Goal: Task Accomplishment & Management: Manage account settings

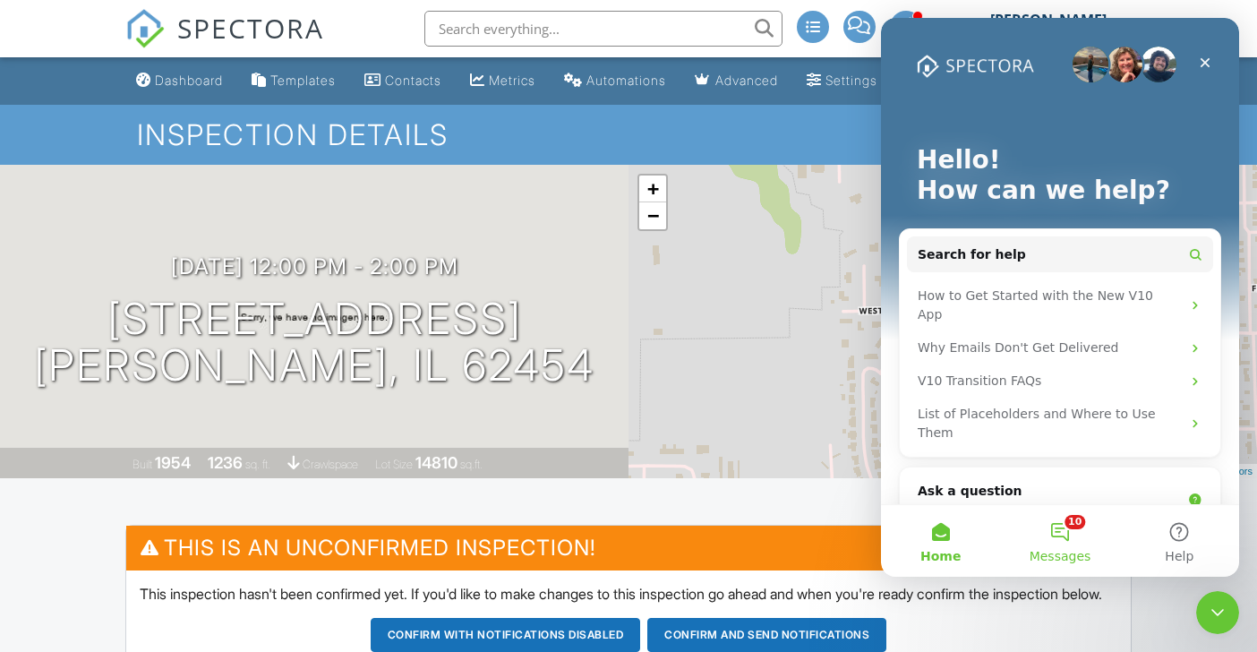
click at [1070, 526] on button "10 Messages" at bounding box center [1059, 541] width 119 height 72
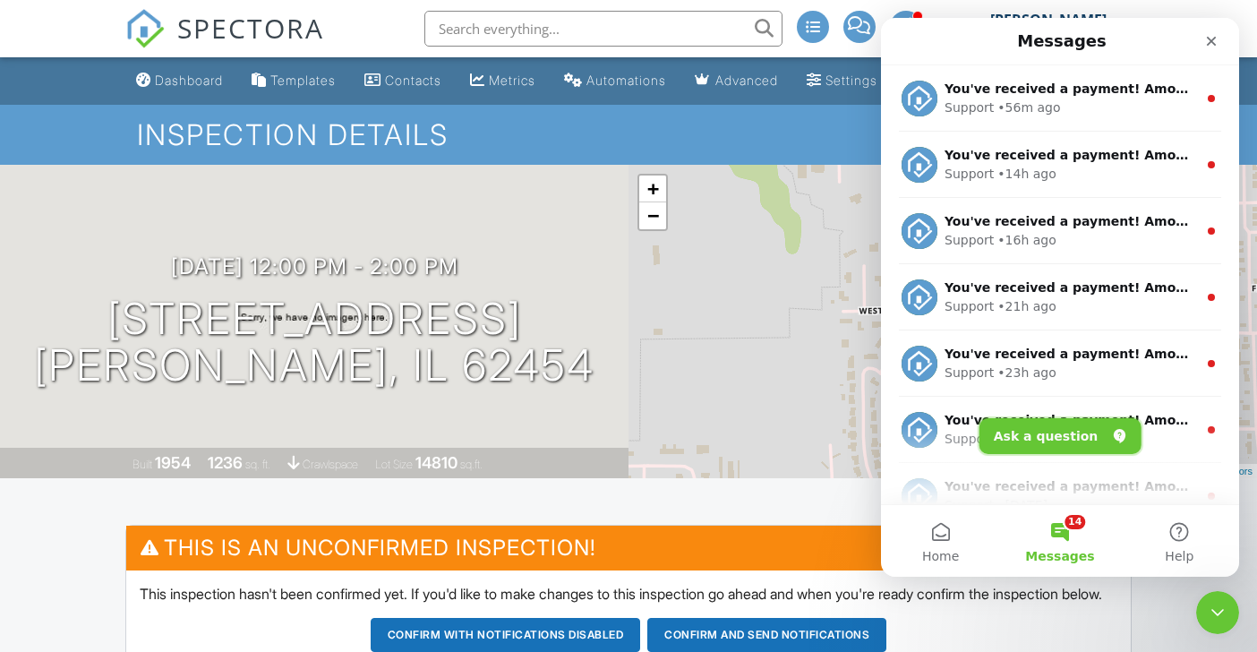
click at [1050, 426] on button "Ask a question" at bounding box center [1060, 436] width 162 height 36
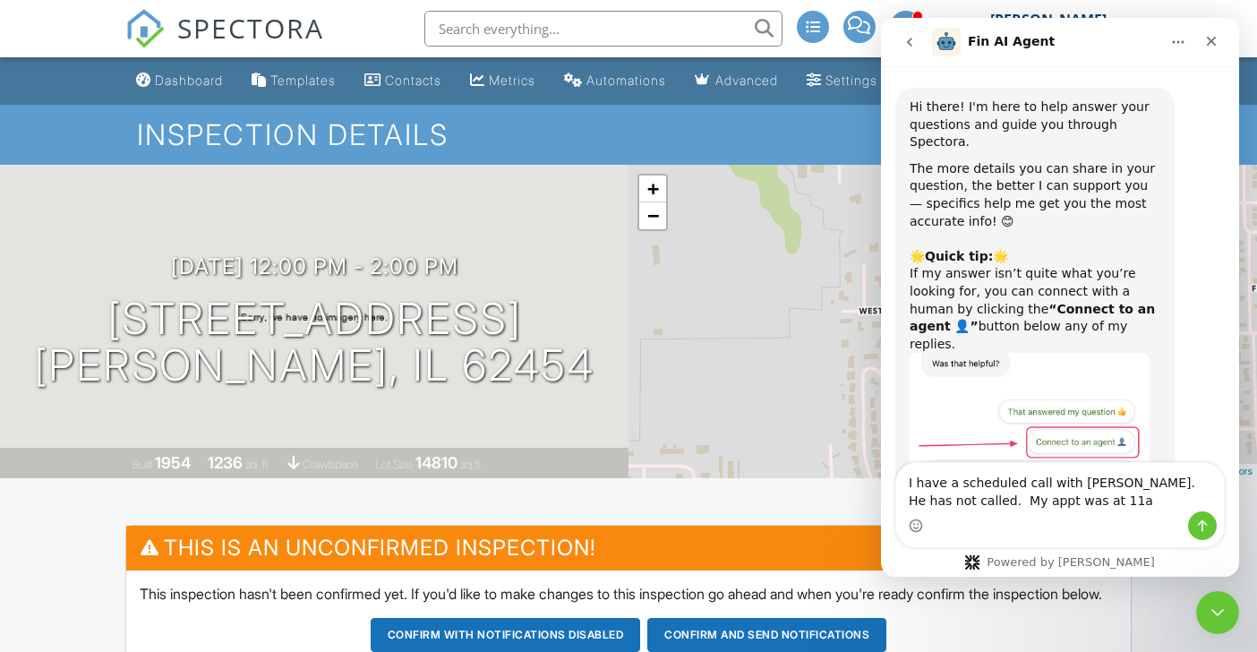
type textarea "I have a scheduled call with Ryan Aiken. He has not called. My appt was at 11am"
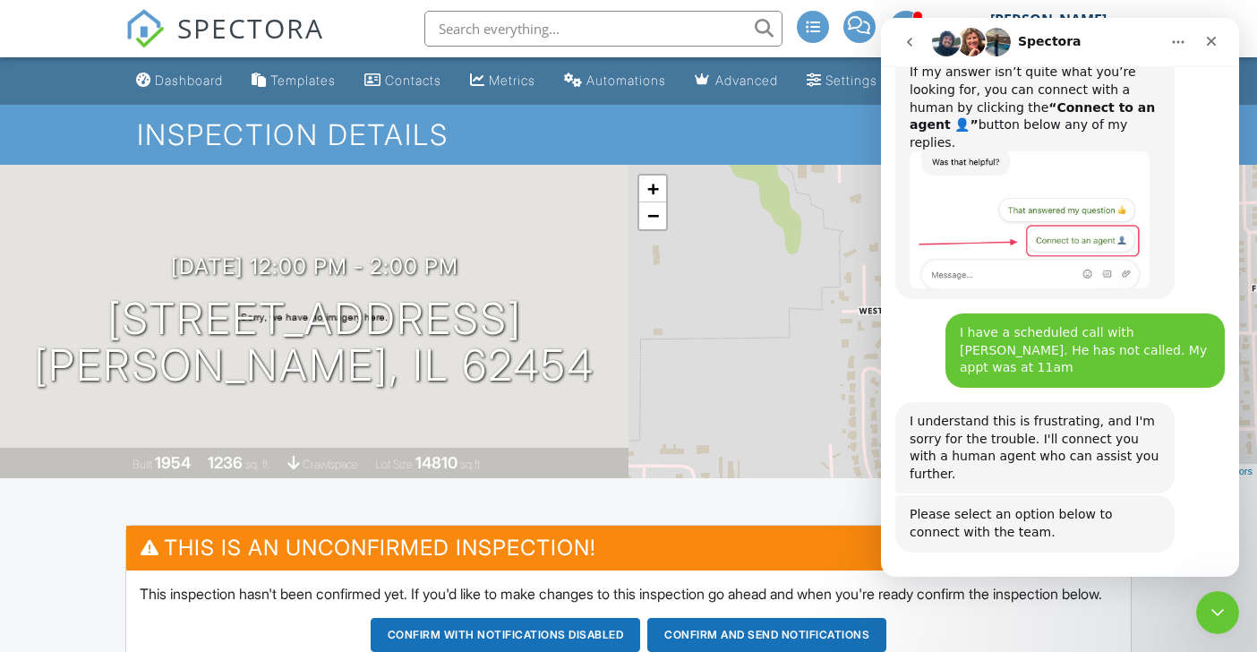
scroll to position [335, 0]
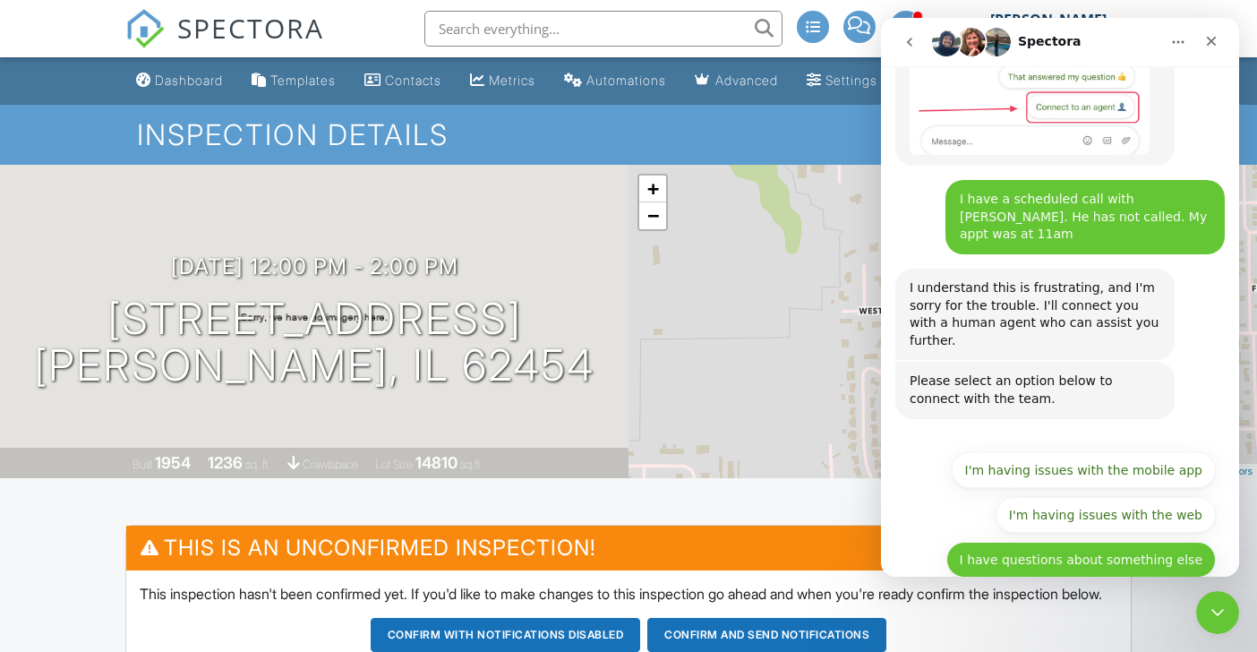
click at [1081, 542] on button "I have questions about something else" at bounding box center [1080, 560] width 269 height 36
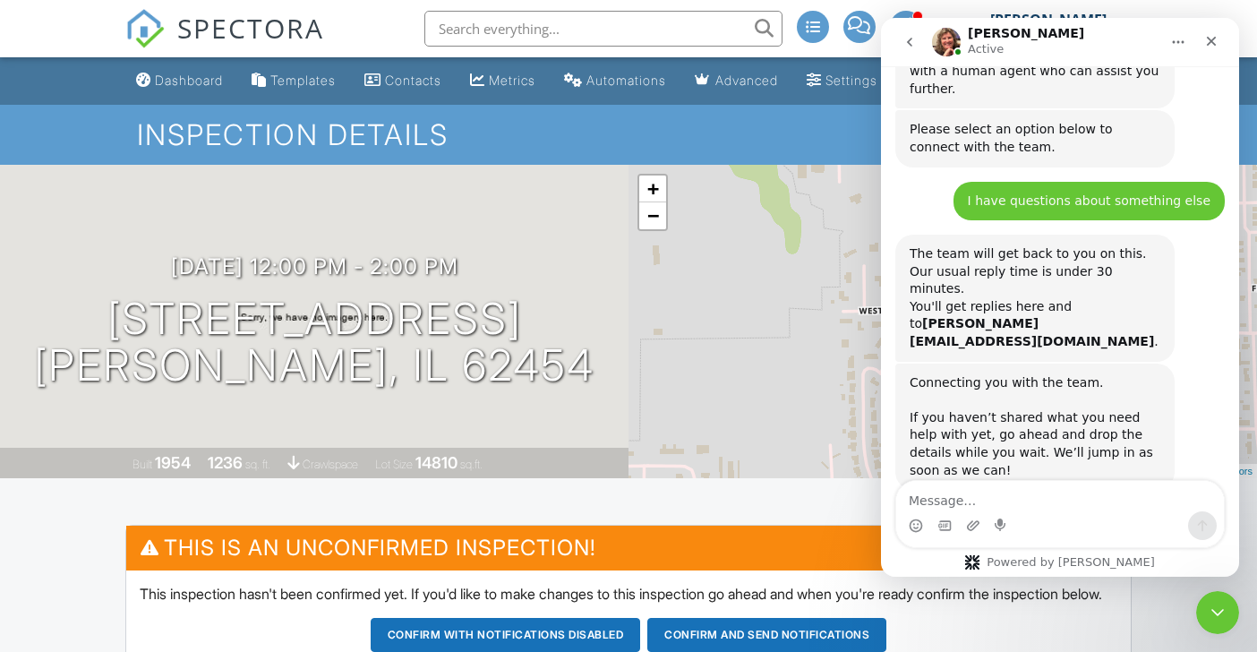
scroll to position [646, 0]
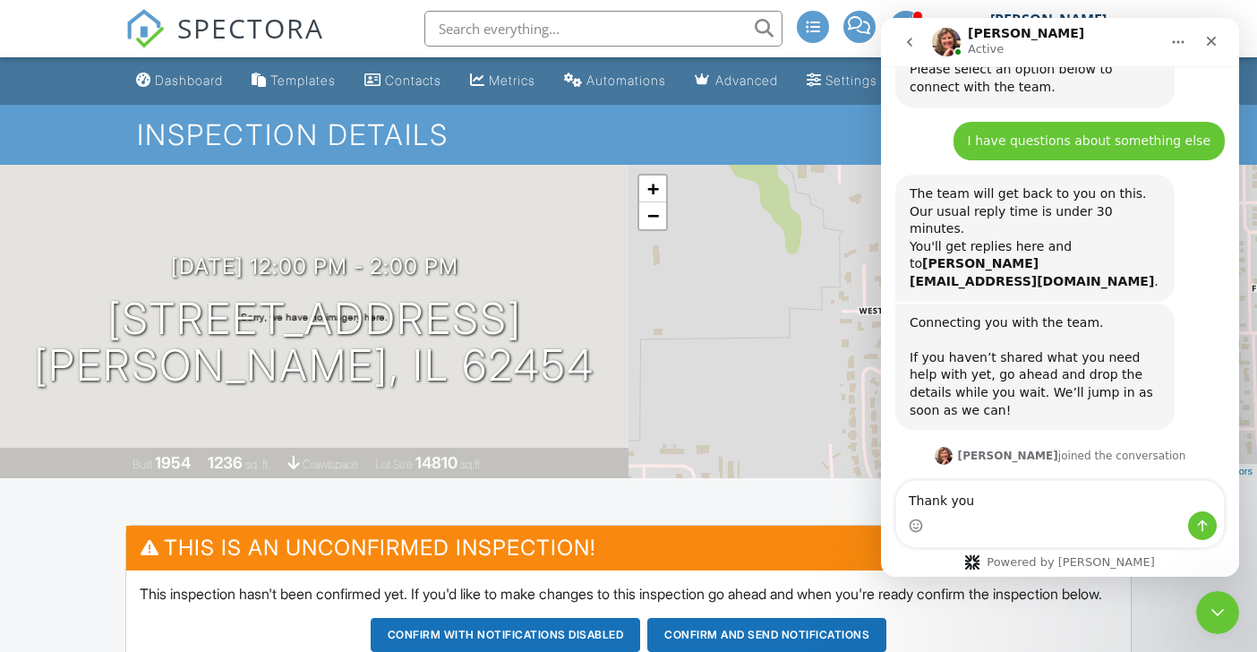
type textarea "Thank you."
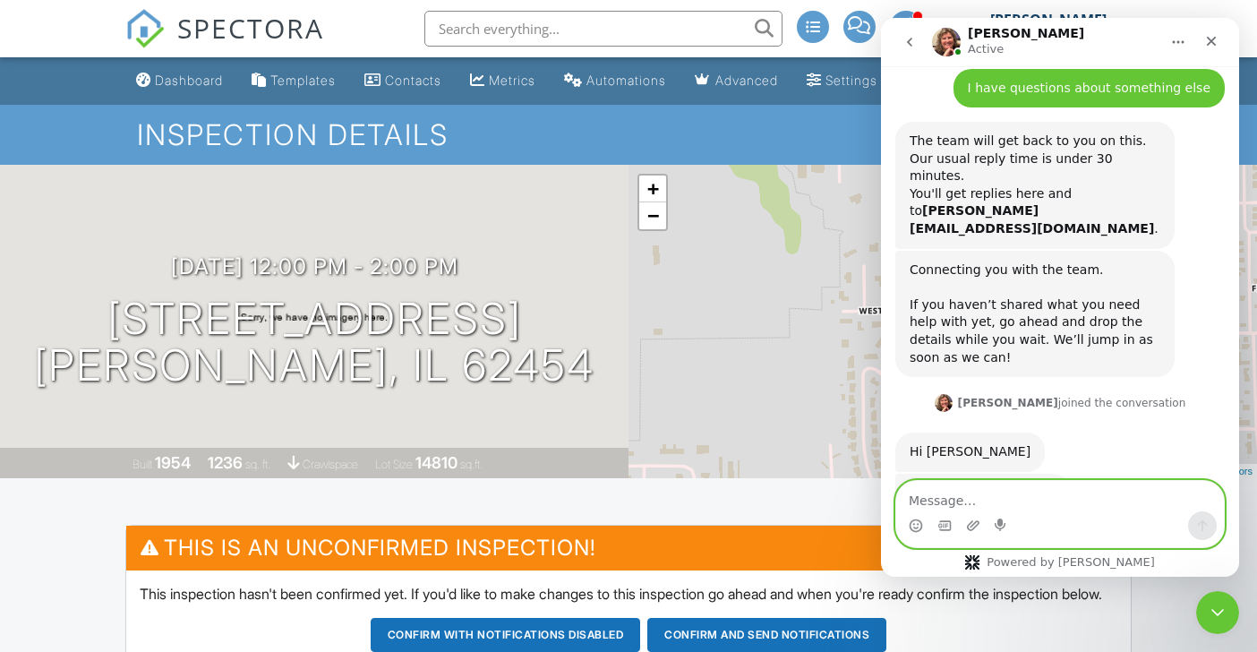
type textarea "a"
type textarea "I arranged my schedule today around this call."
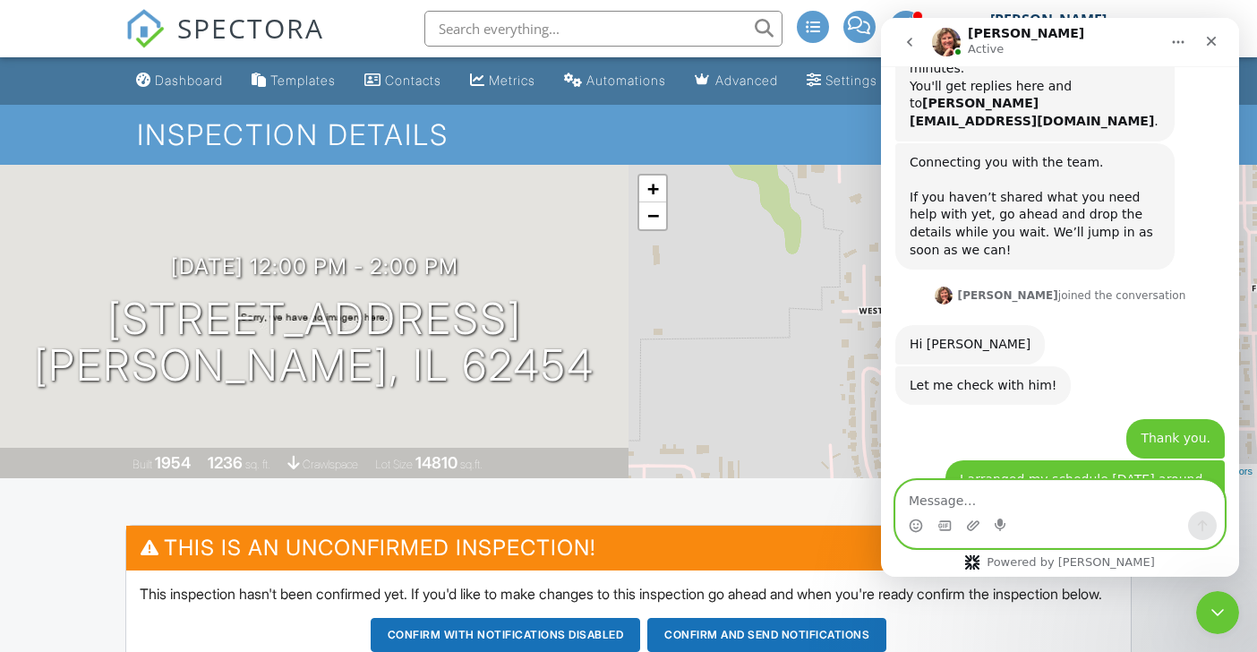
scroll to position [986, 0]
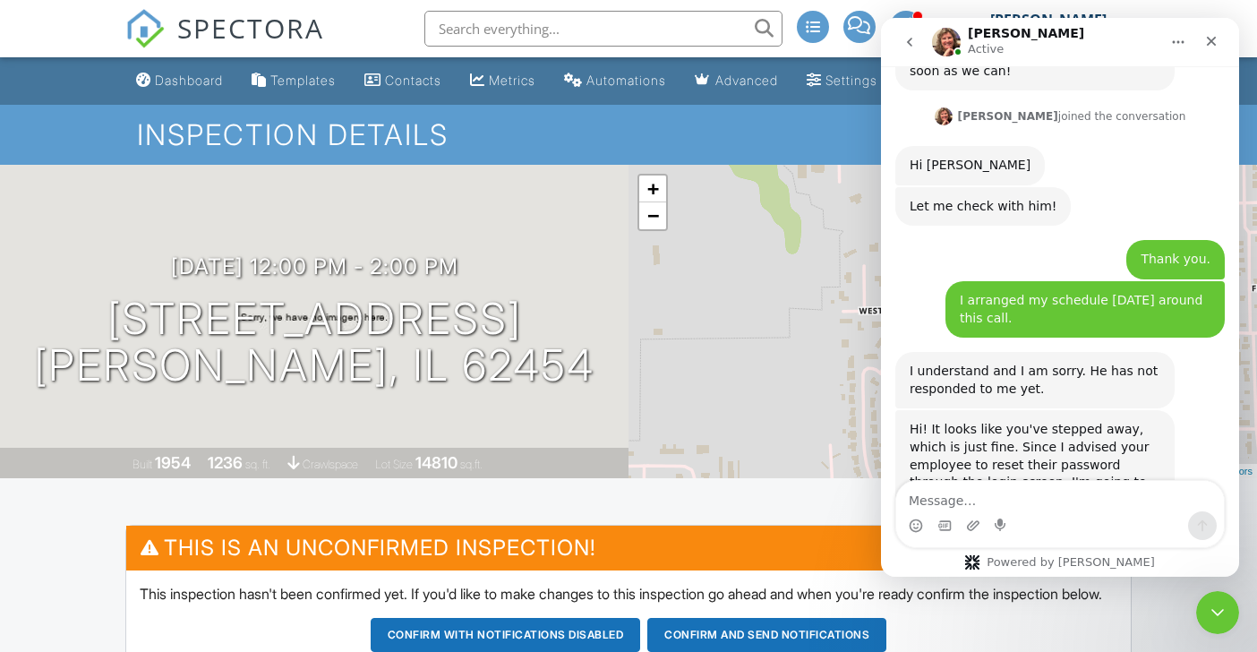
click at [1226, 60] on nav "Shannon Active" at bounding box center [1060, 42] width 358 height 48
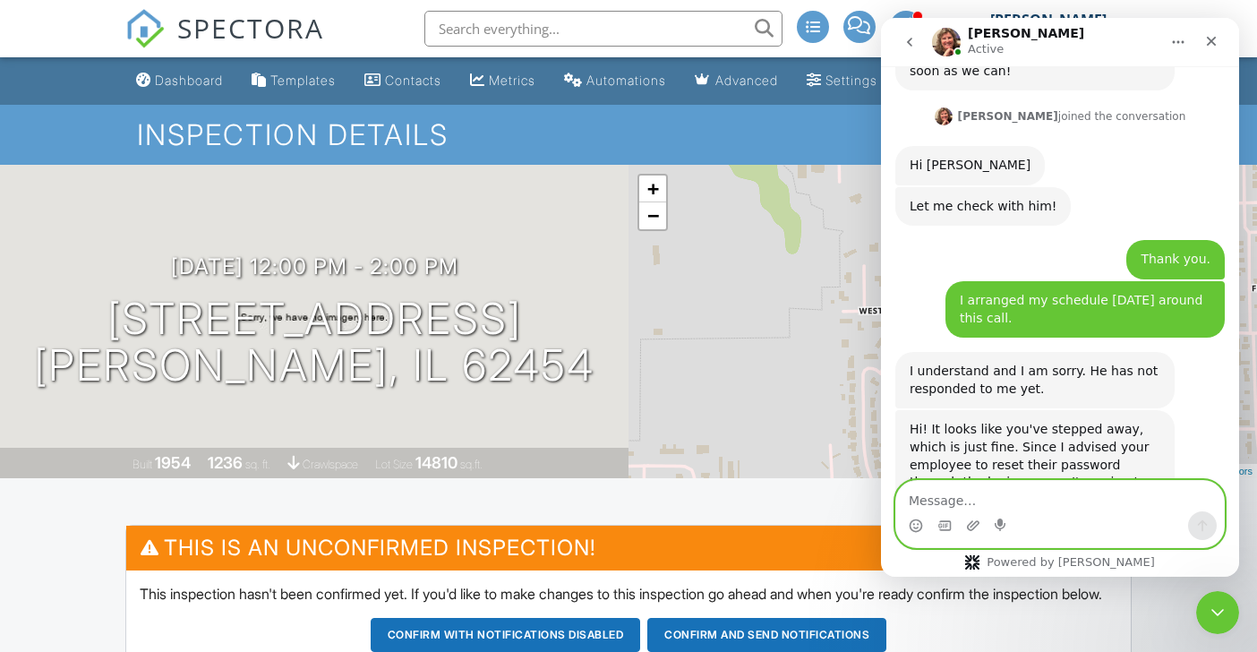
click at [944, 498] on textarea "Message…" at bounding box center [1060, 496] width 328 height 30
type textarea "o"
type textarea "n"
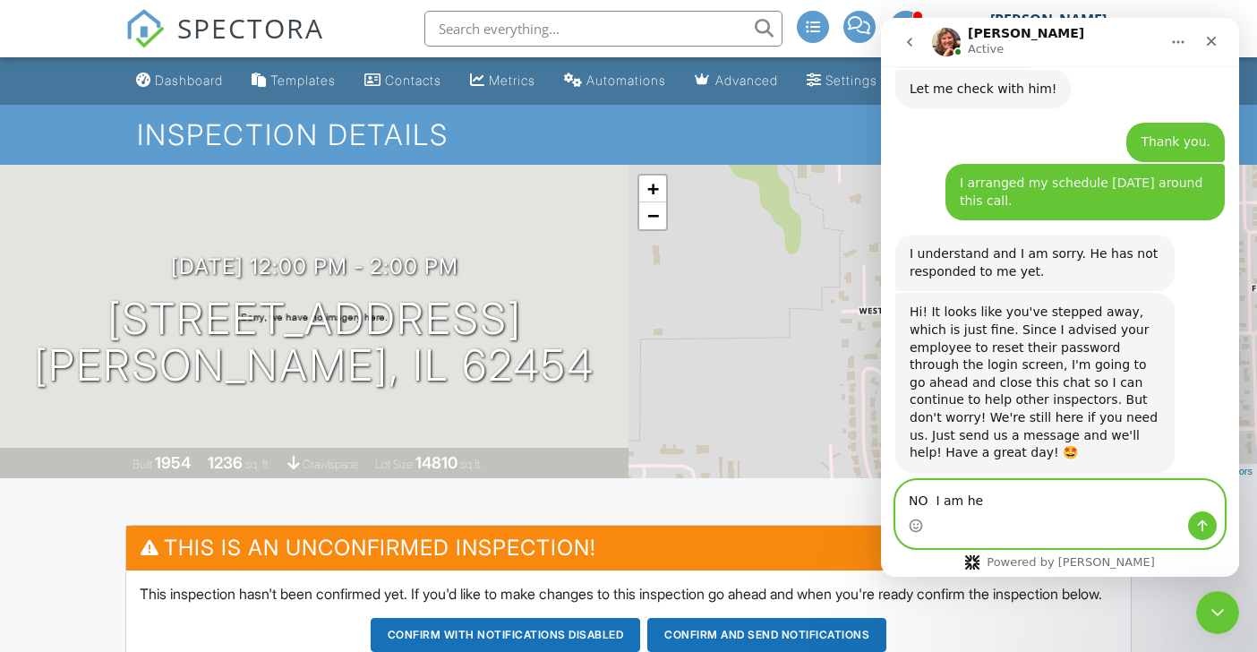
scroll to position [1145, 0]
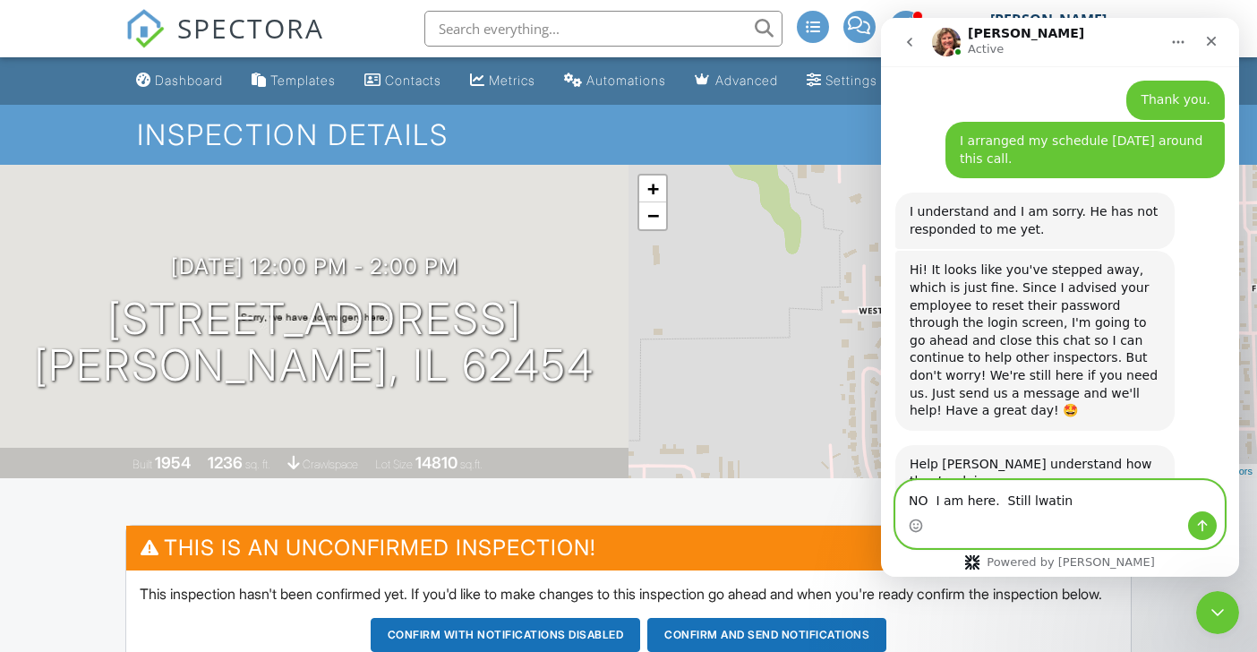
type textarea "NO I am here. Still lwating"
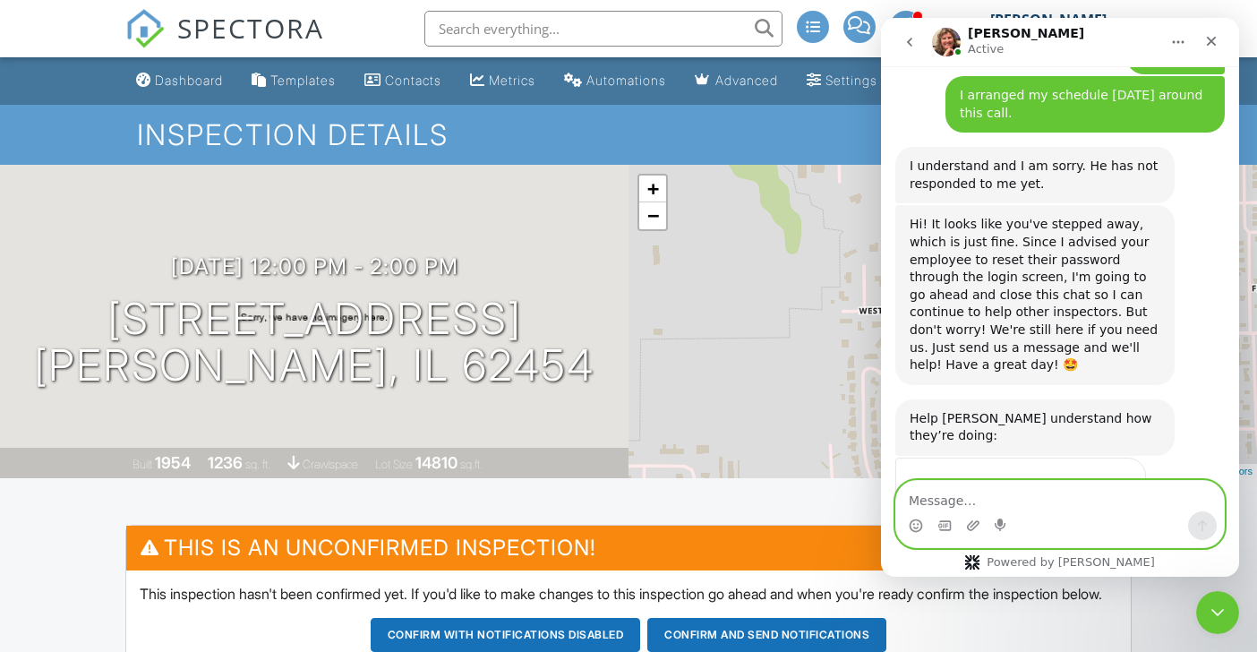
scroll to position [1303, 0]
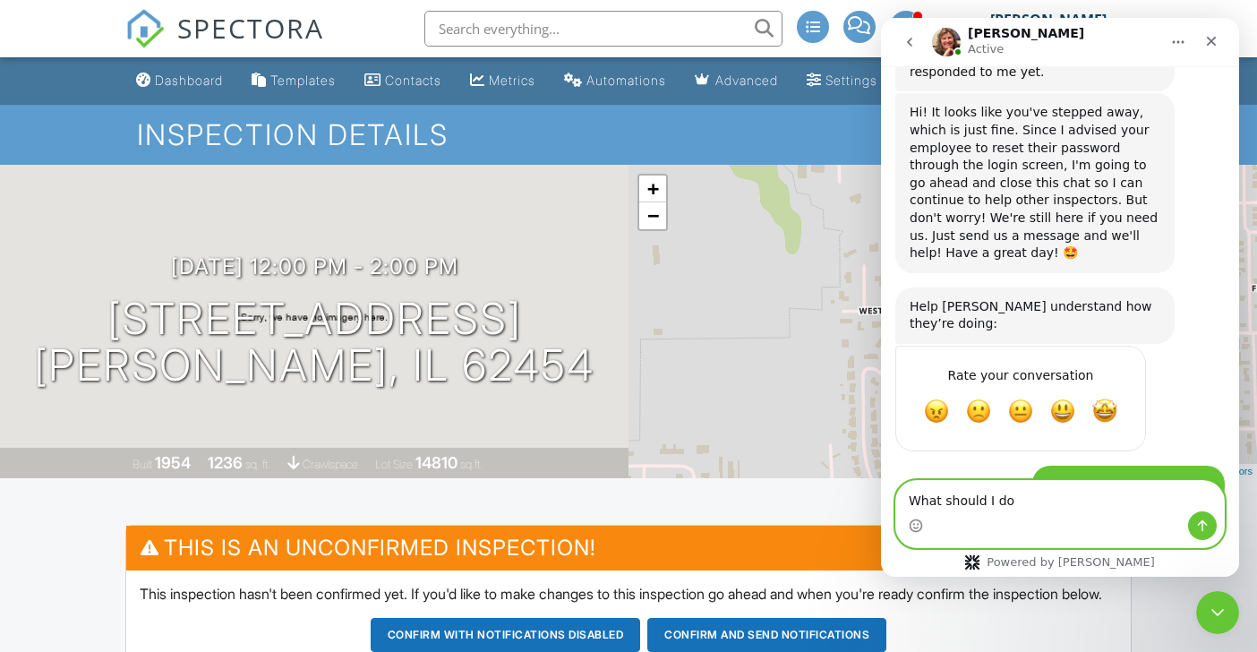
type textarea "What should I do?"
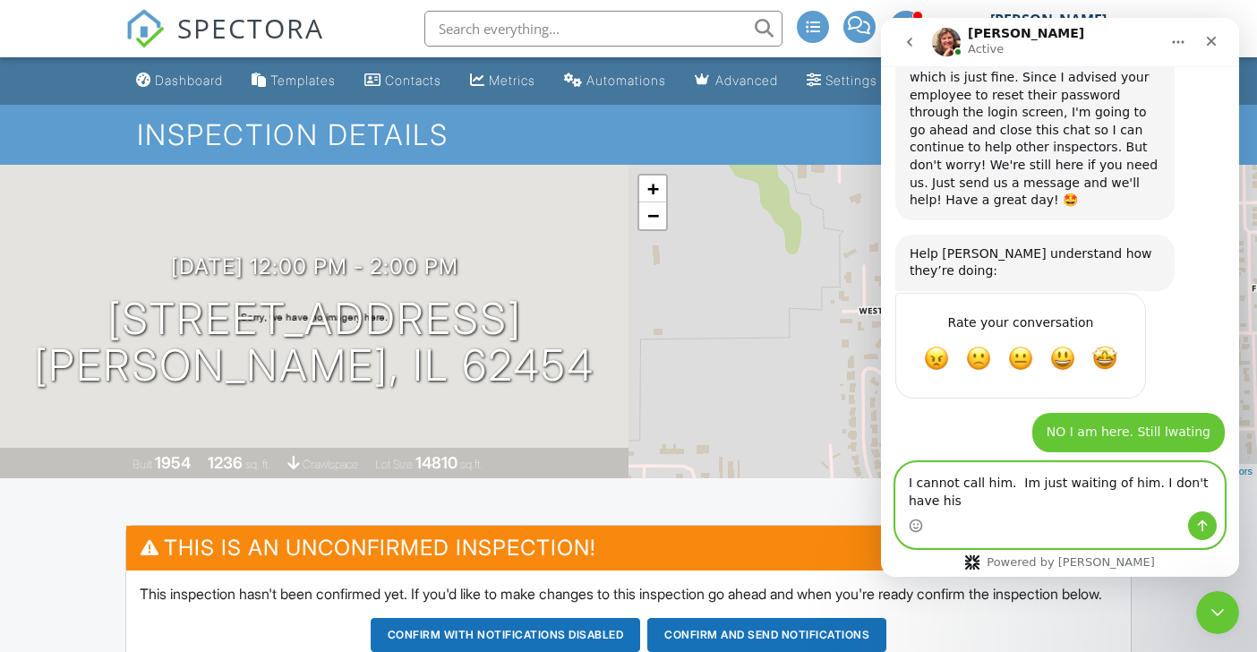
scroll to position [1373, 0]
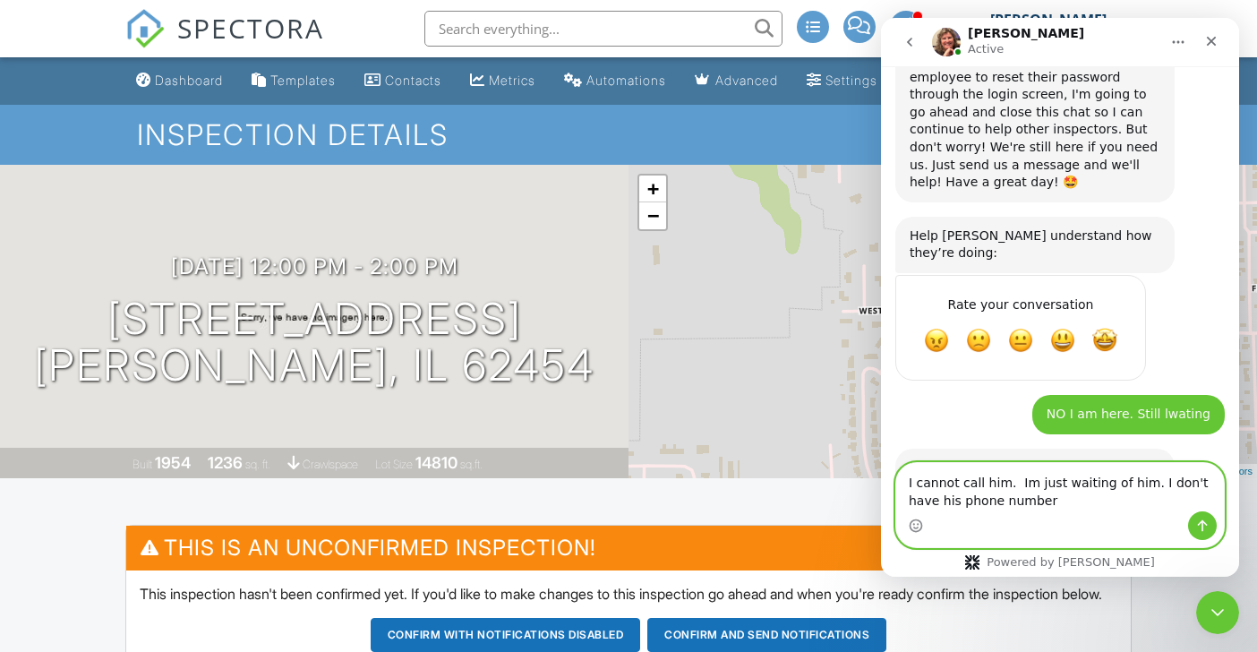
type textarea "I cannot call him. Im just waiting of him. I don't have his phone number."
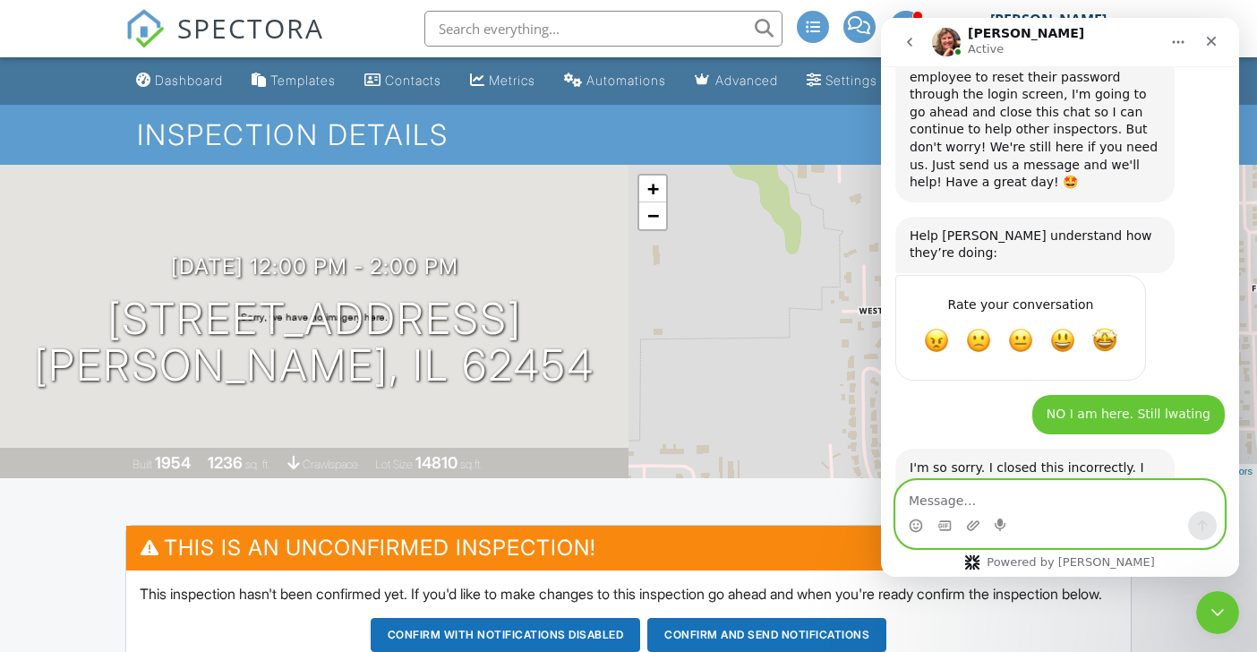
scroll to position [1413, 0]
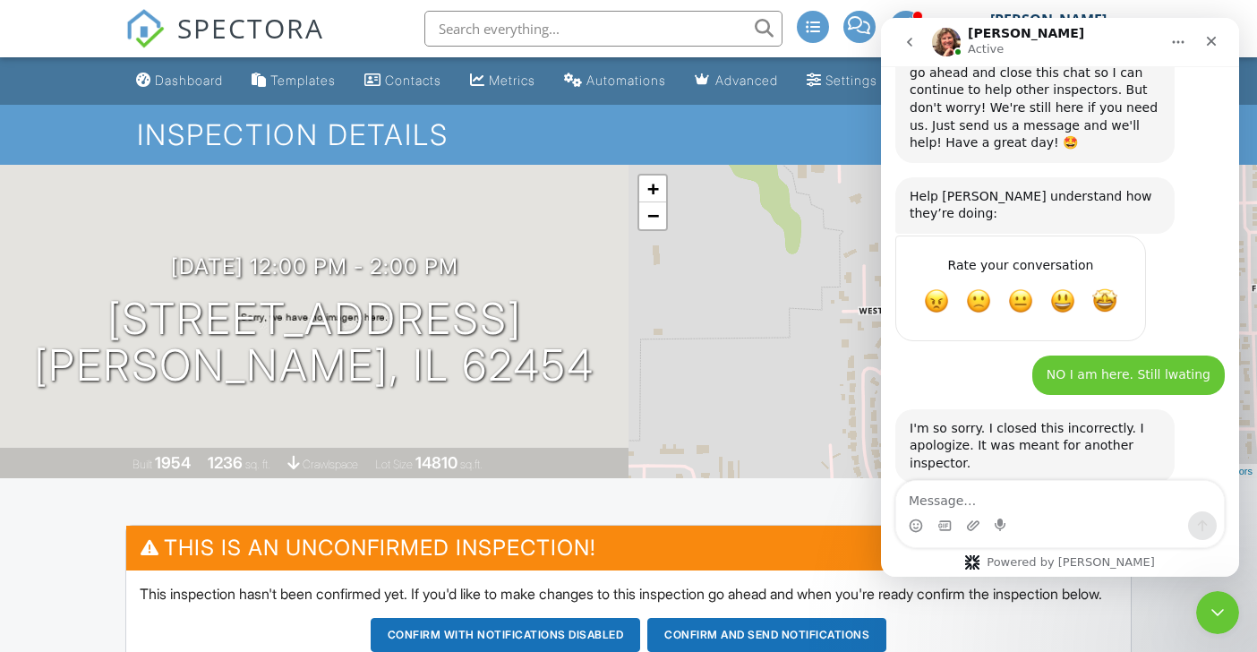
click at [576, 0] on li at bounding box center [597, 28] width 383 height 57
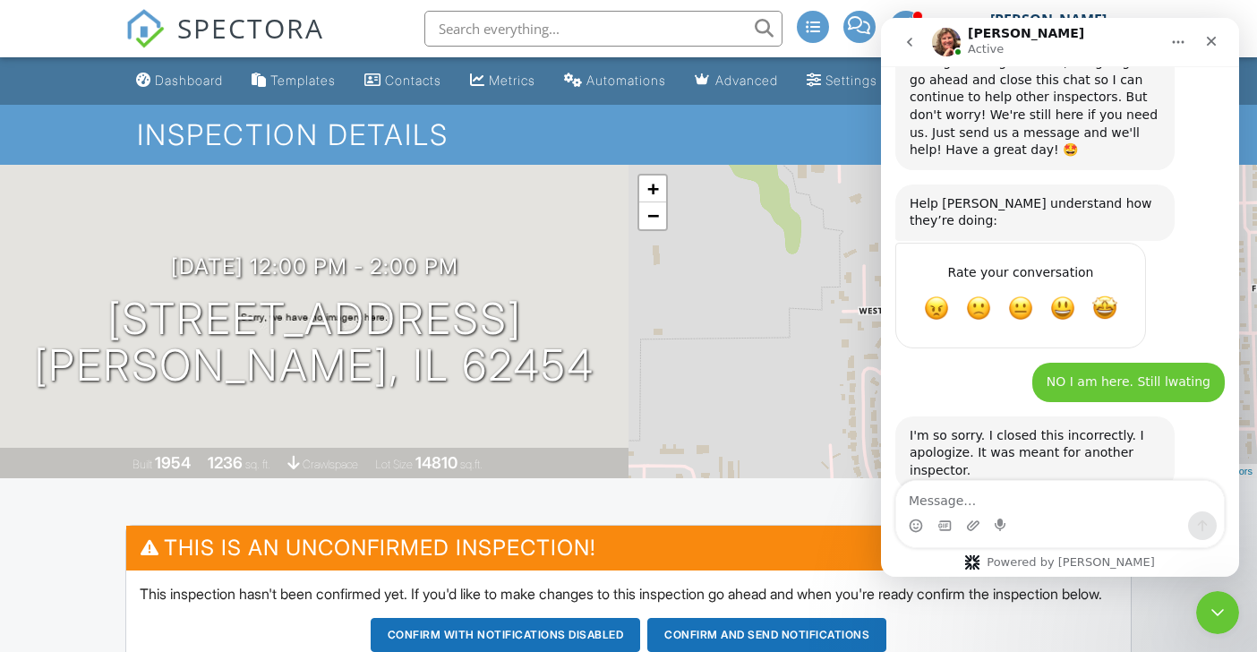
scroll to position [1517, 0]
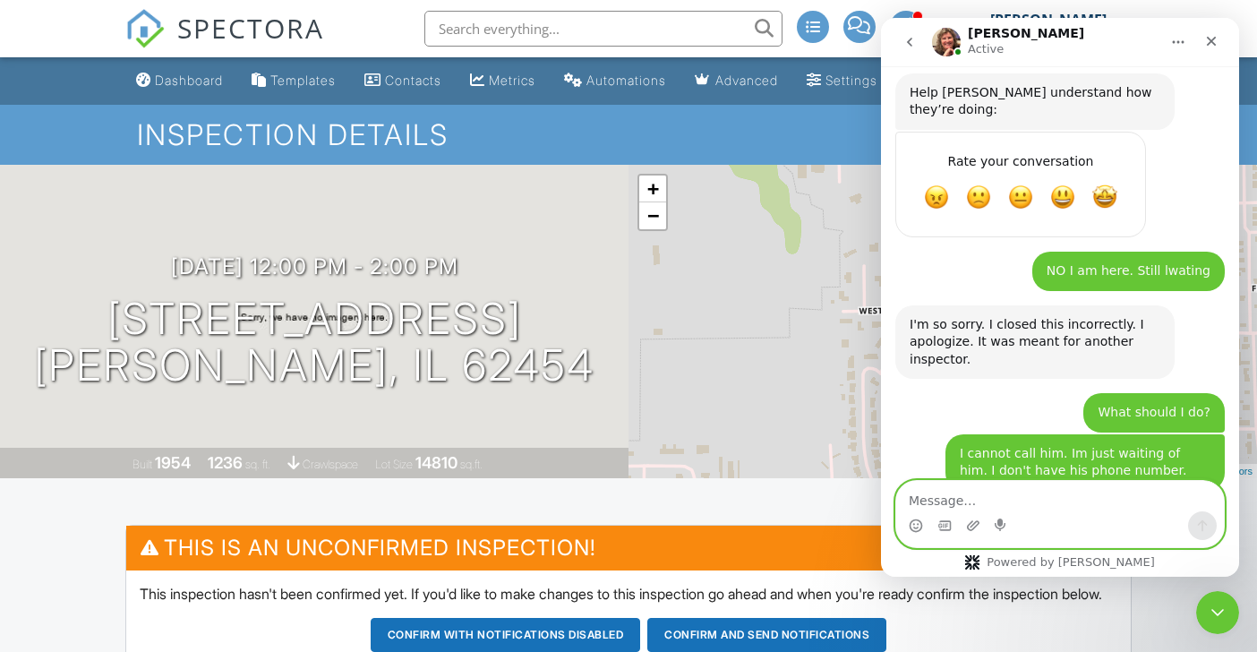
click at [1030, 490] on textarea "Message…" at bounding box center [1060, 496] width 328 height 30
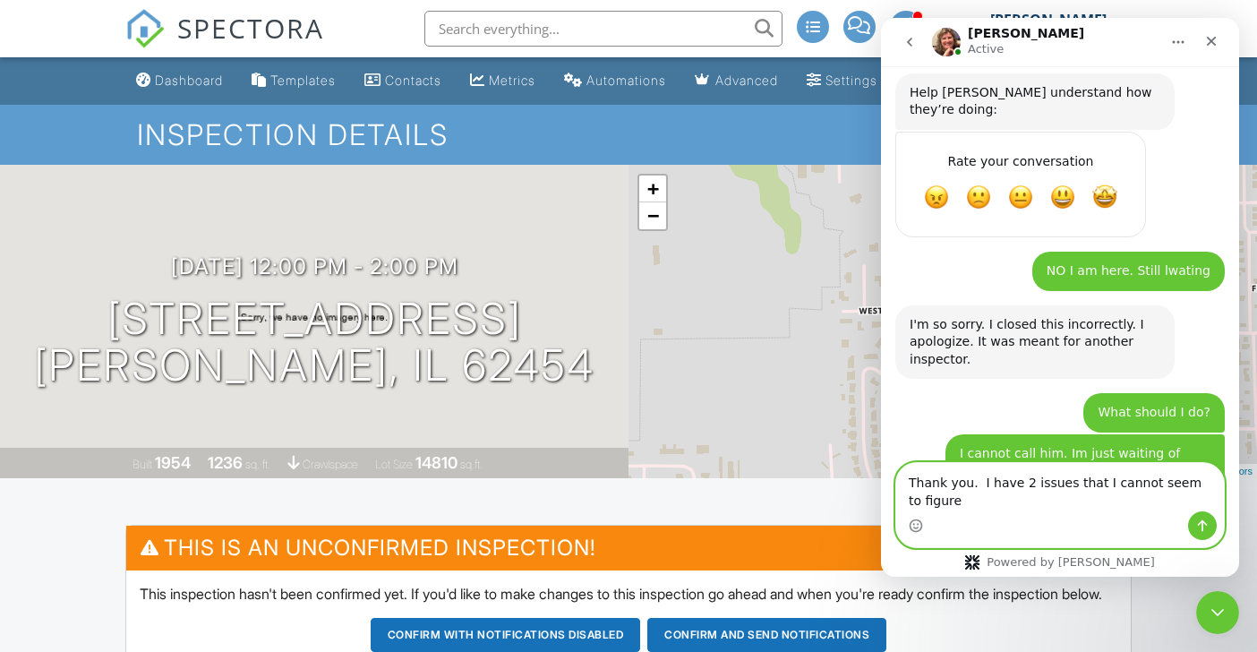
scroll to position [1534, 0]
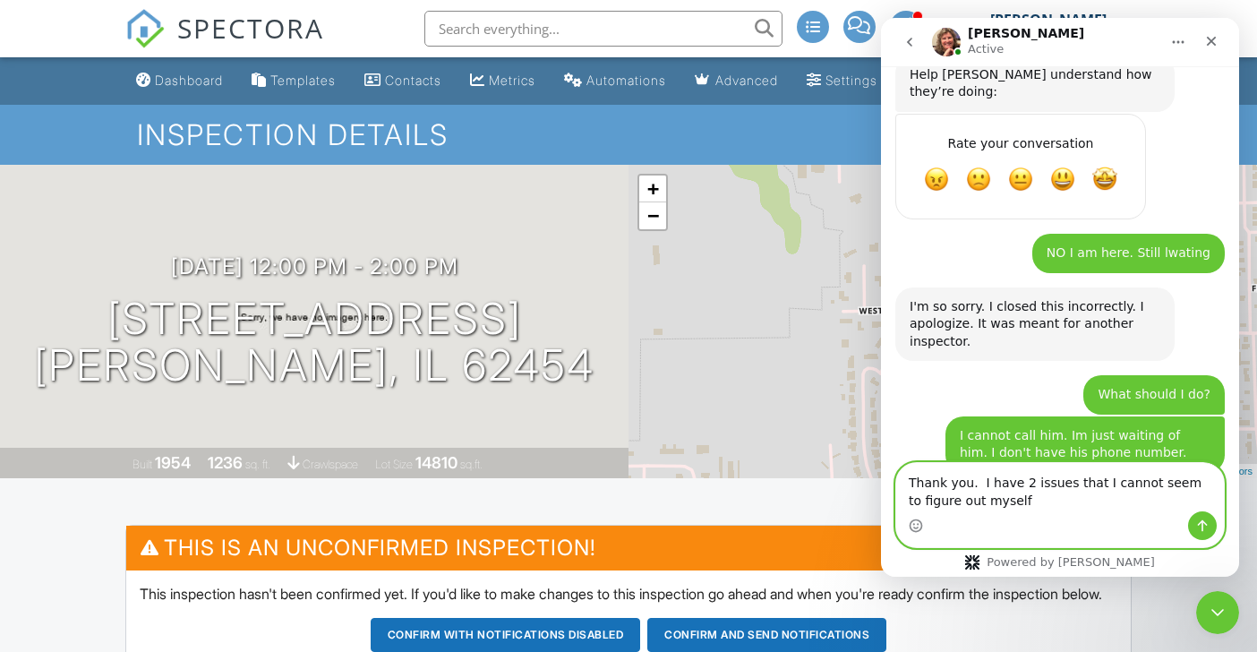
type textarea "Thank you. I have 2 issues that I cannot seem to figure out myself."
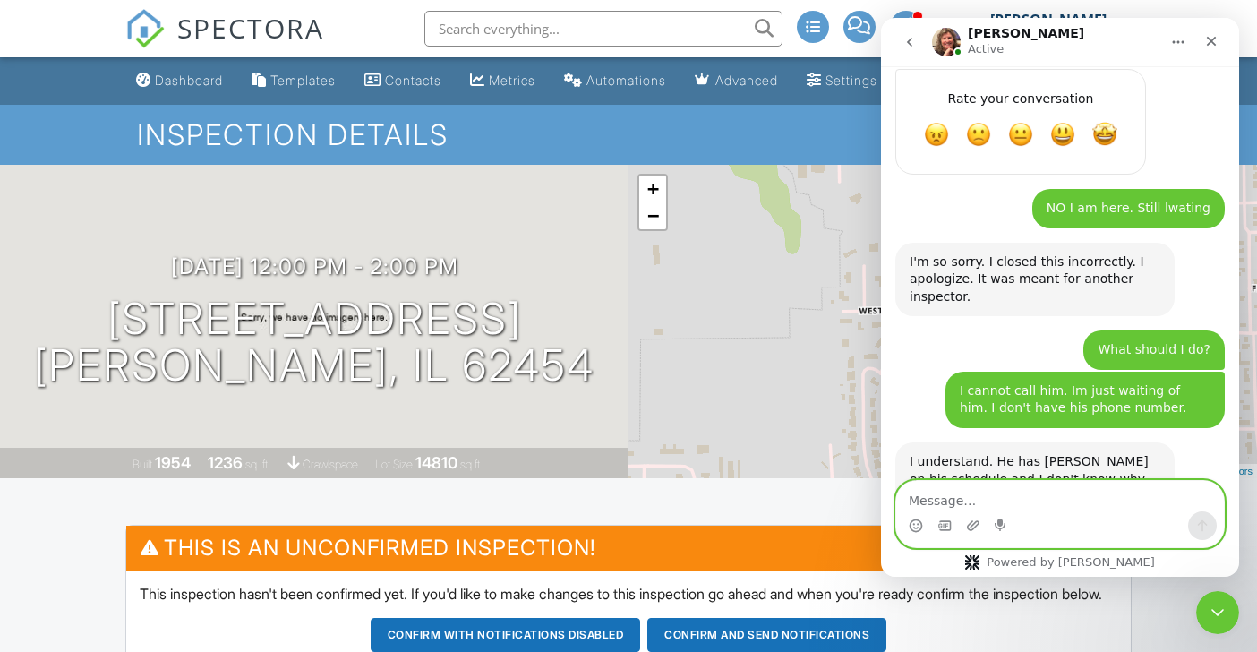
scroll to position [1656, 0]
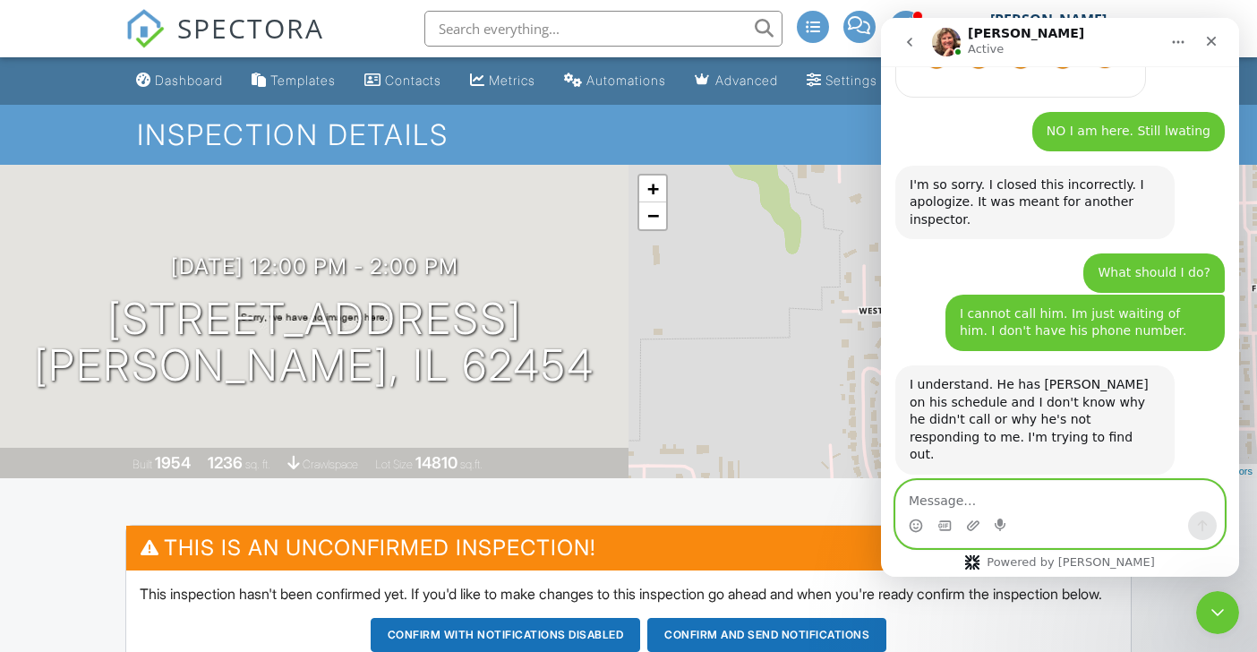
type textarea "H"
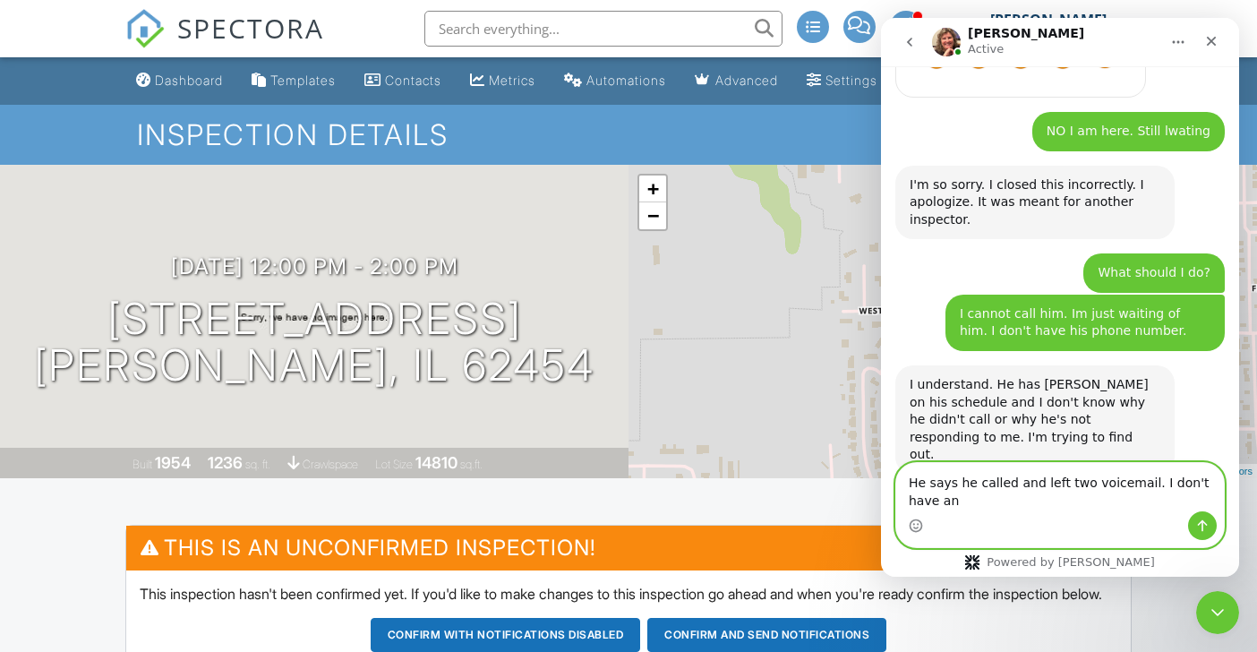
scroll to position [1674, 0]
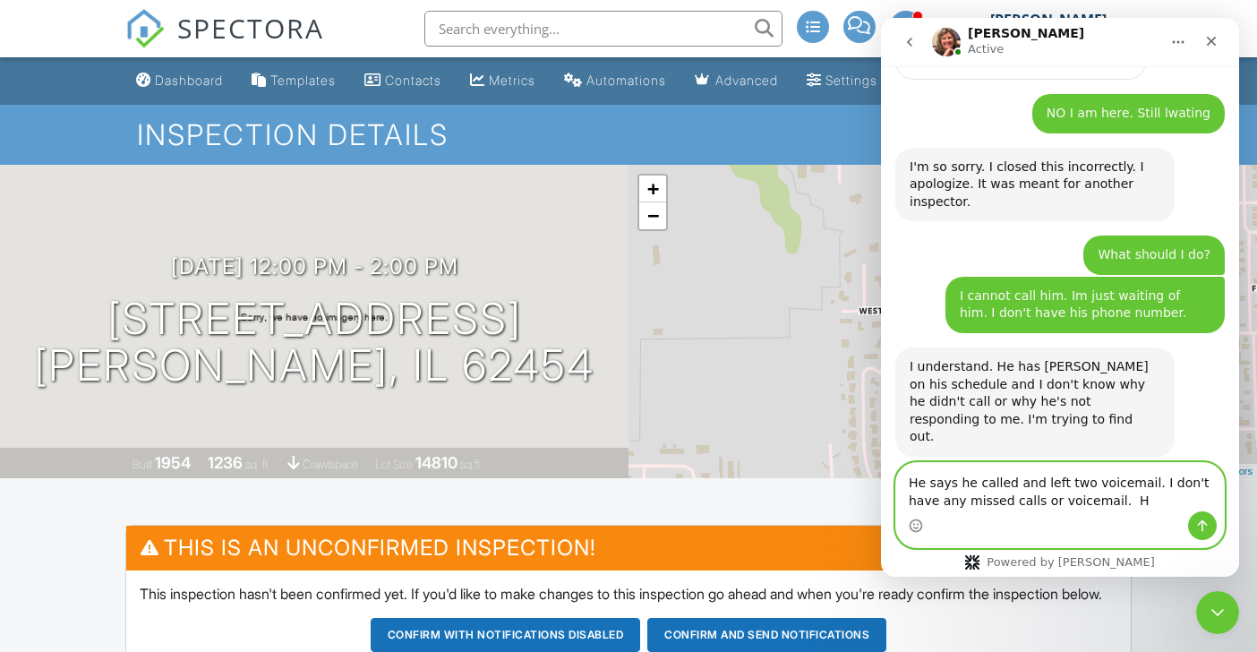
type textarea "He says he called and left two voicemail. I don't have any missed calls or voic…"
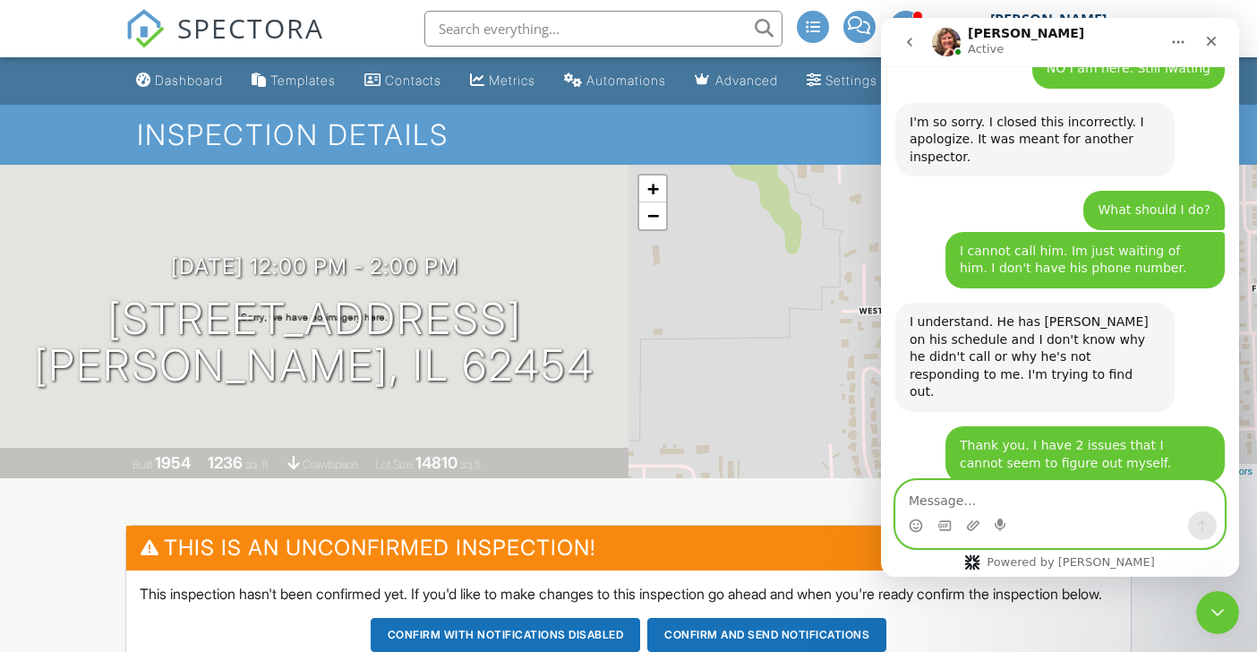
scroll to position [1813, 0]
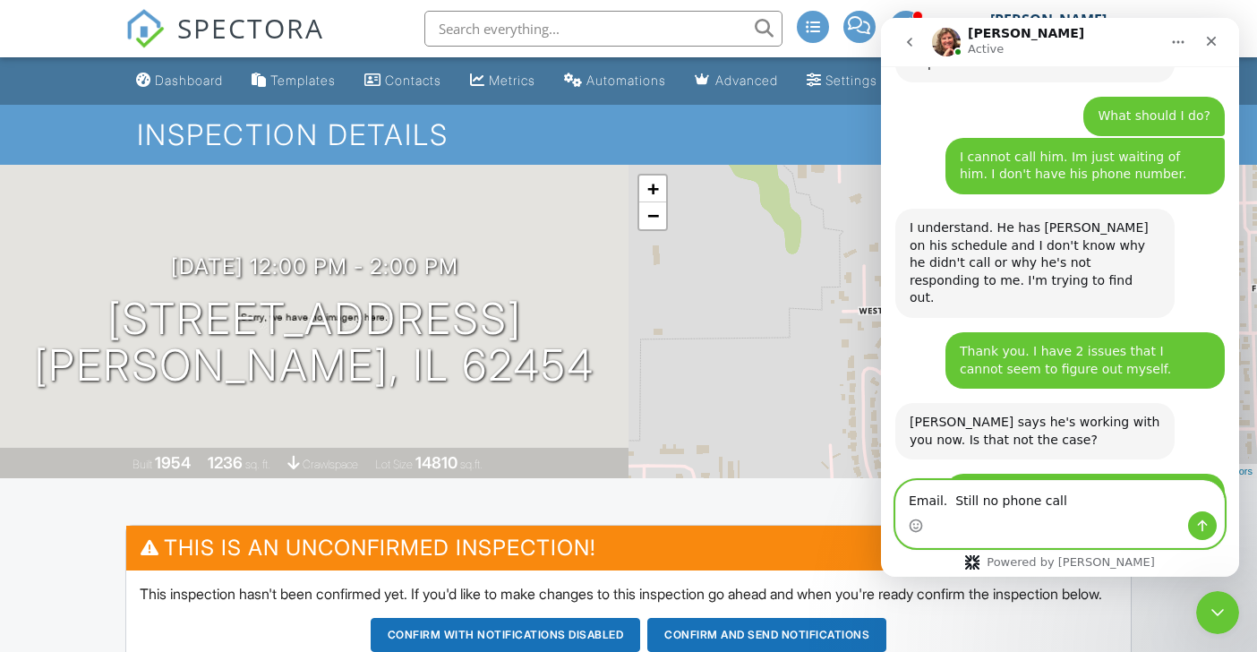
type textarea "Email. Still no phone call."
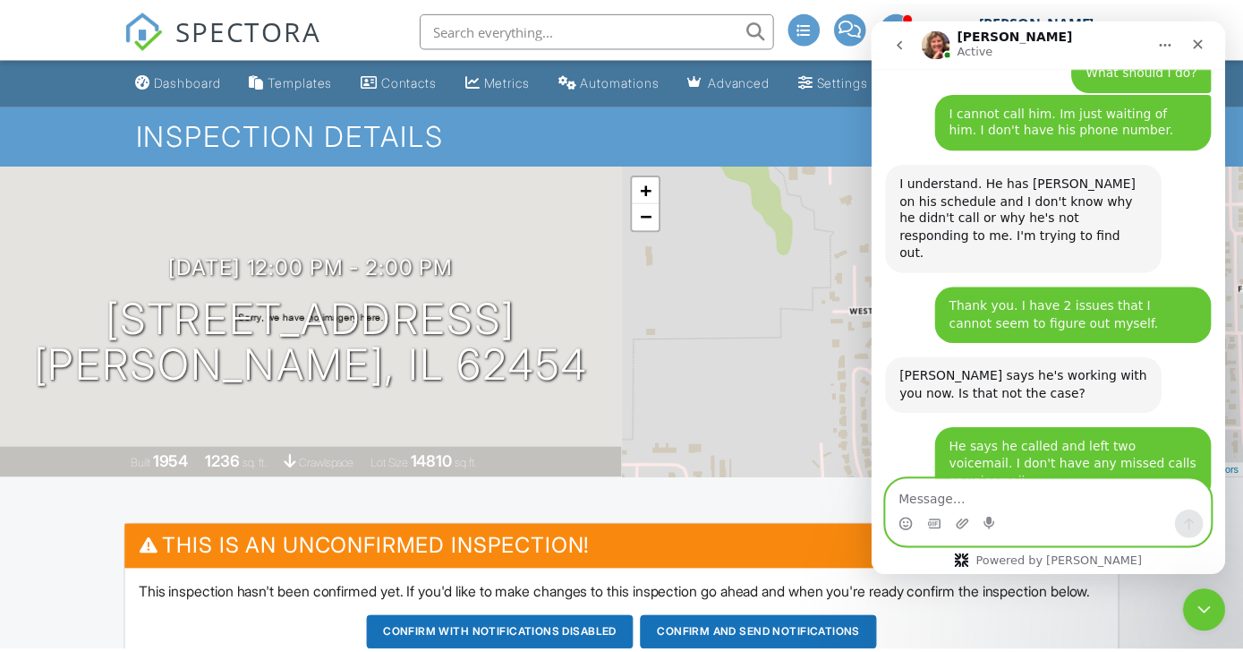
scroll to position [1935, 0]
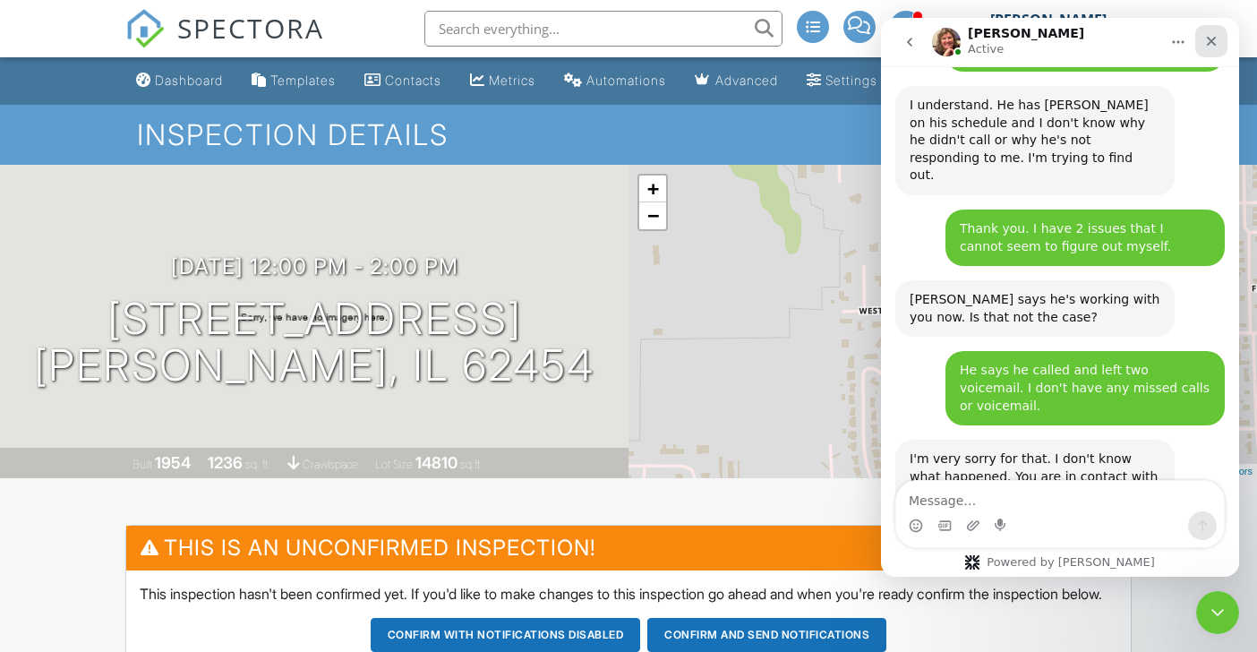
click at [1208, 38] on icon "Close" at bounding box center [1212, 42] width 10 height 10
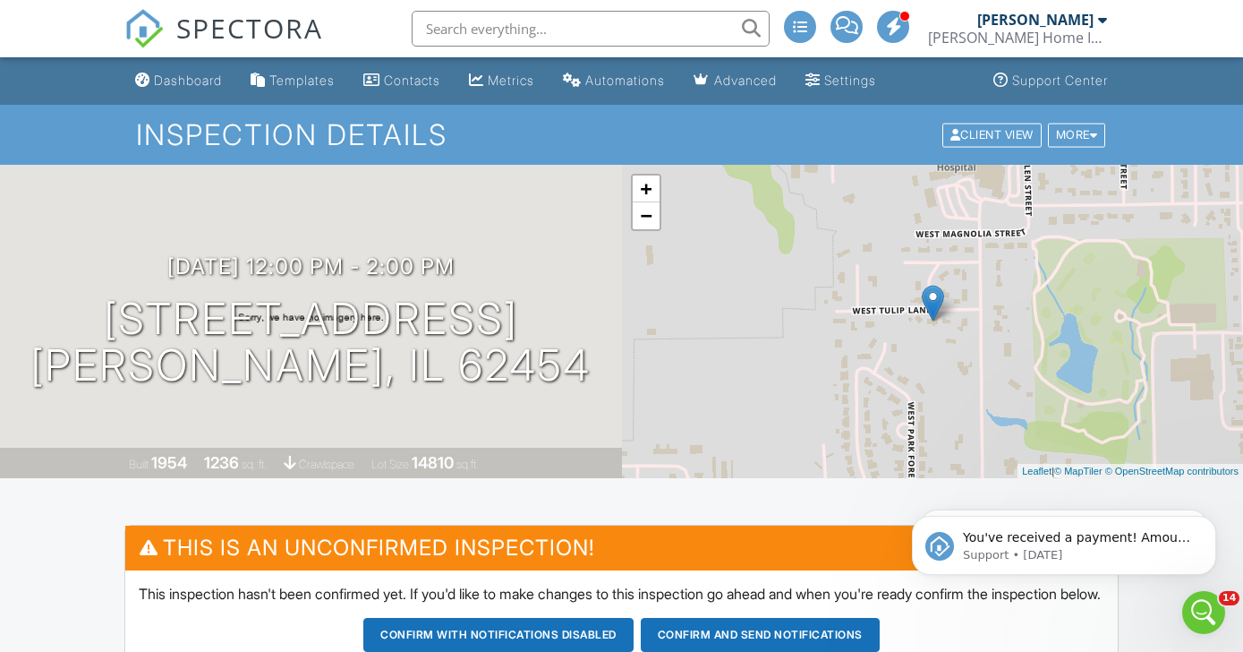
scroll to position [0, 0]
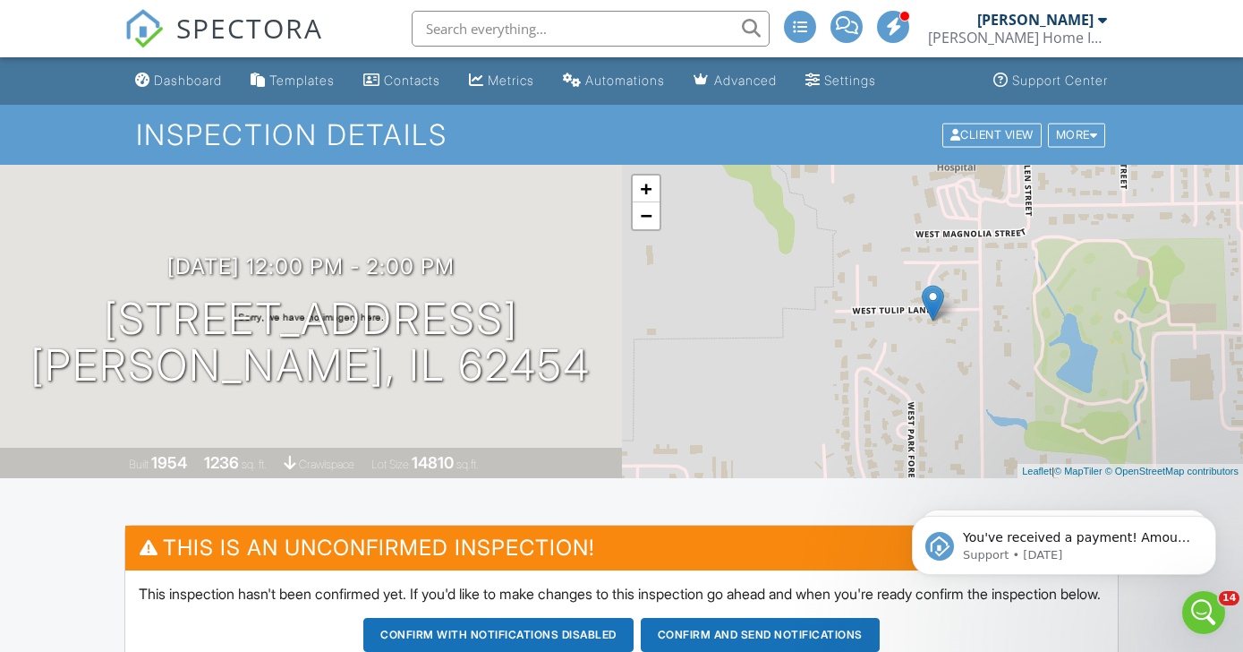
click at [137, 30] on img at bounding box center [143, 28] width 39 height 39
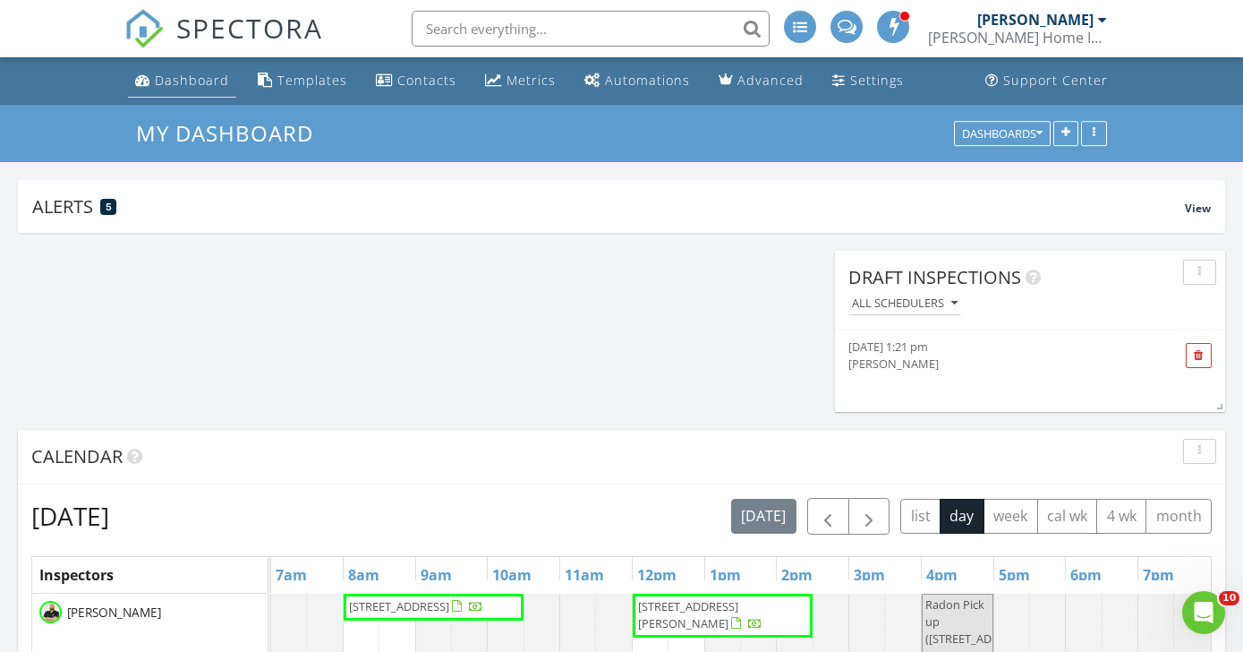
click at [184, 81] on div "Dashboard" at bounding box center [192, 80] width 74 height 17
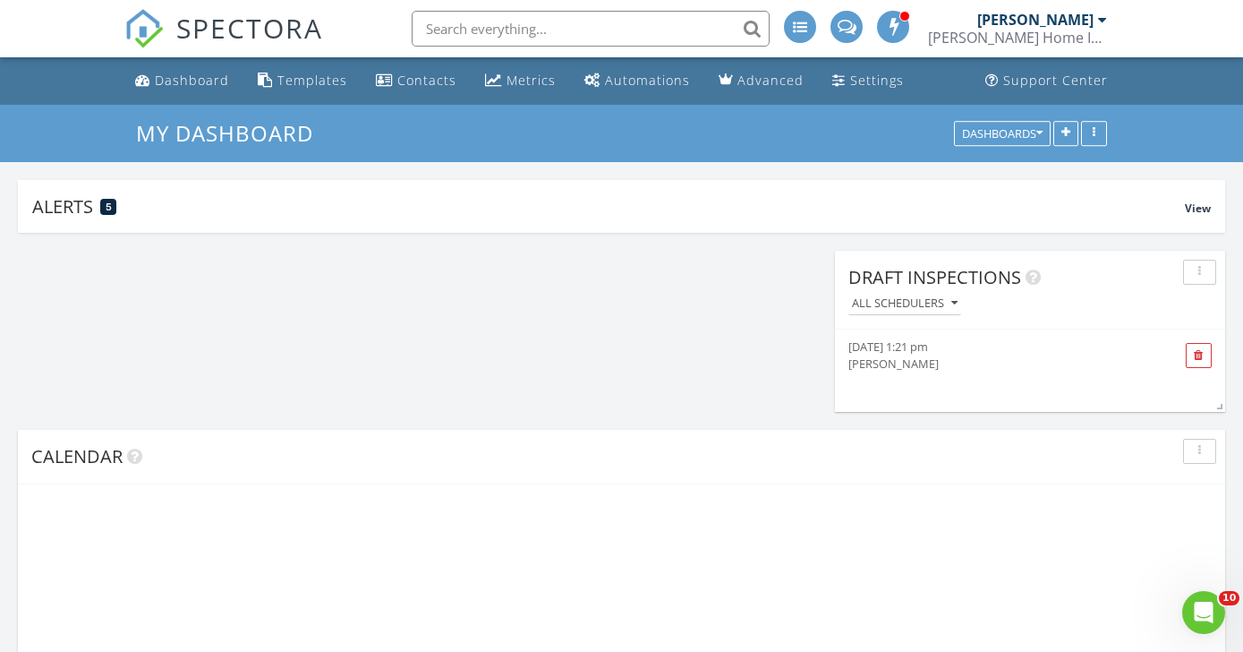
scroll to position [2239, 1271]
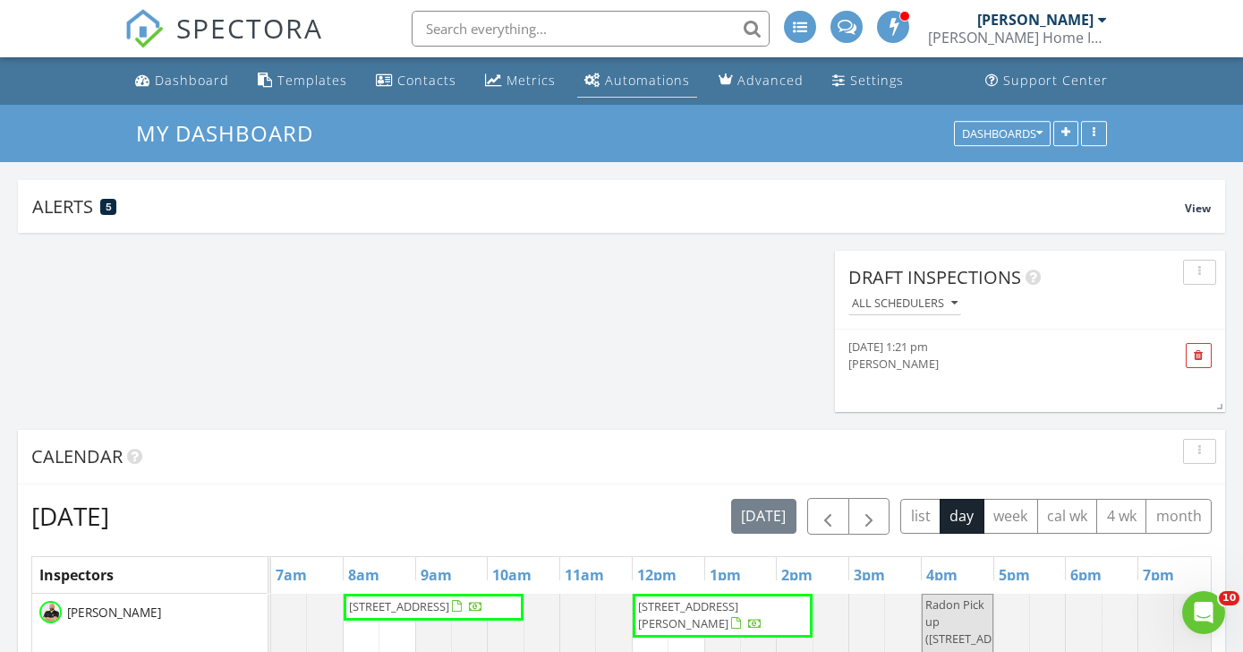
click at [642, 91] on link "Automations" at bounding box center [637, 80] width 120 height 33
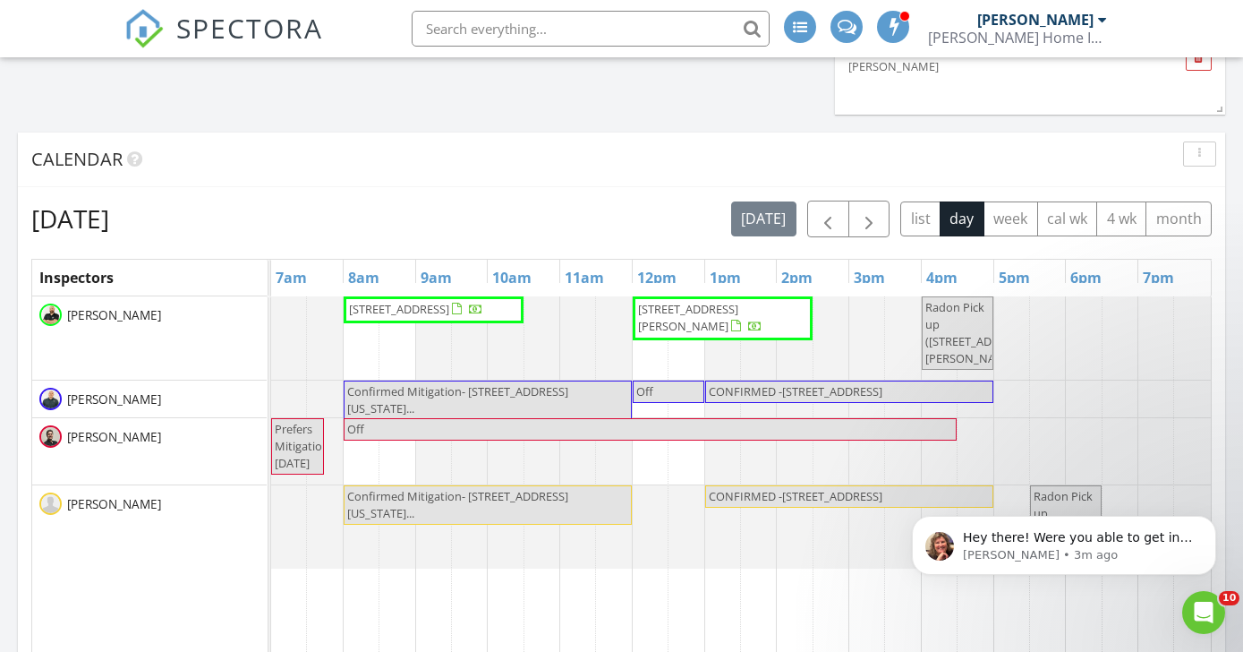
scroll to position [287, 0]
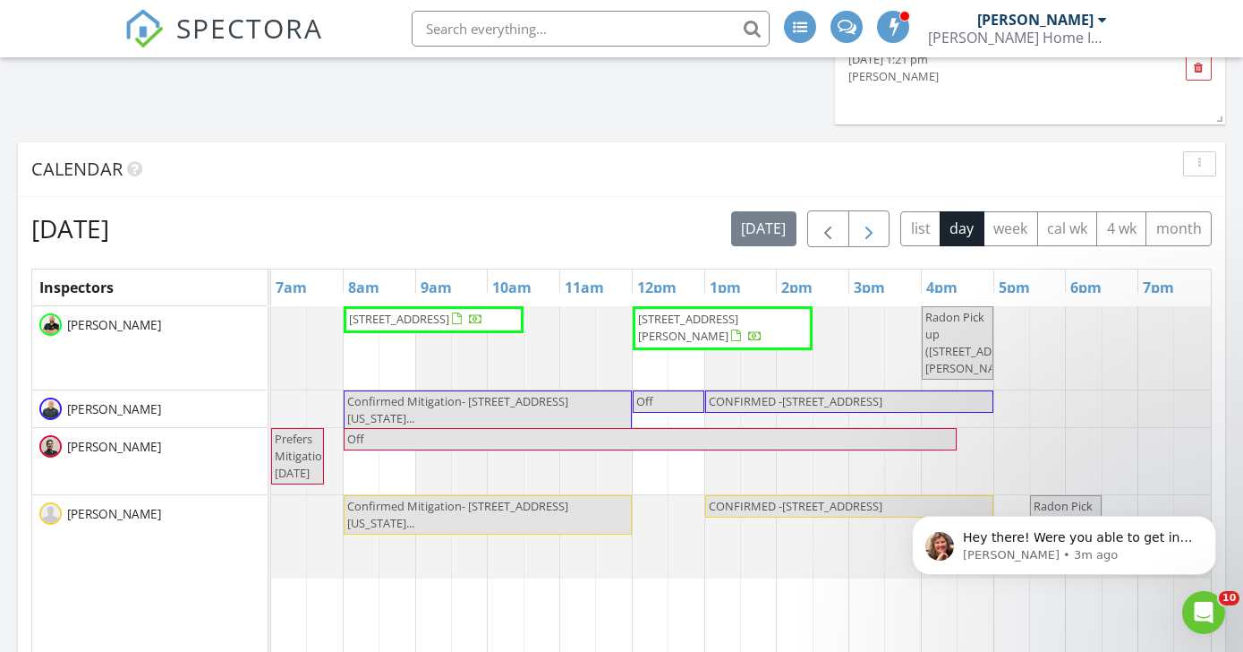
click at [874, 229] on span "button" at bounding box center [869, 228] width 21 height 21
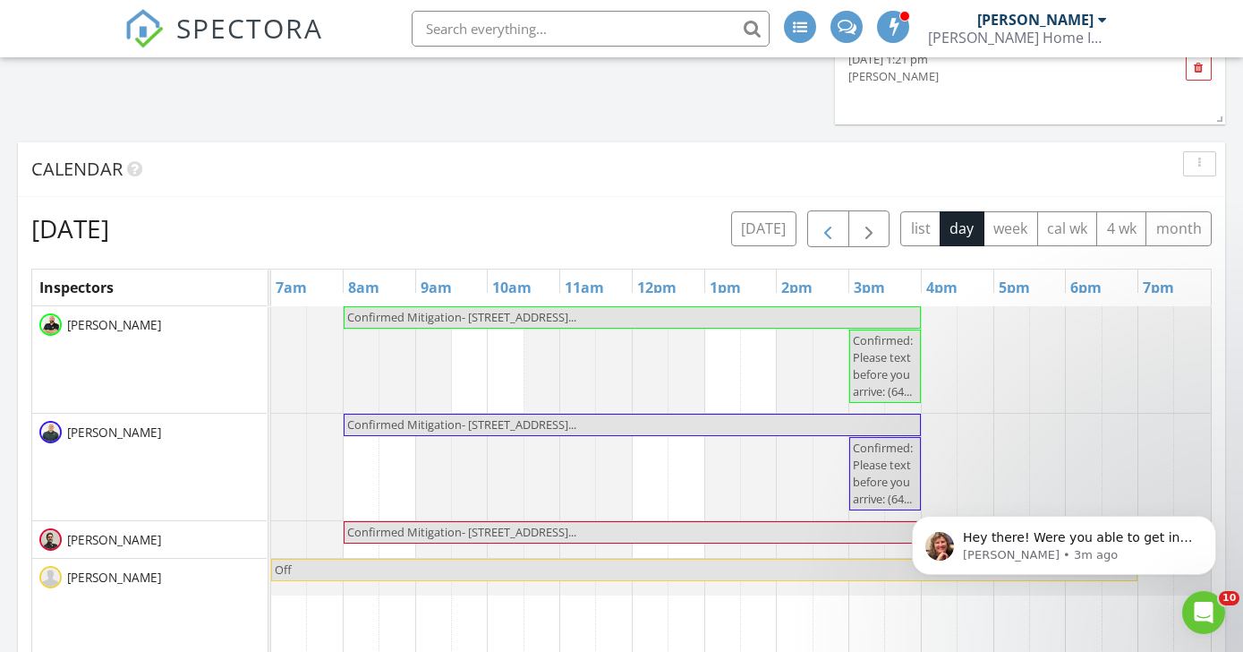
click at [842, 230] on button "button" at bounding box center [828, 228] width 42 height 37
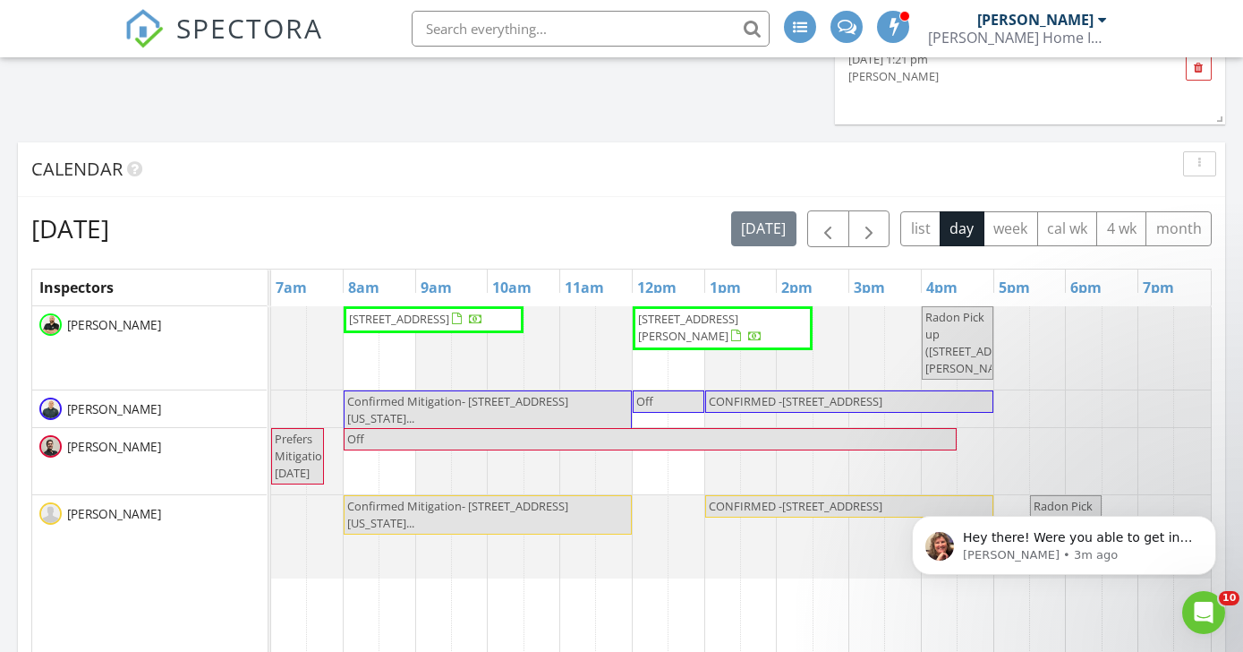
click at [194, 42] on span "SPECTORA" at bounding box center [249, 28] width 147 height 38
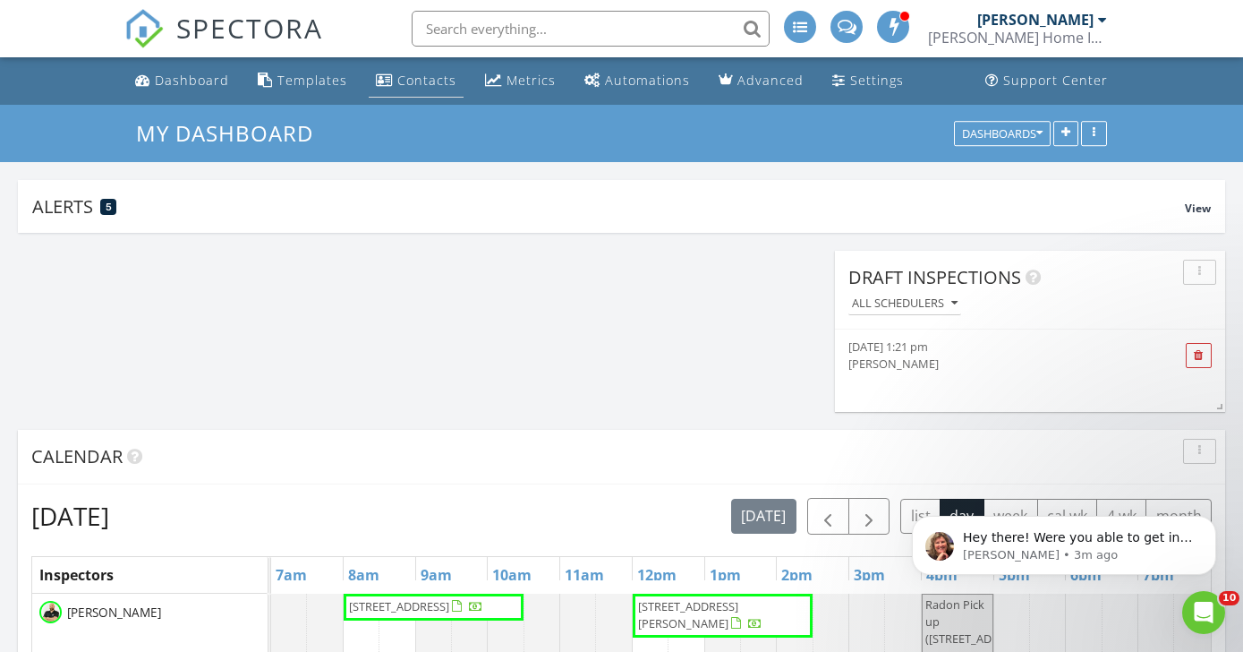
click at [436, 72] on div "Contacts" at bounding box center [426, 80] width 59 height 17
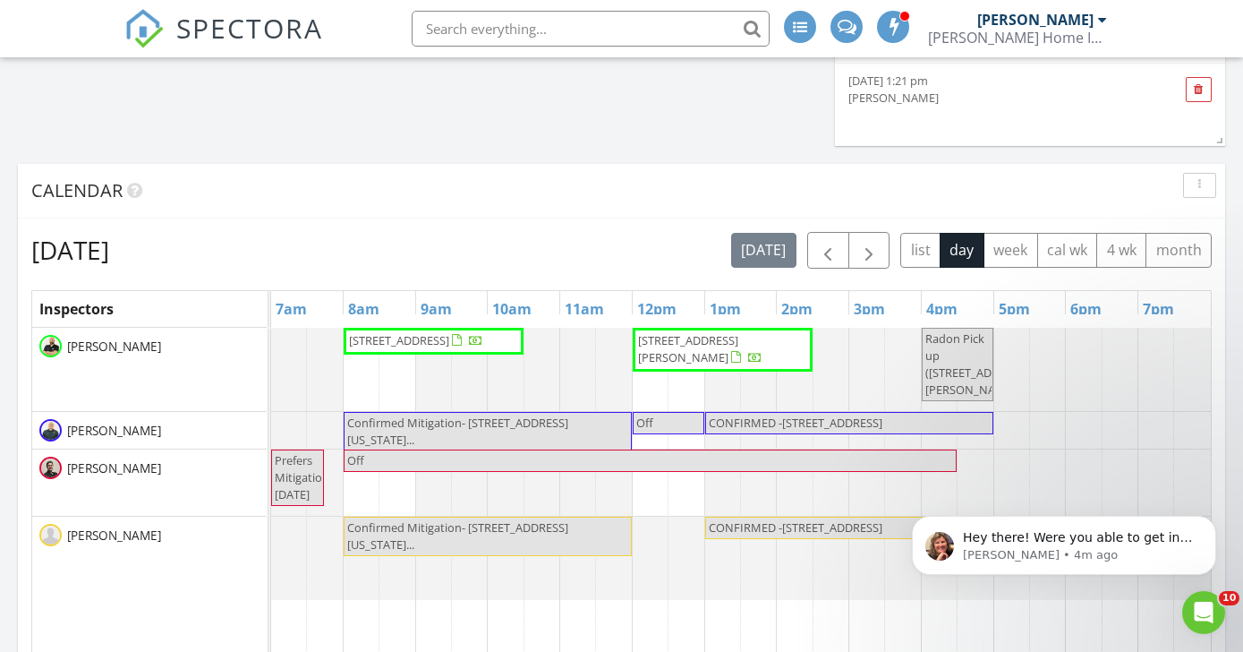
scroll to position [270, 0]
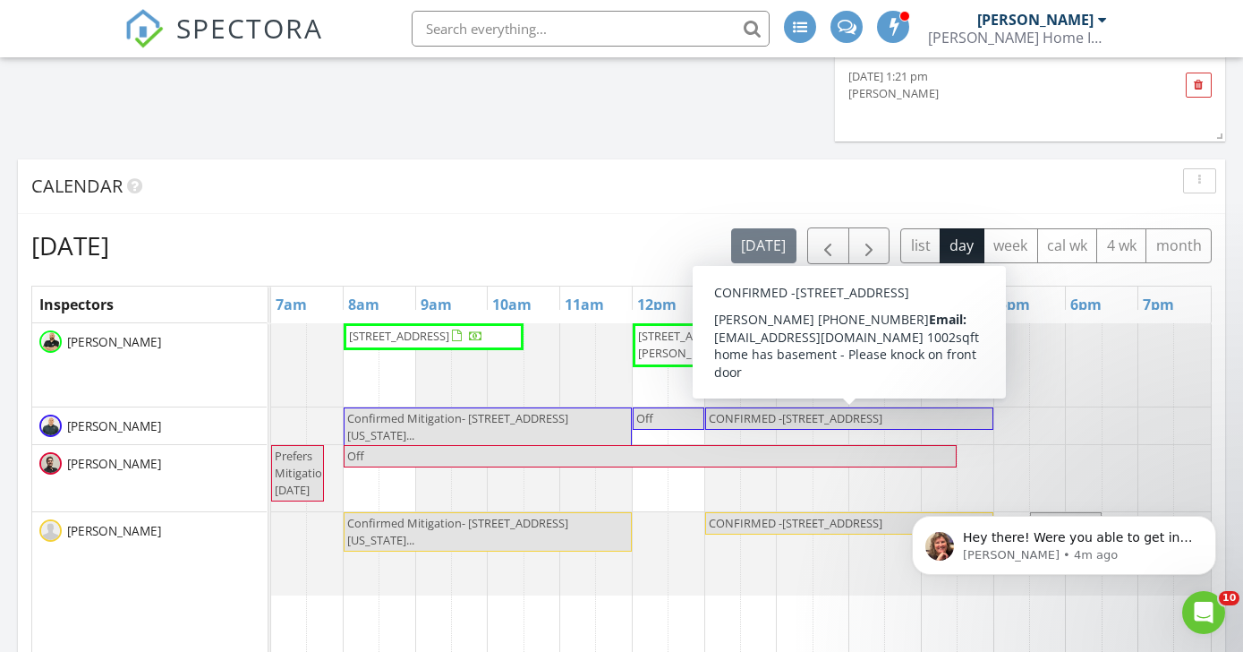
click at [271, 328] on div at bounding box center [271, 364] width 0 height 83
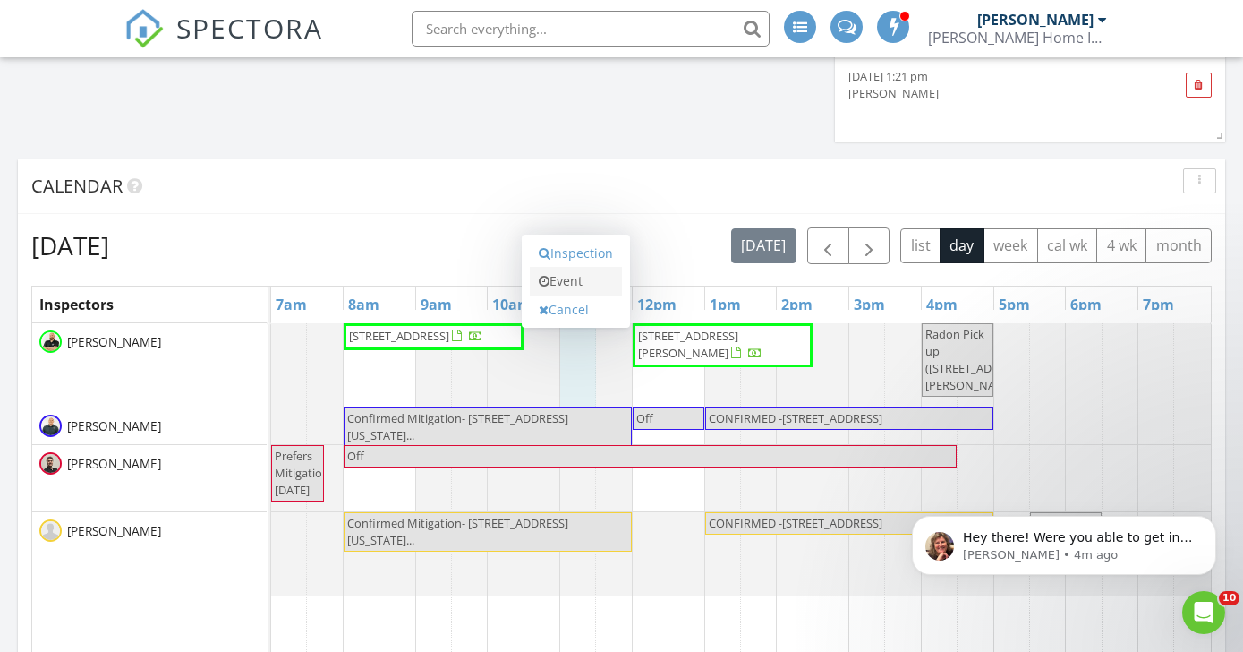
click at [566, 288] on link "Event" at bounding box center [576, 281] width 92 height 29
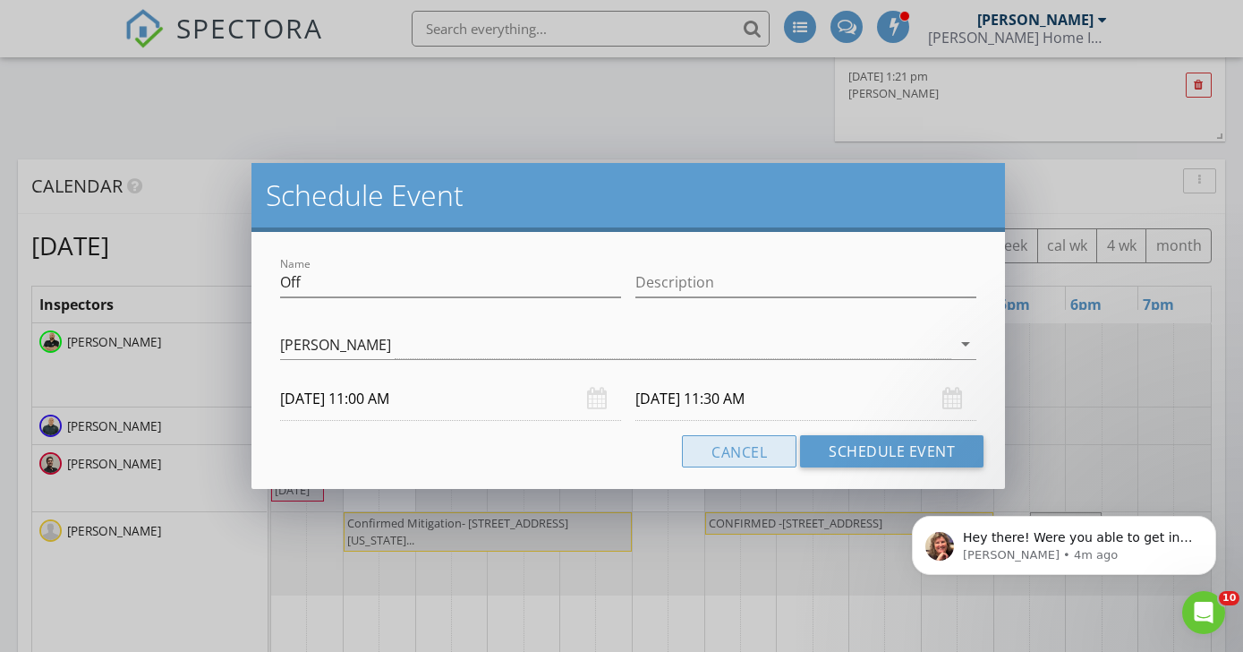
click at [722, 446] on button "Cancel" at bounding box center [739, 451] width 115 height 32
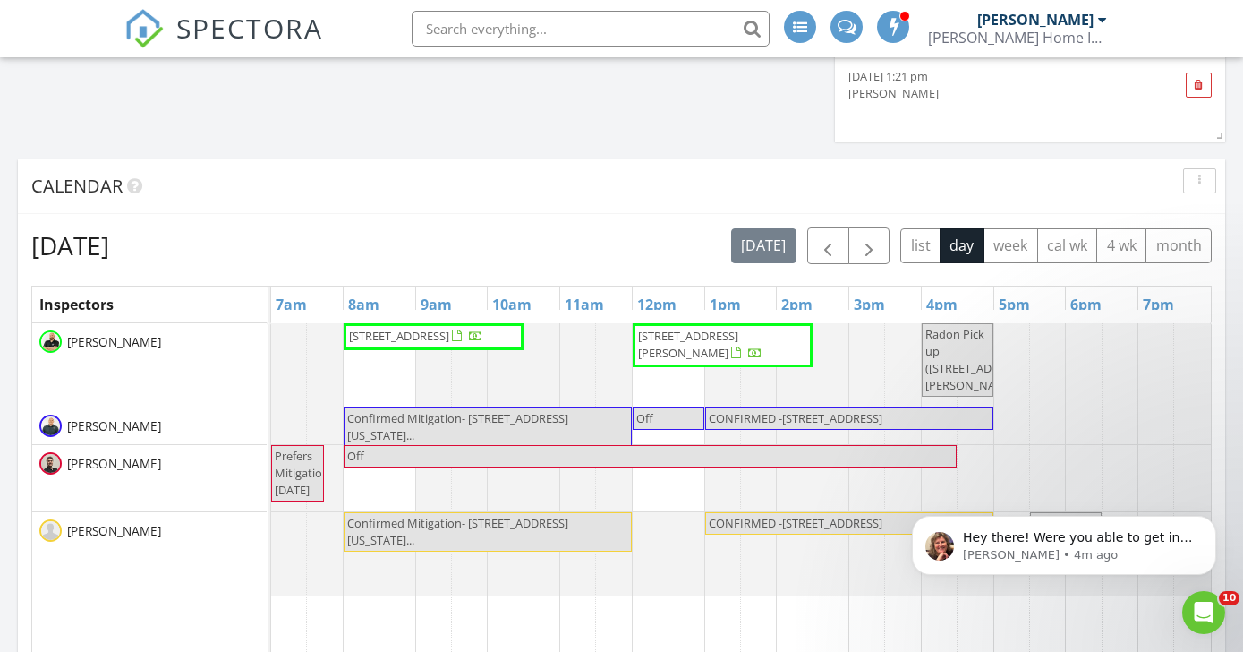
click at [271, 325] on div at bounding box center [271, 364] width 0 height 83
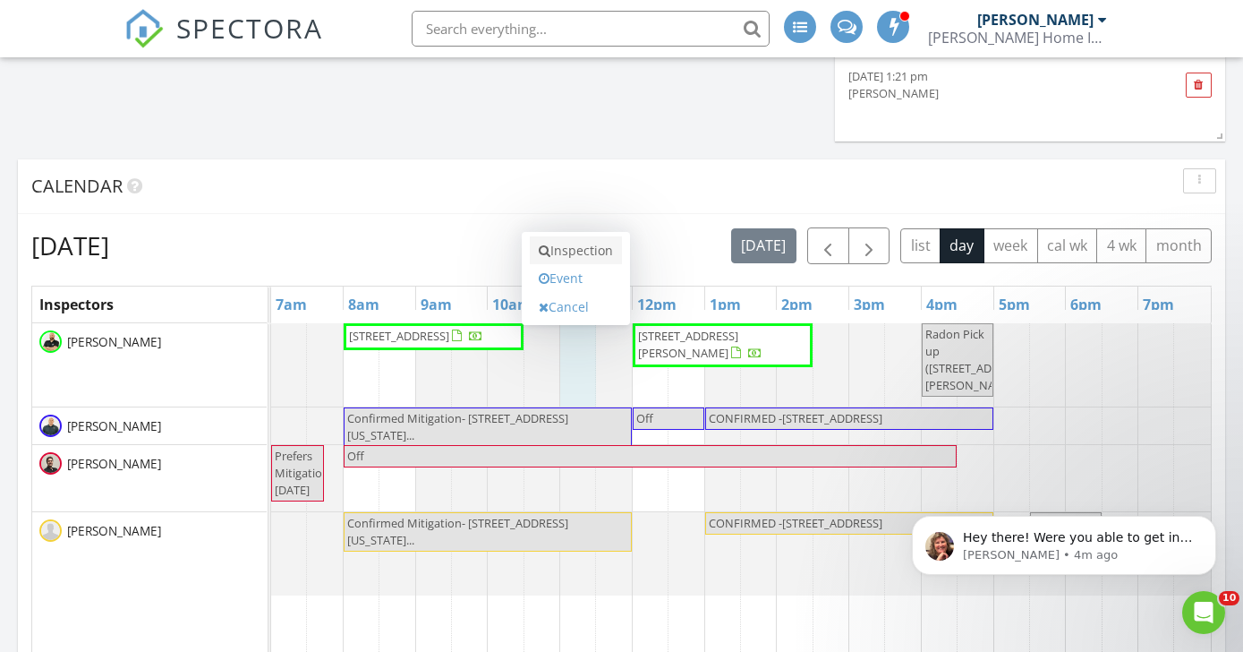
click at [598, 244] on link "Inspection" at bounding box center [576, 250] width 92 height 29
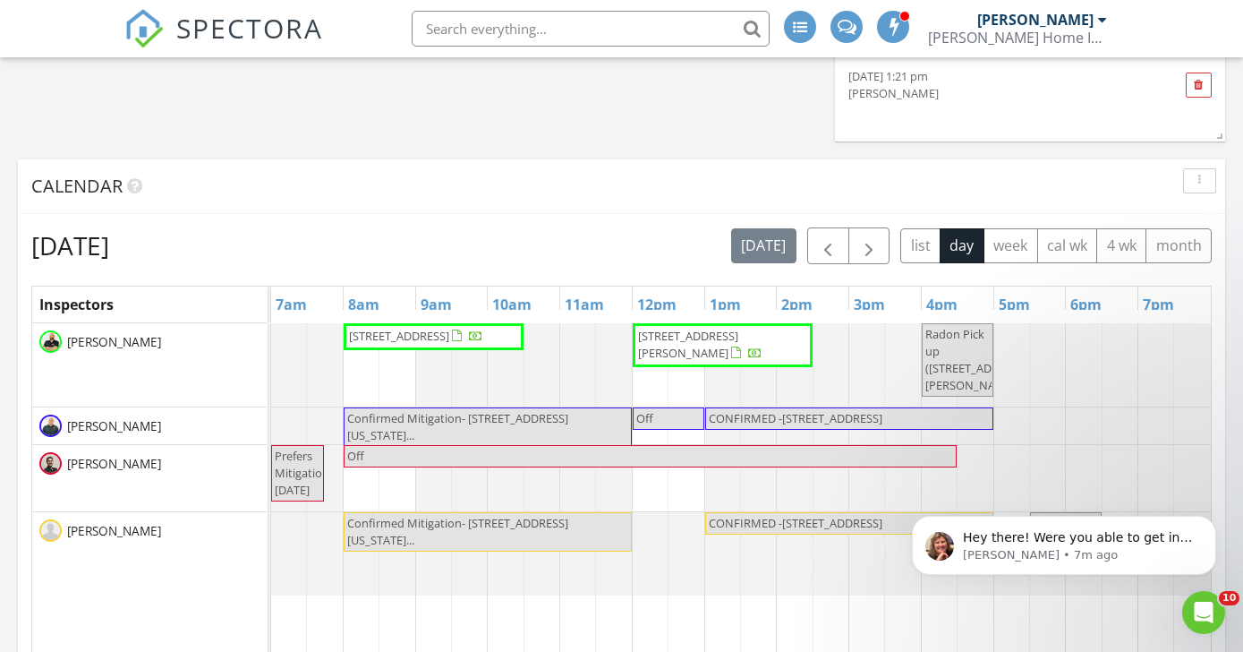
click at [141, 28] on img at bounding box center [143, 28] width 39 height 39
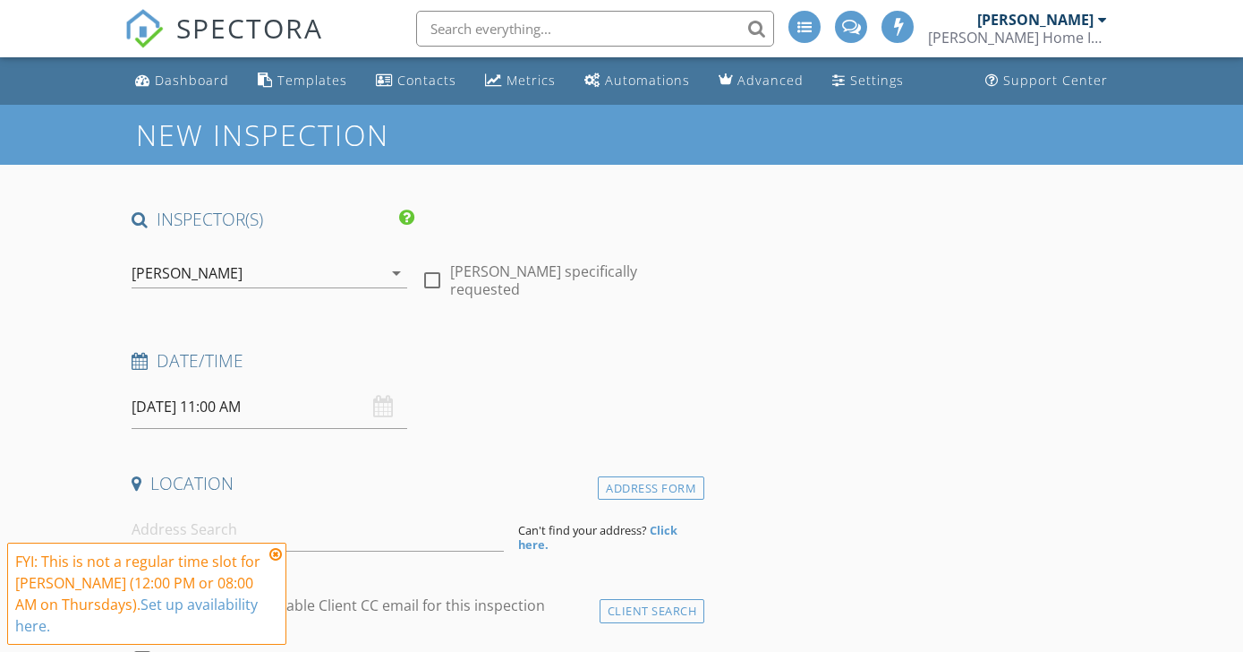
click at [551, 372] on div "Date/Time" at bounding box center [414, 367] width 580 height 36
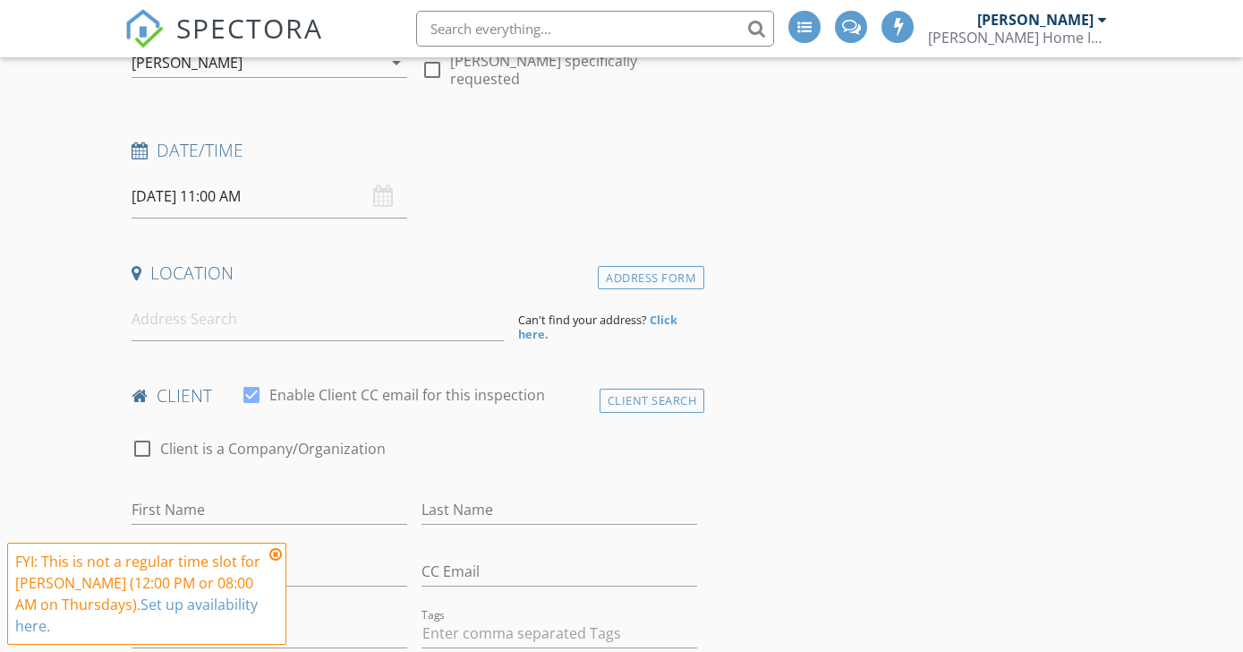
scroll to position [216, 0]
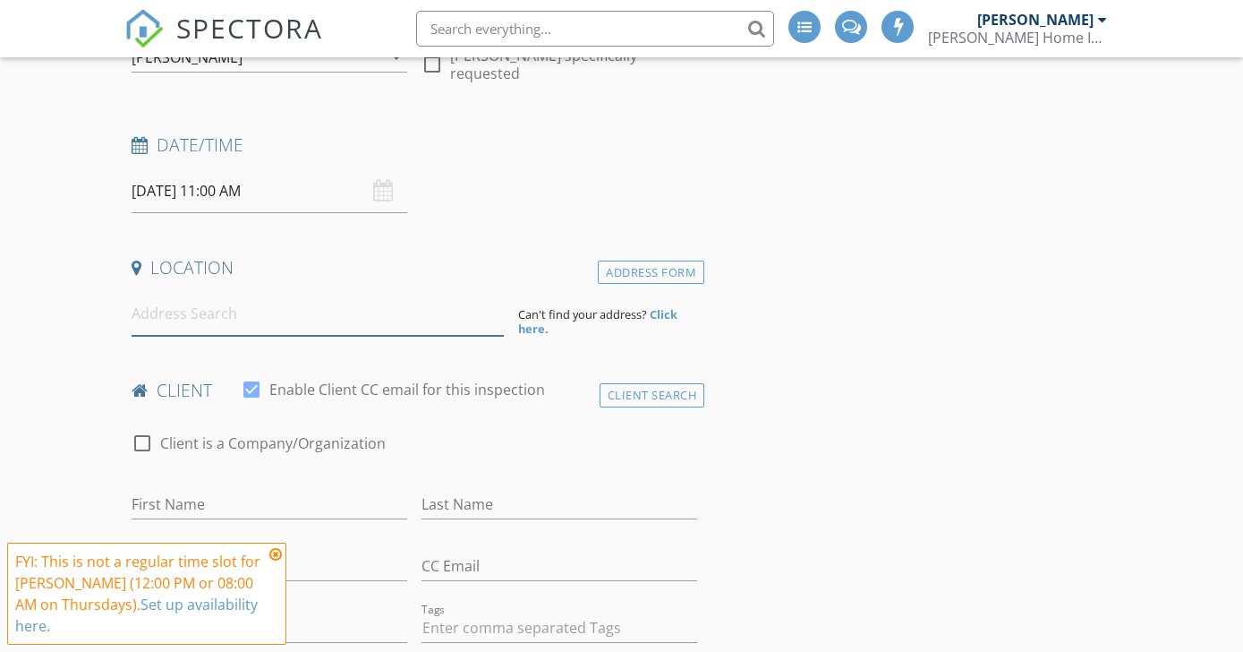
click at [387, 309] on input at bounding box center [318, 314] width 372 height 44
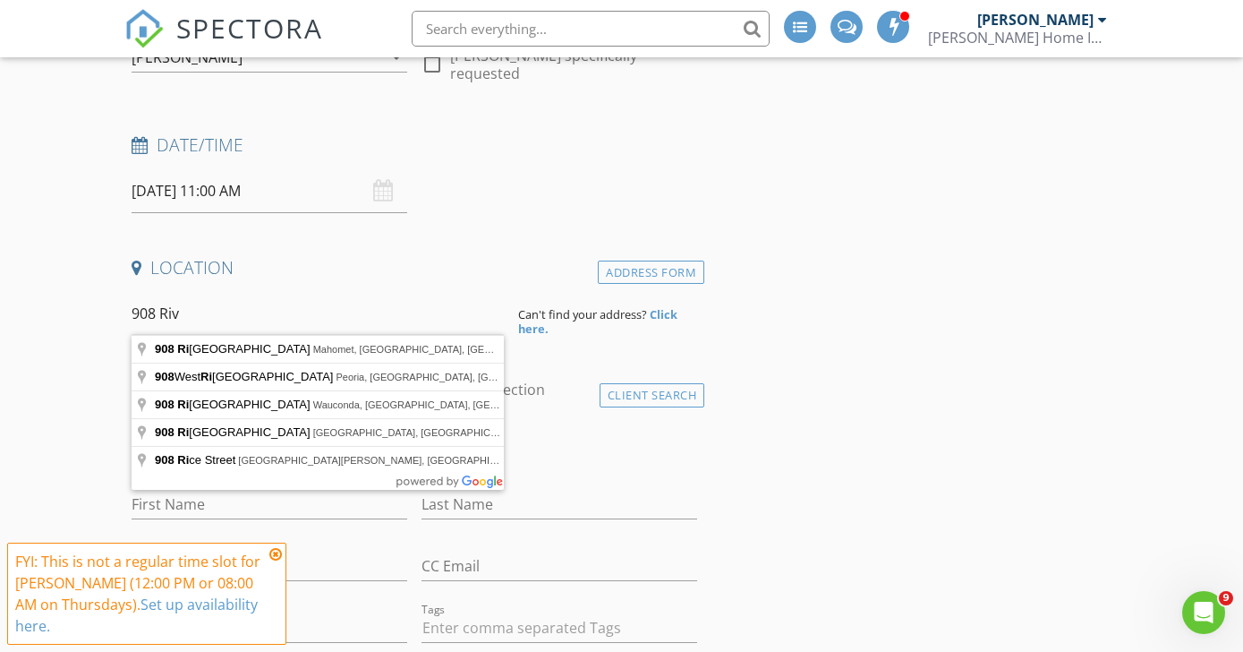
scroll to position [0, 0]
type input "908 Riverview Lane, Mahomet, IL, USA"
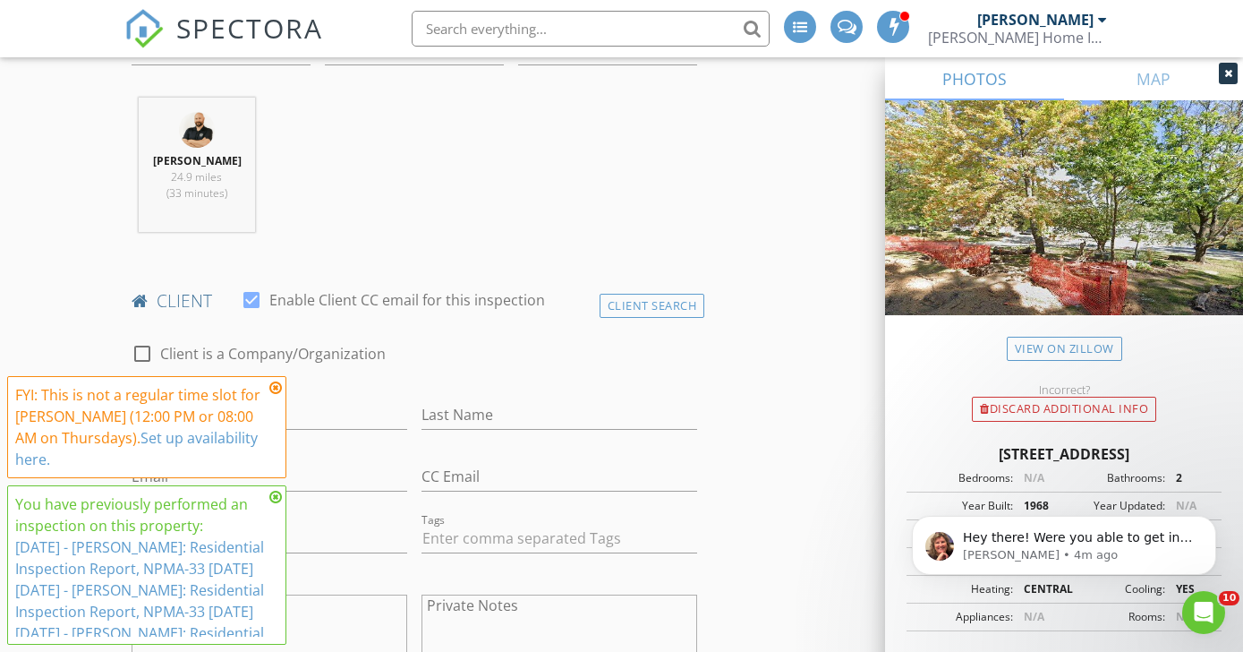
scroll to position [674, 0]
click at [275, 389] on icon at bounding box center [275, 387] width 13 height 14
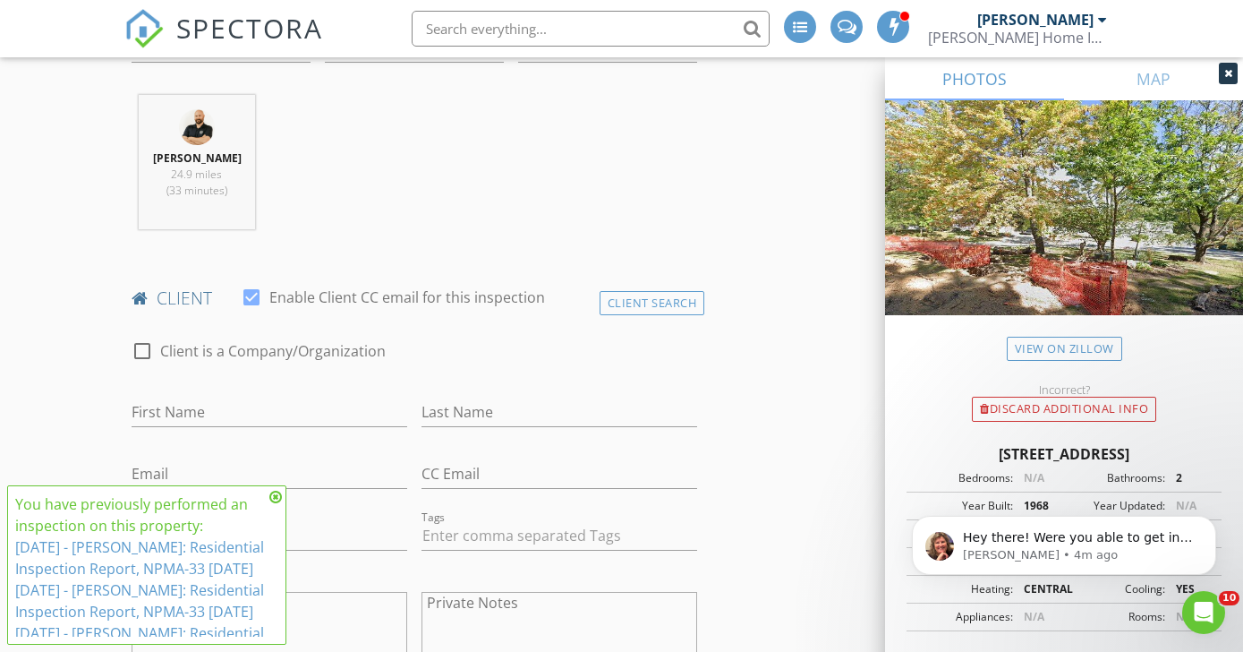
click at [276, 495] on icon at bounding box center [275, 497] width 13 height 14
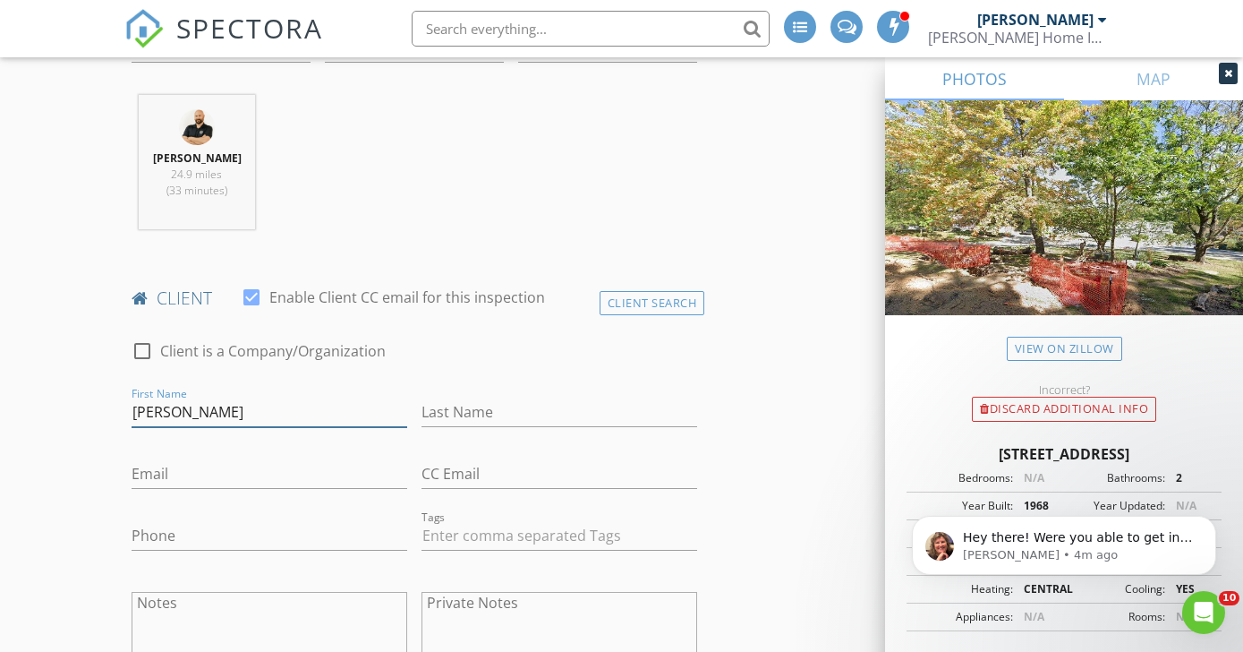
type input "aaron"
type input "a"
type input "alumbaugh"
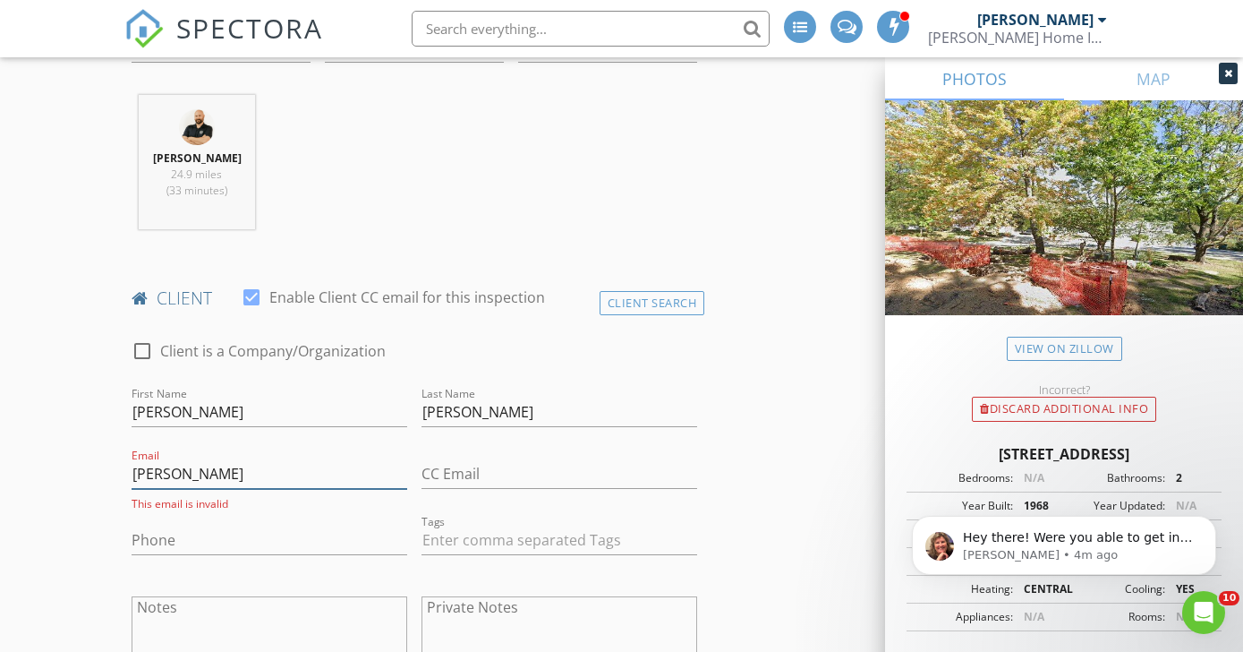
type input "aaron@aamarshall.net"
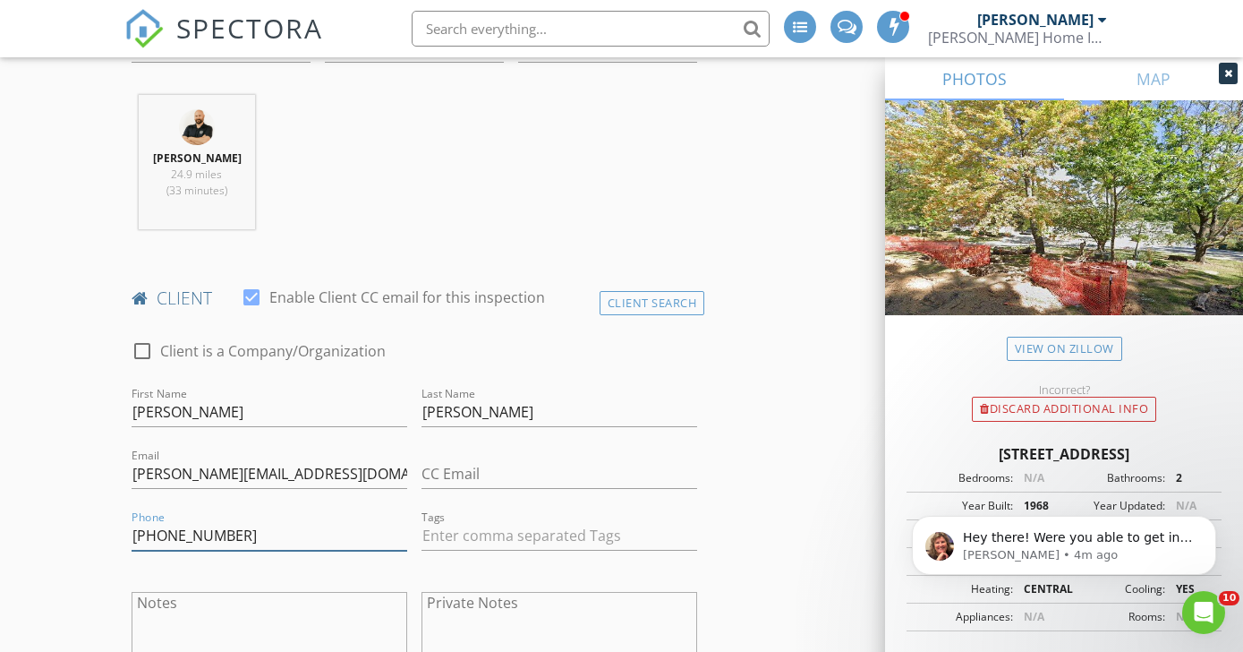
type input "217-550-6763"
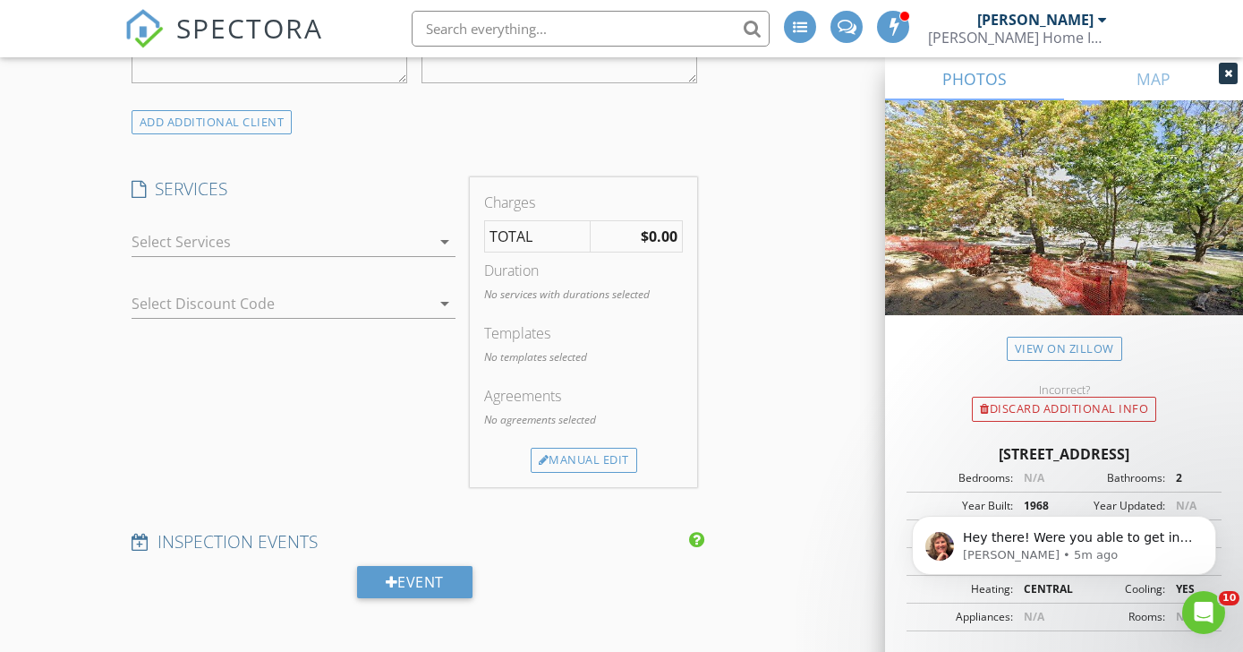
scroll to position [1275, 0]
click at [416, 253] on div at bounding box center [281, 239] width 299 height 29
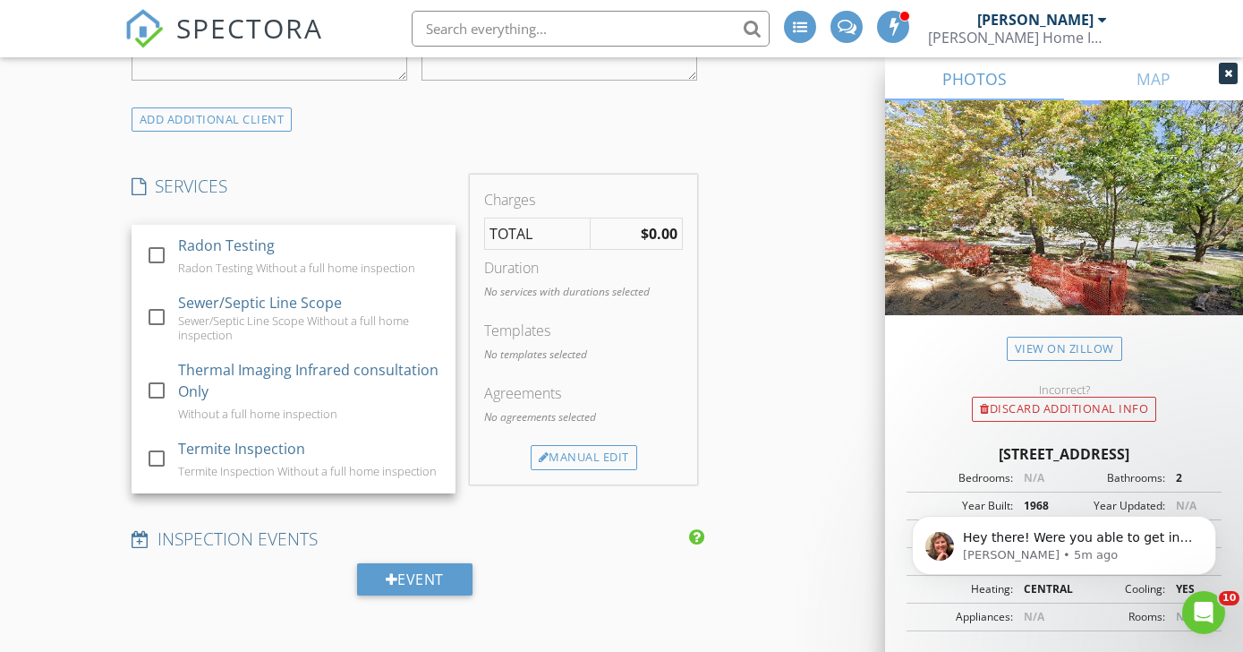
scroll to position [1984, 0]
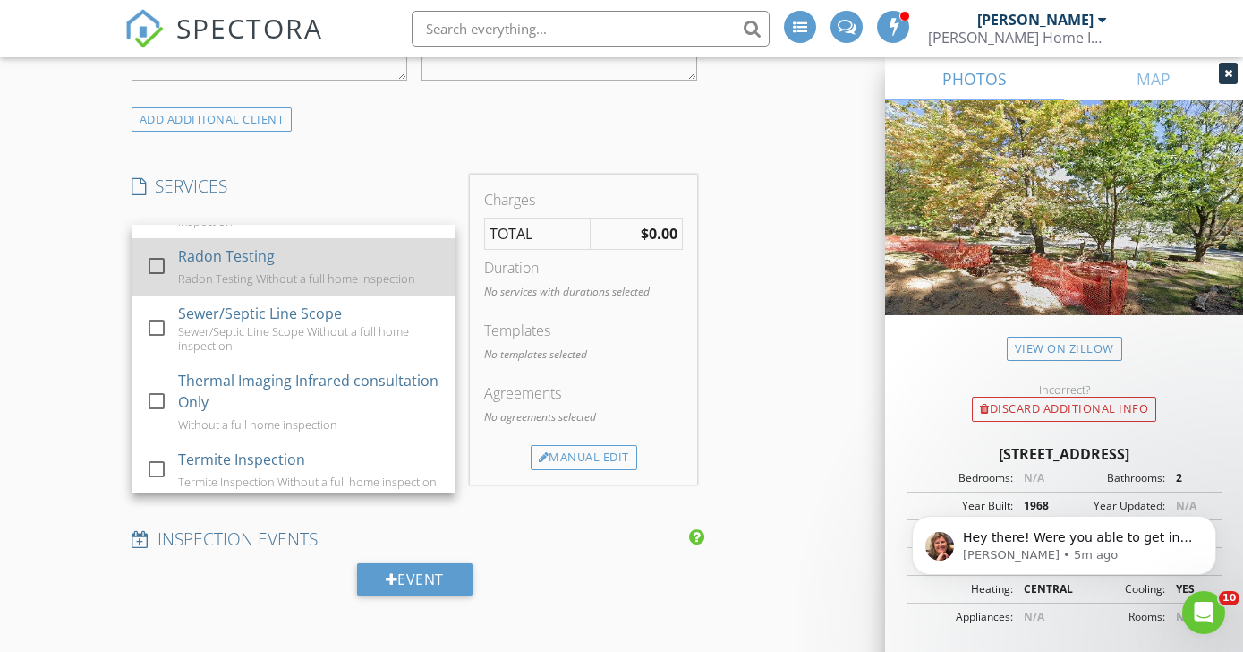
click at [148, 281] on div at bounding box center [156, 266] width 30 height 30
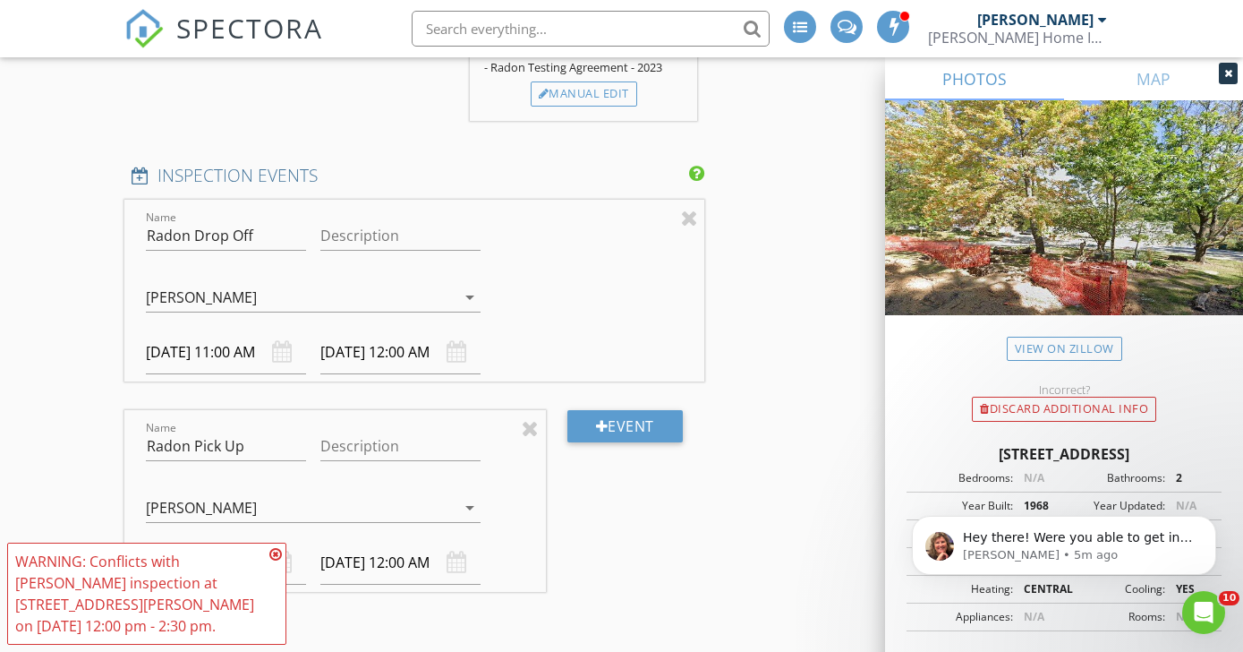
scroll to position [1661, 0]
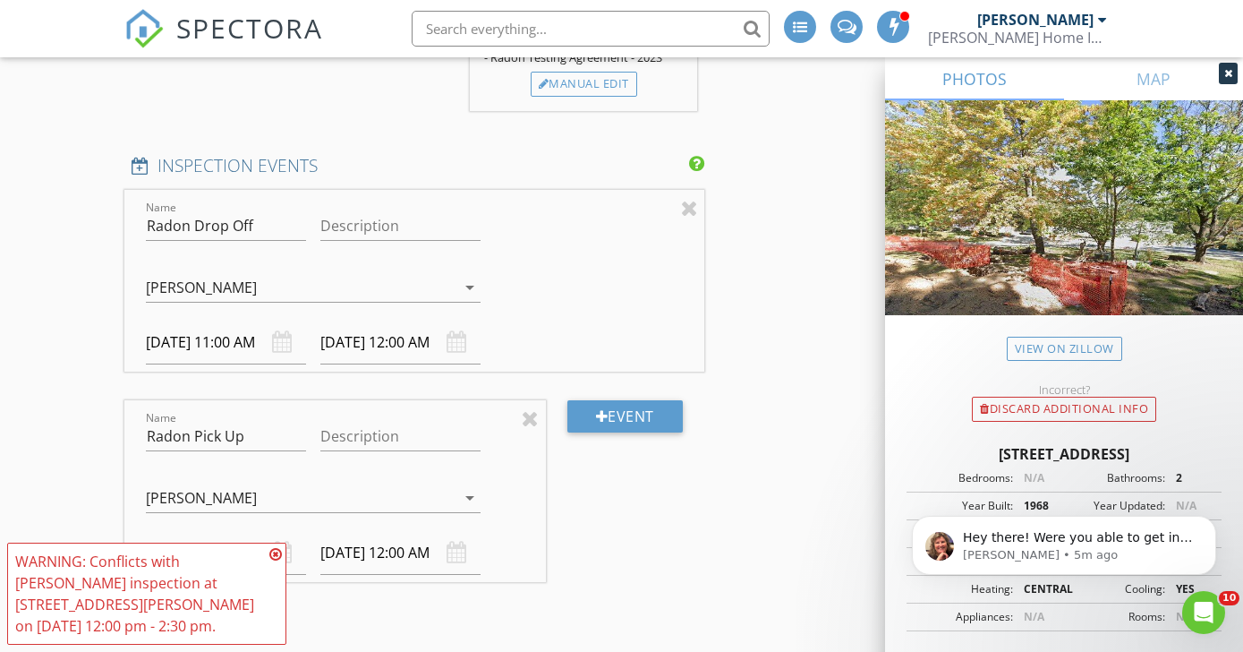
click at [275, 556] on icon at bounding box center [275, 554] width 13 height 14
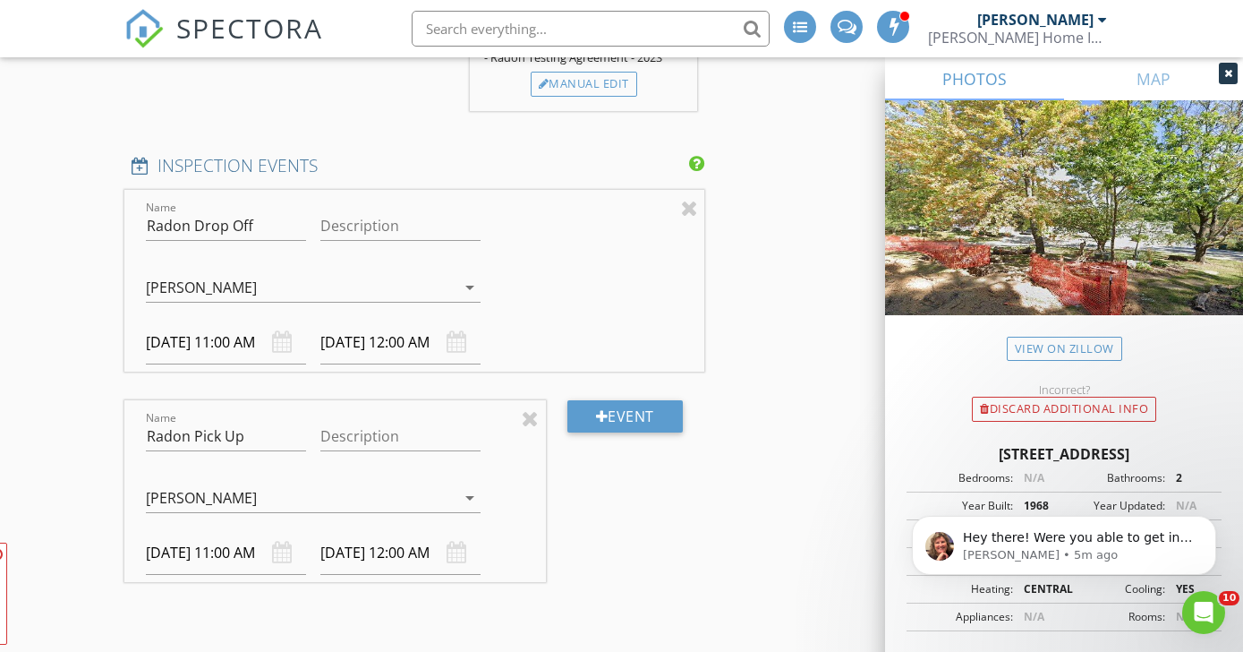
click at [760, 543] on div "INSPECTOR(S) check_box Aaron Alumbaugh PRIMARY check_box_outline_blank Mike Sie…" at bounding box center [621, 424] width 995 height 3754
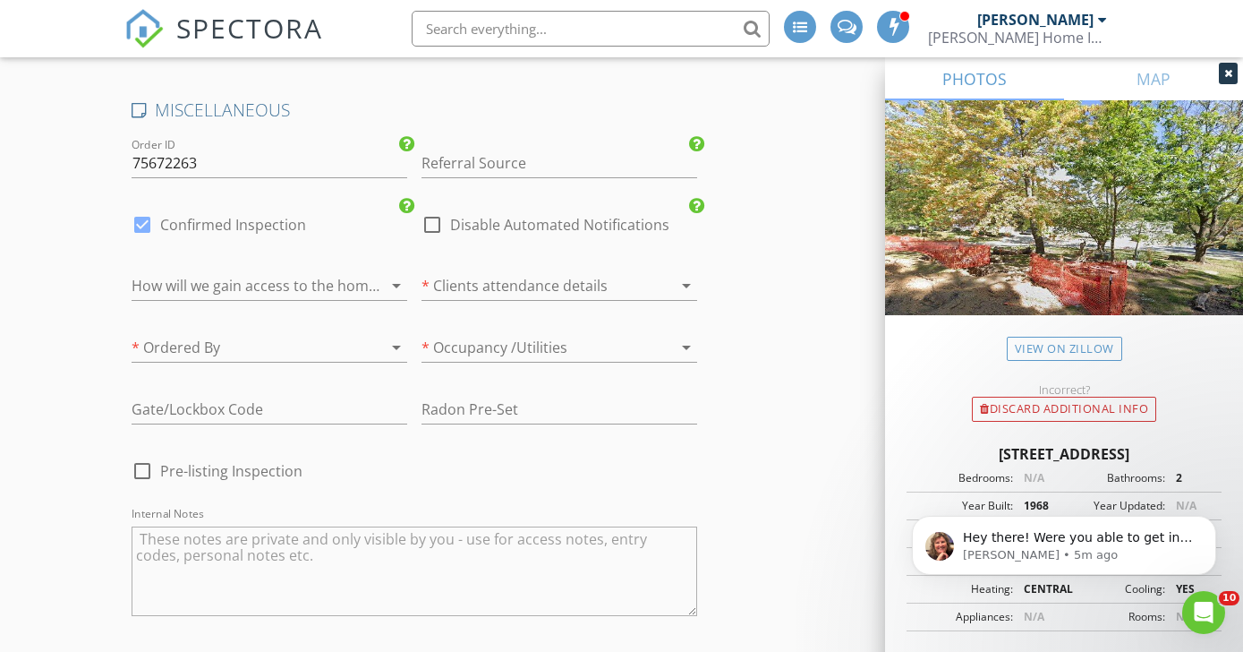
scroll to position [2938, 0]
click at [664, 294] on div at bounding box center [661, 282] width 21 height 21
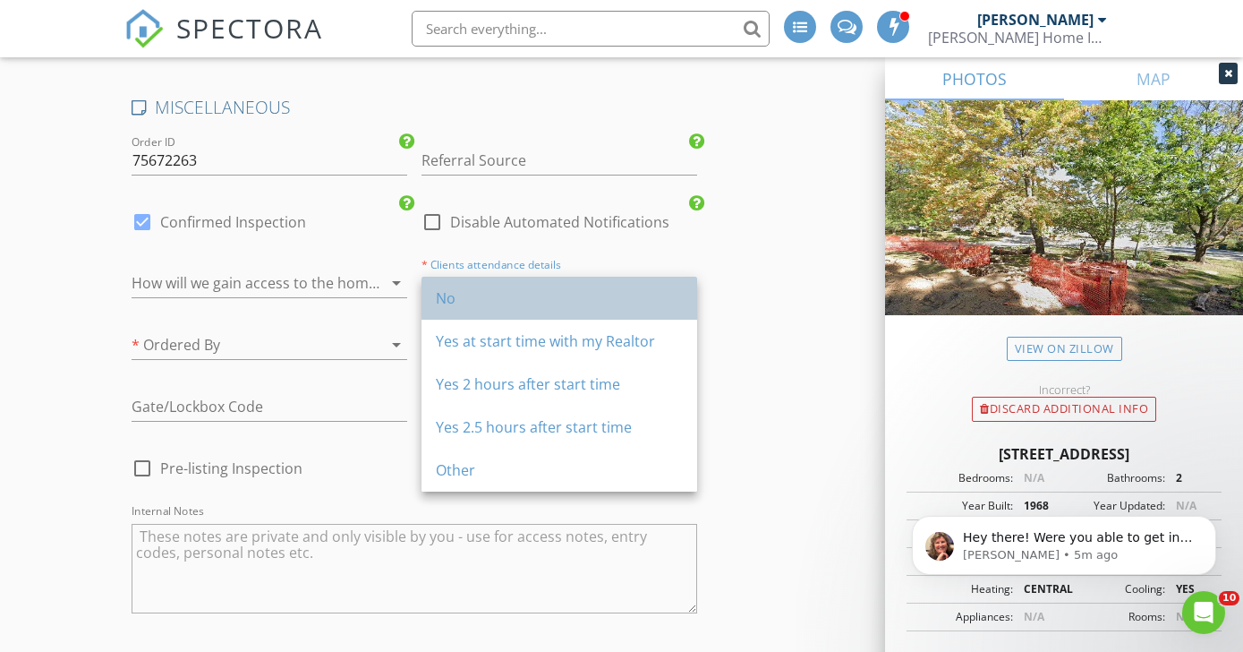
click at [513, 307] on div "No" at bounding box center [559, 297] width 247 height 21
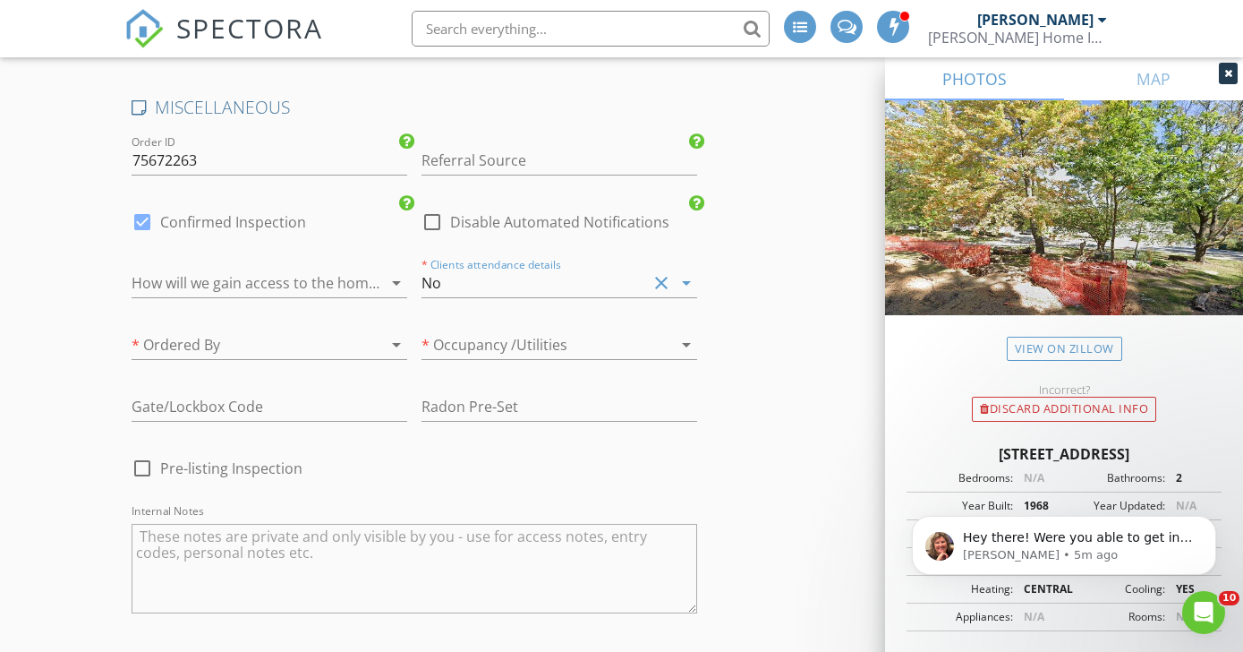
click at [369, 345] on div at bounding box center [371, 344] width 21 height 21
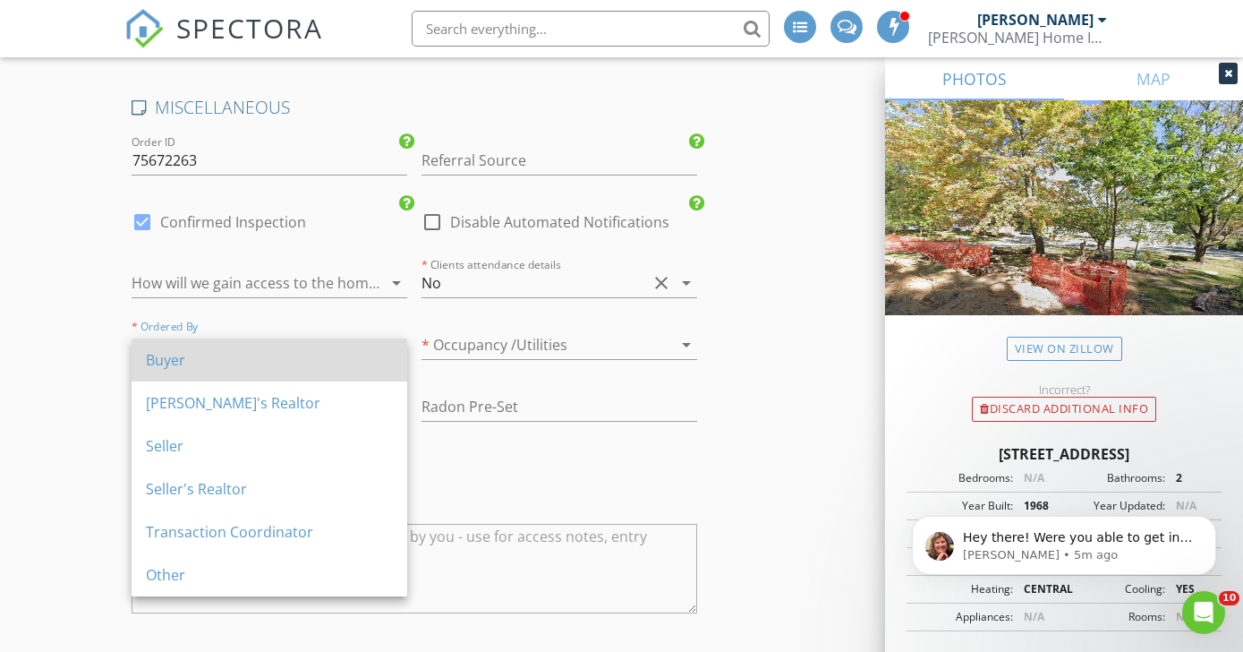
click at [304, 373] on div "Buyer" at bounding box center [269, 359] width 247 height 43
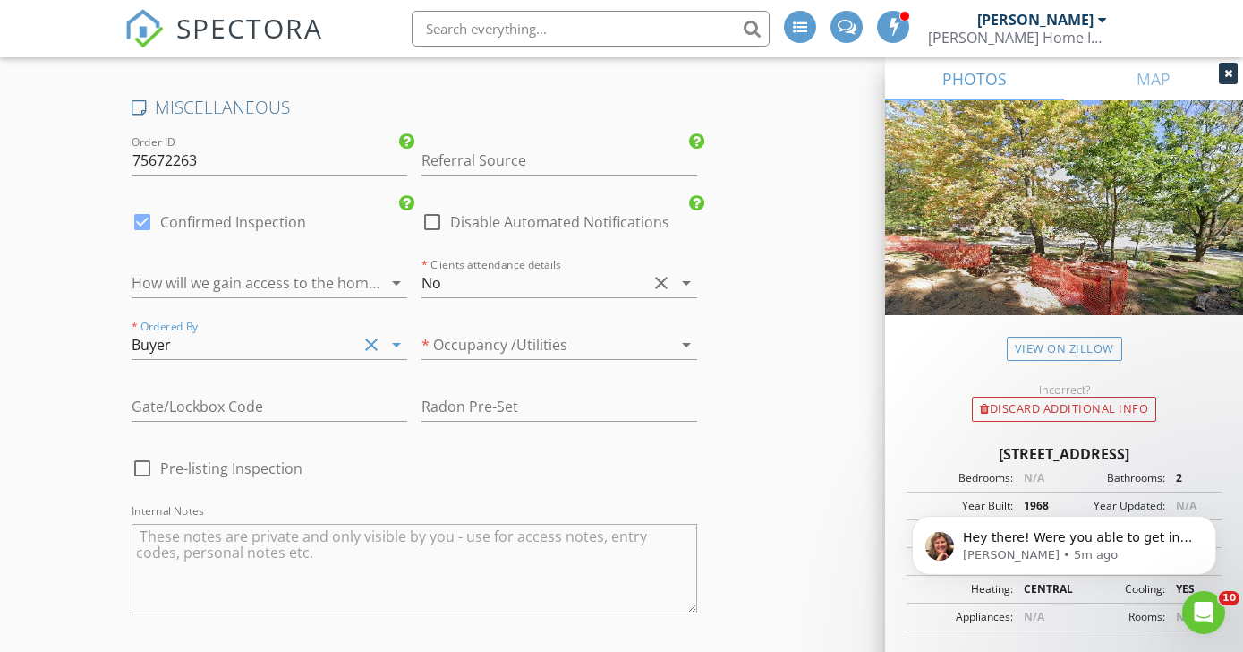
click at [570, 368] on div "* Occupancy /Utilities arrow_drop_down" at bounding box center [560, 353] width 276 height 47
click at [576, 357] on div at bounding box center [535, 344] width 226 height 29
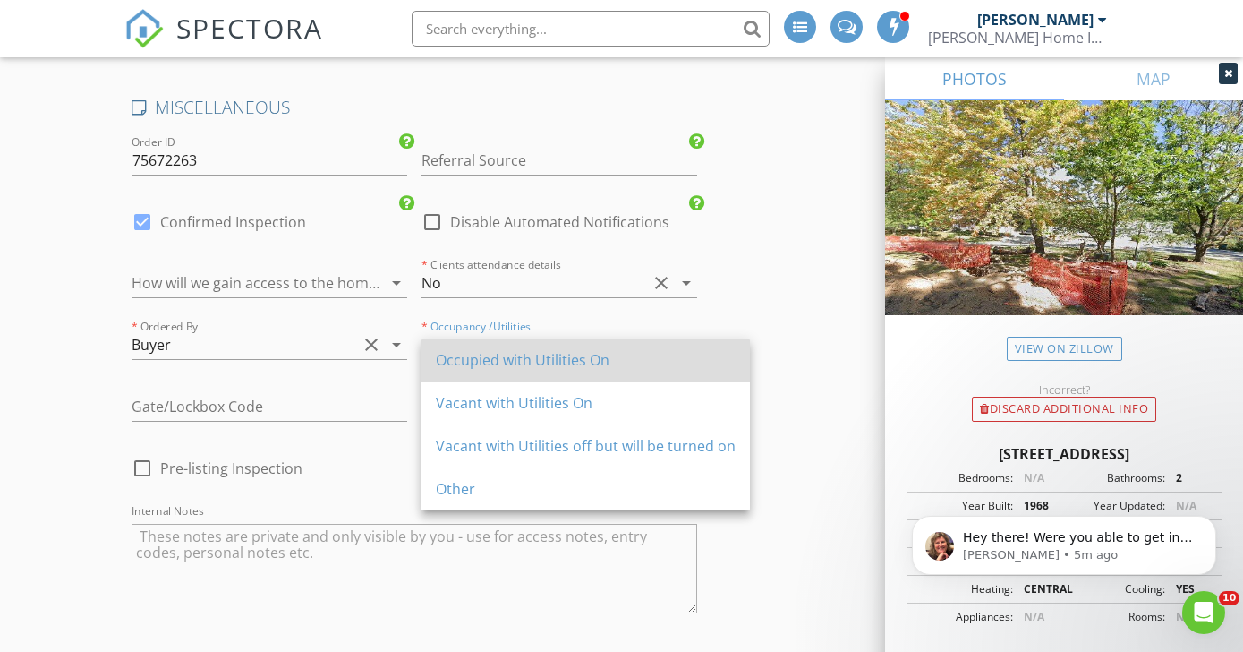
click at [542, 372] on div "Occupied with Utilities On" at bounding box center [586, 359] width 300 height 43
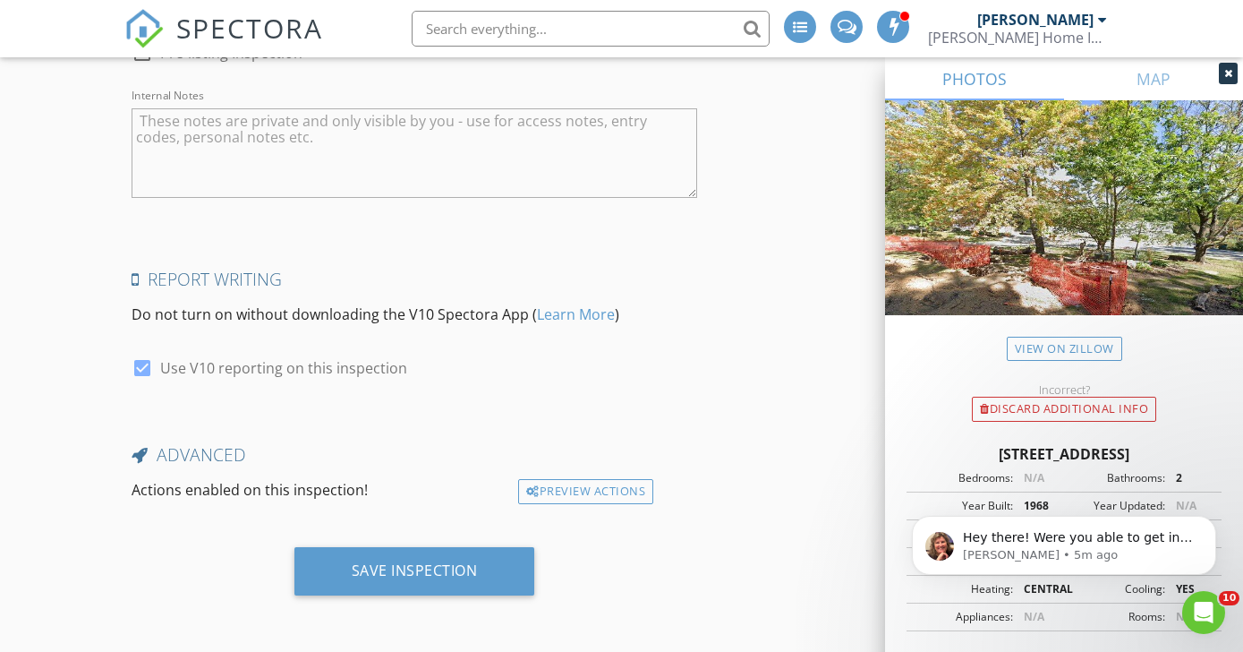
scroll to position [3360, 0]
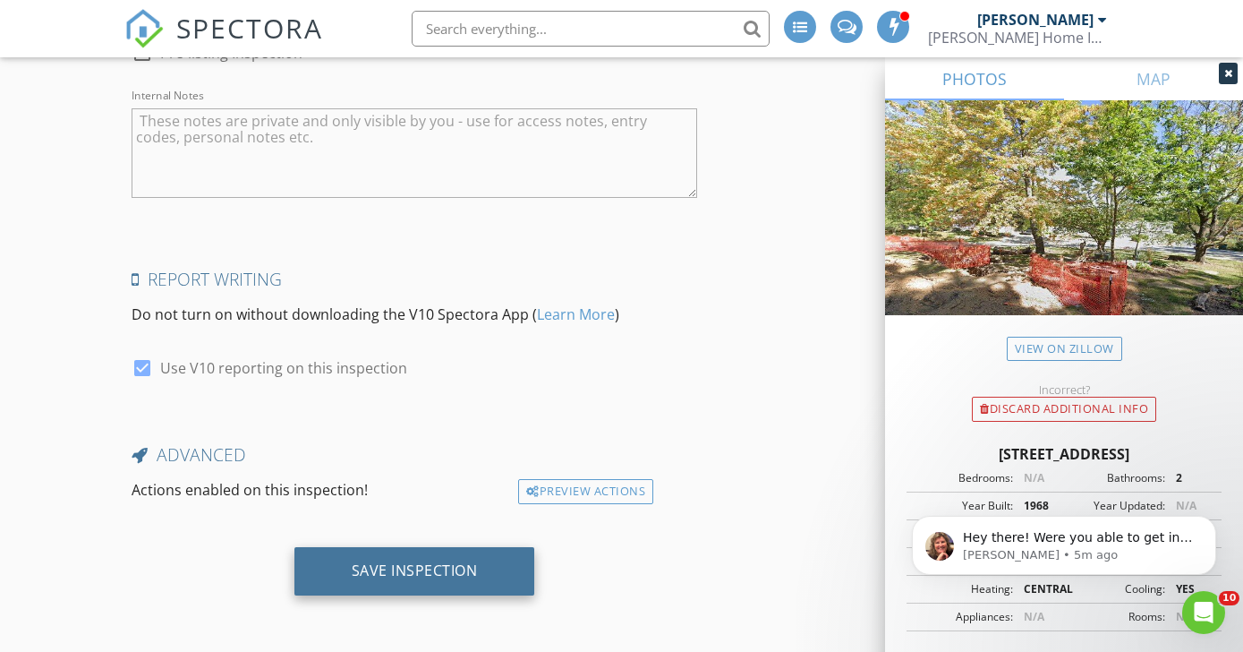
click at [485, 581] on div "Save Inspection" at bounding box center [415, 571] width 241 height 48
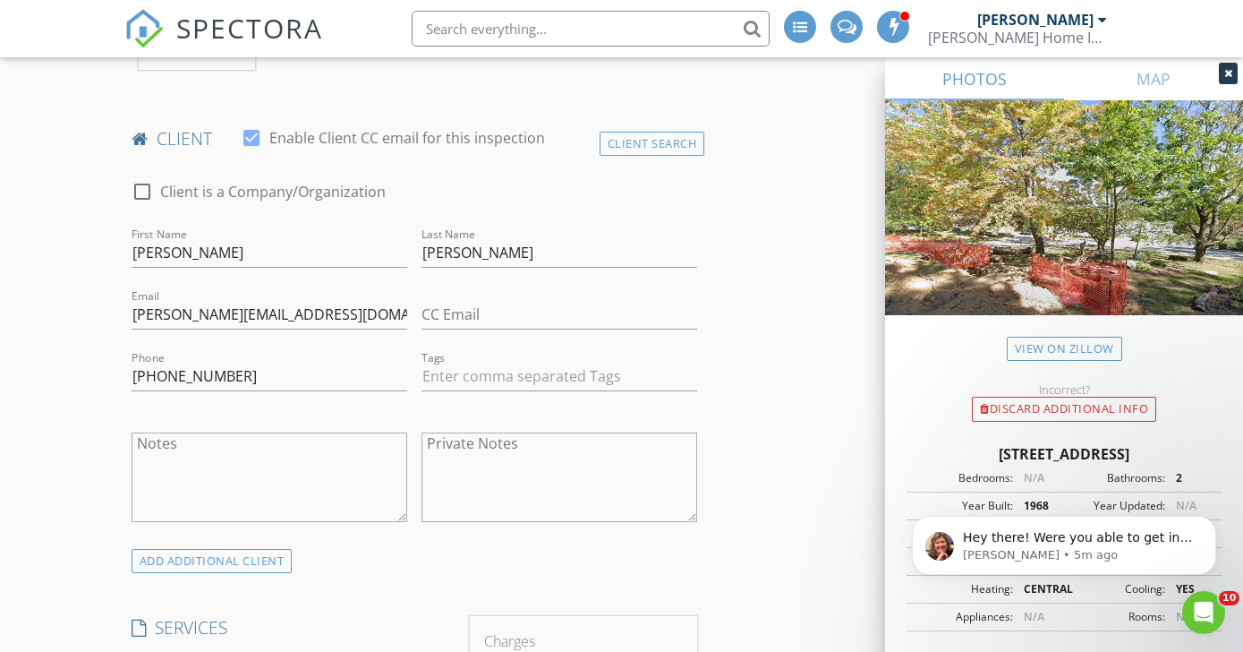
scroll to position [869, 0]
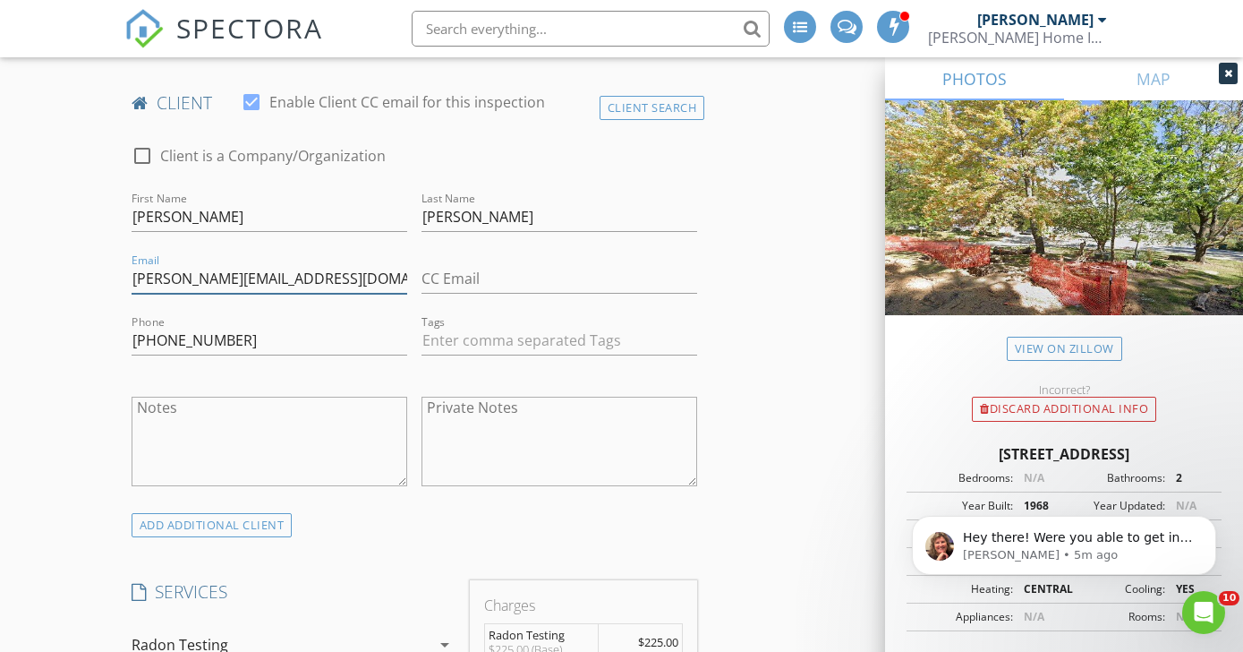
click at [292, 291] on input "aaron@aamarshall.net" at bounding box center [270, 279] width 276 height 30
drag, startPoint x: 292, startPoint y: 291, endPoint x: 73, endPoint y: 286, distance: 219.4
type input "kimdalumbaugh@gmail.com"
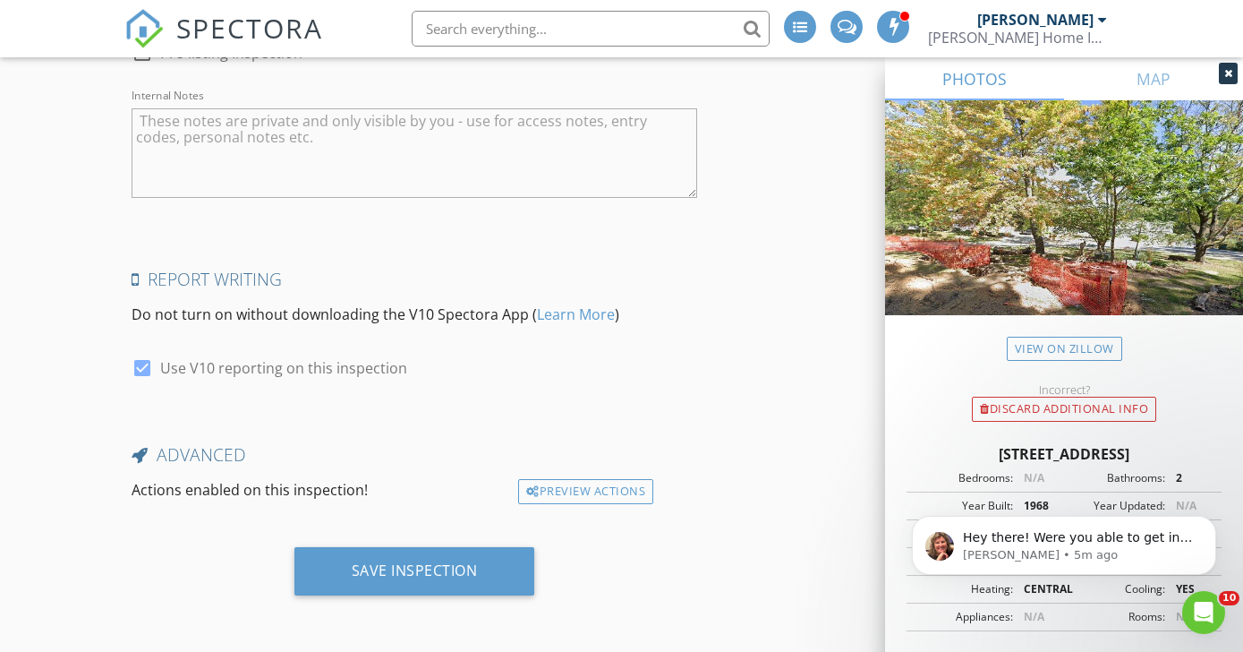
scroll to position [3360, 0]
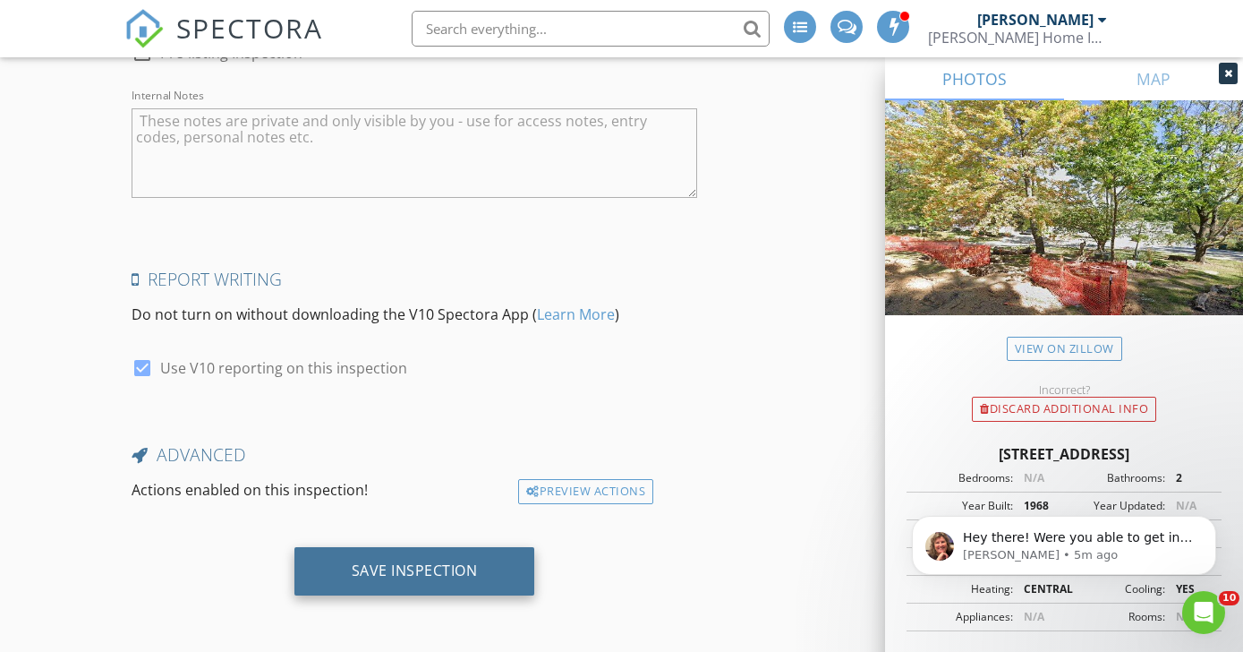
click at [442, 558] on div "Save Inspection" at bounding box center [415, 571] width 241 height 48
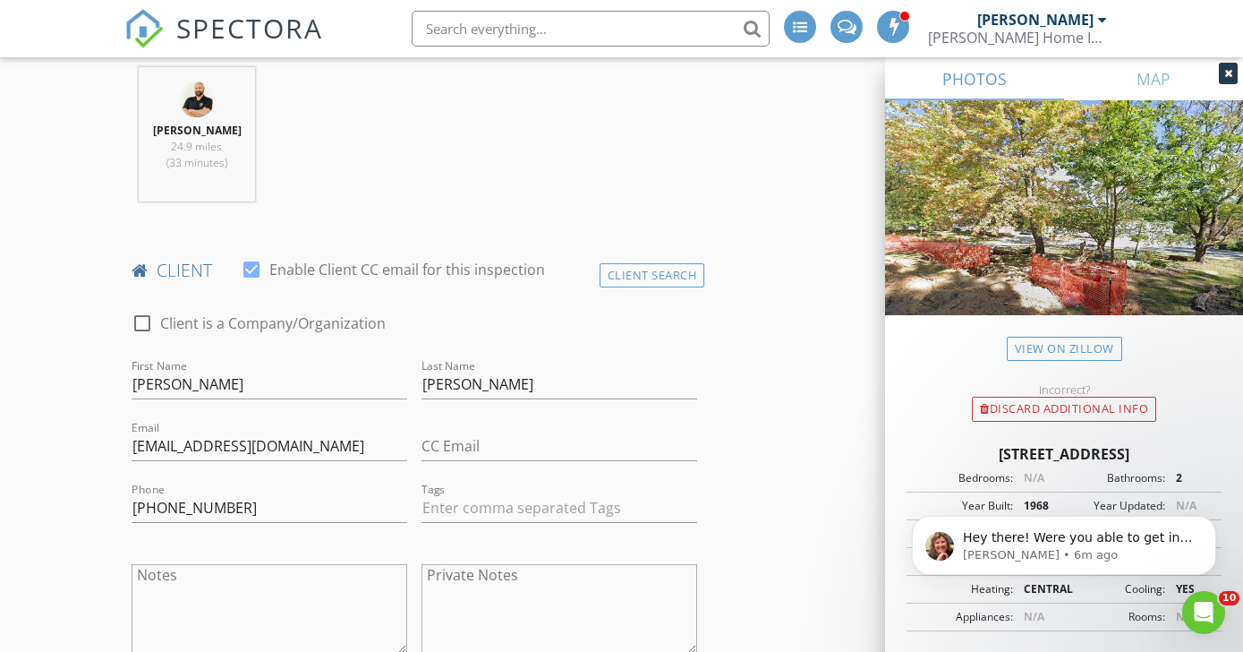
scroll to position [707, 0]
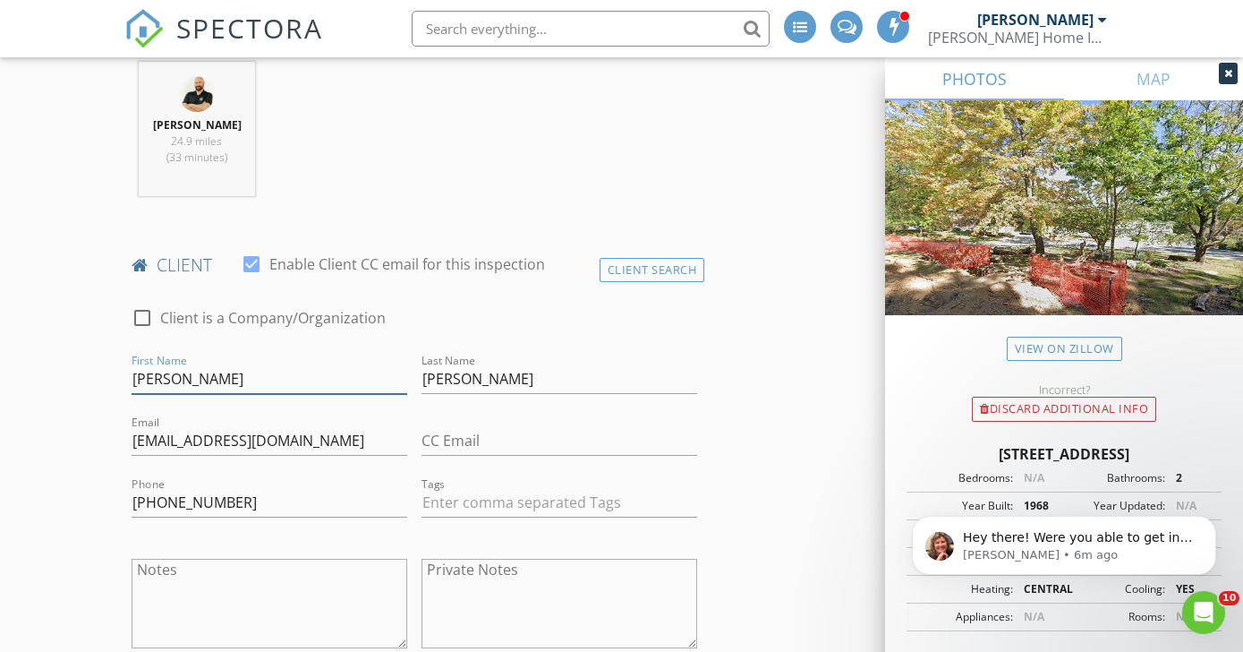
drag, startPoint x: 190, startPoint y: 389, endPoint x: 38, endPoint y: 389, distance: 152.2
click at [643, 282] on div "Client Search" at bounding box center [653, 270] width 106 height 24
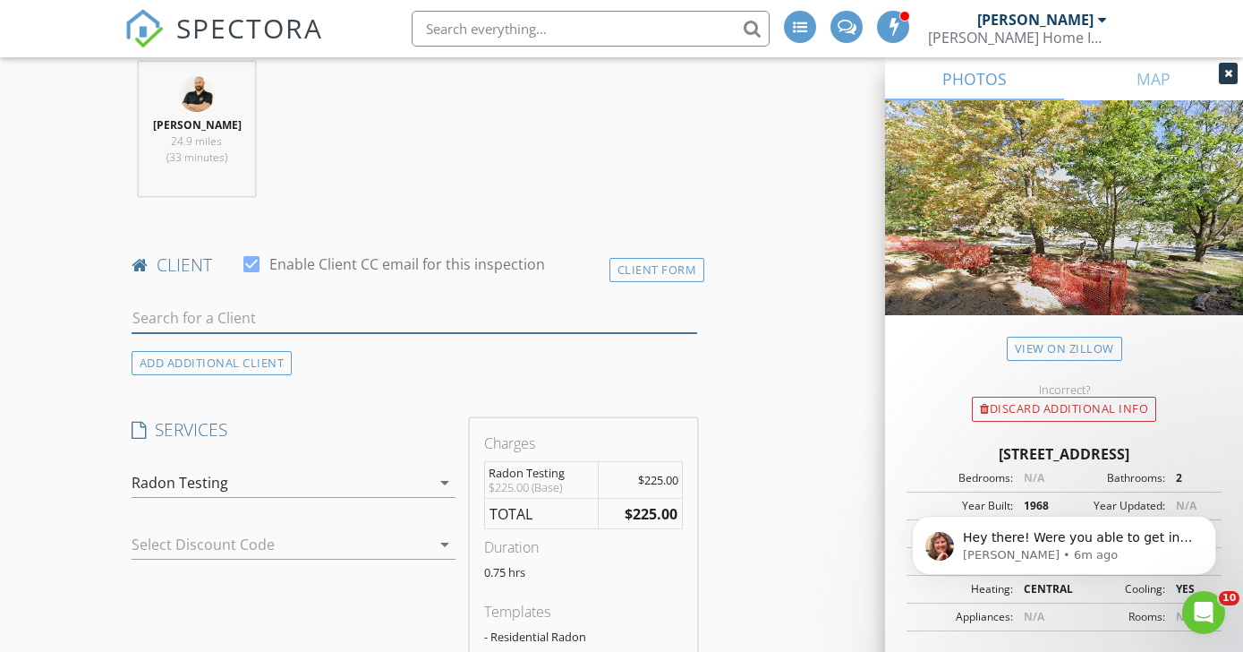
click at [192, 333] on input "text" at bounding box center [415, 318] width 566 height 30
type input "K"
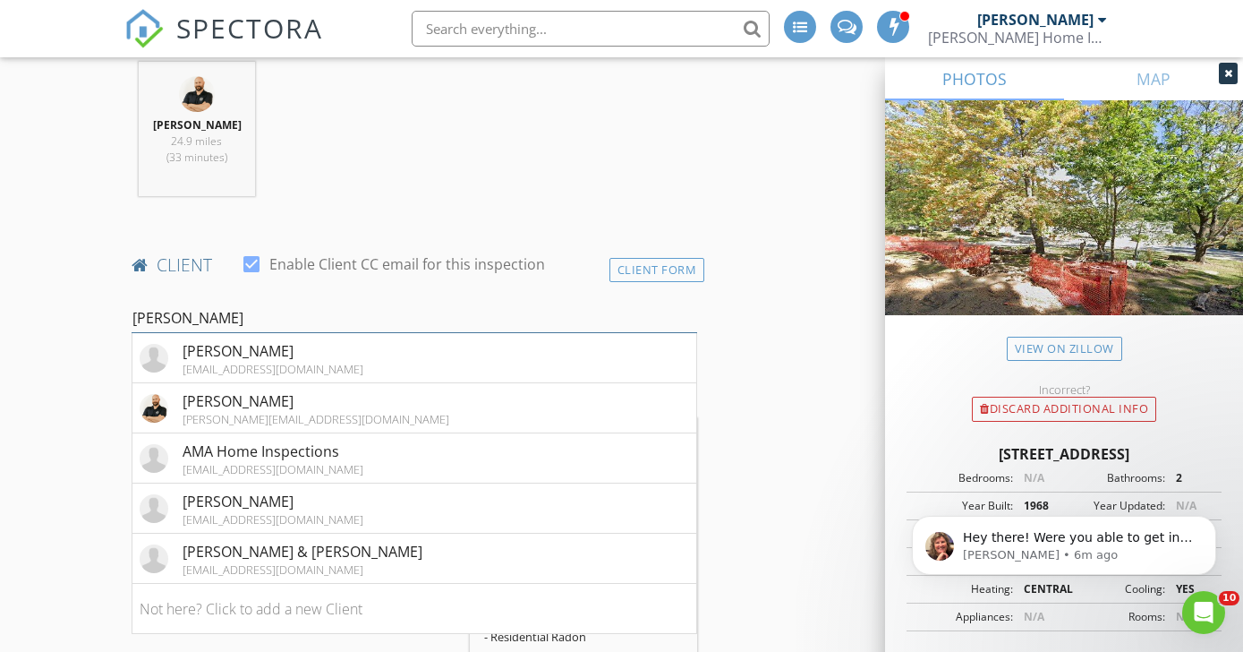
type input "Aaron"
drag, startPoint x: 192, startPoint y: 336, endPoint x: 233, endPoint y: 406, distance: 81.8
click at [233, 406] on div "aaron alumbaugh" at bounding box center [316, 400] width 267 height 21
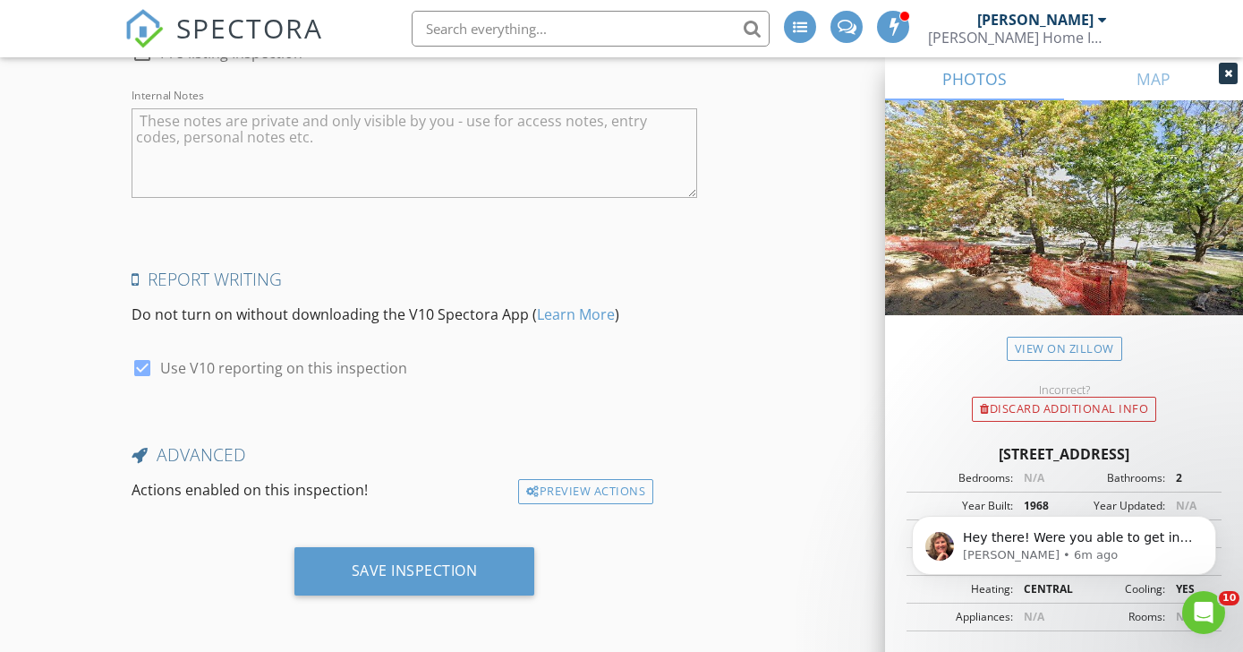
scroll to position [3360, 0]
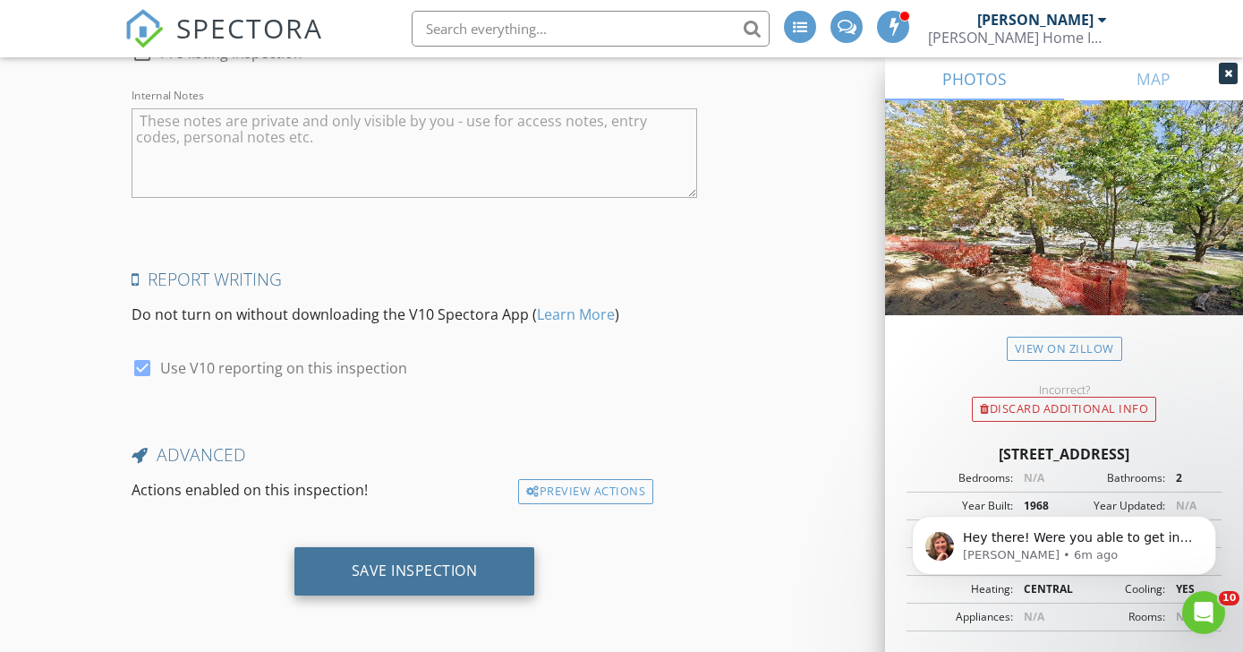
click at [522, 575] on div "Save Inspection" at bounding box center [415, 571] width 241 height 48
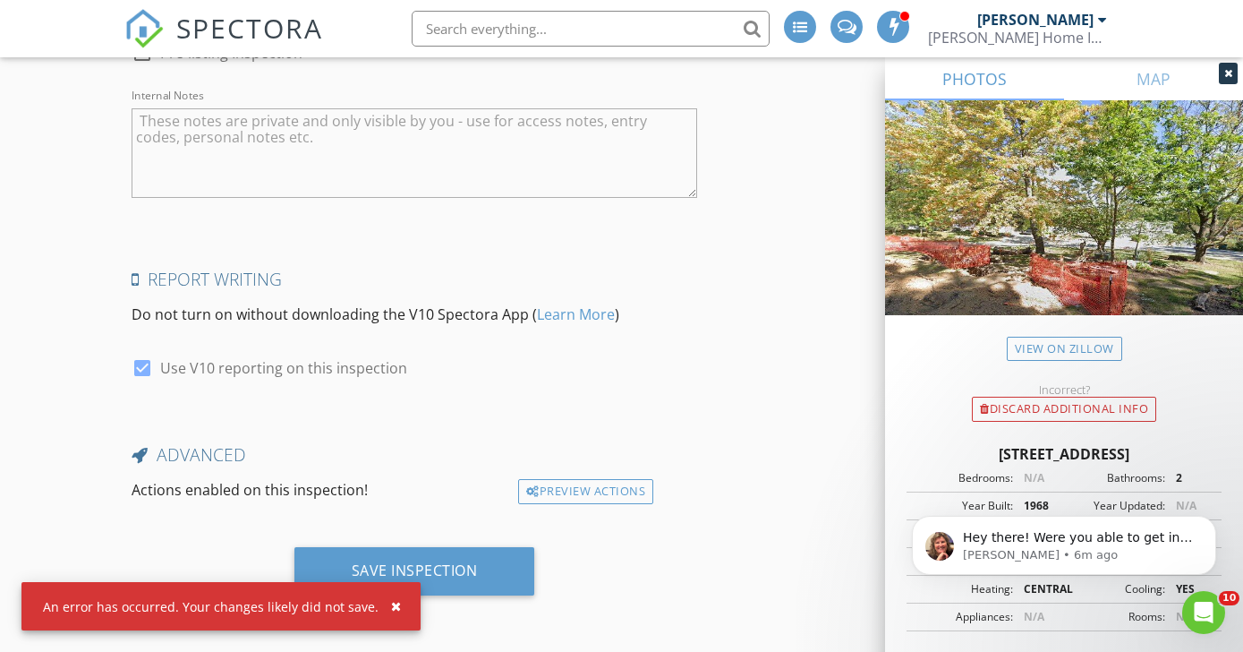
click at [391, 608] on div "button" at bounding box center [396, 606] width 10 height 13
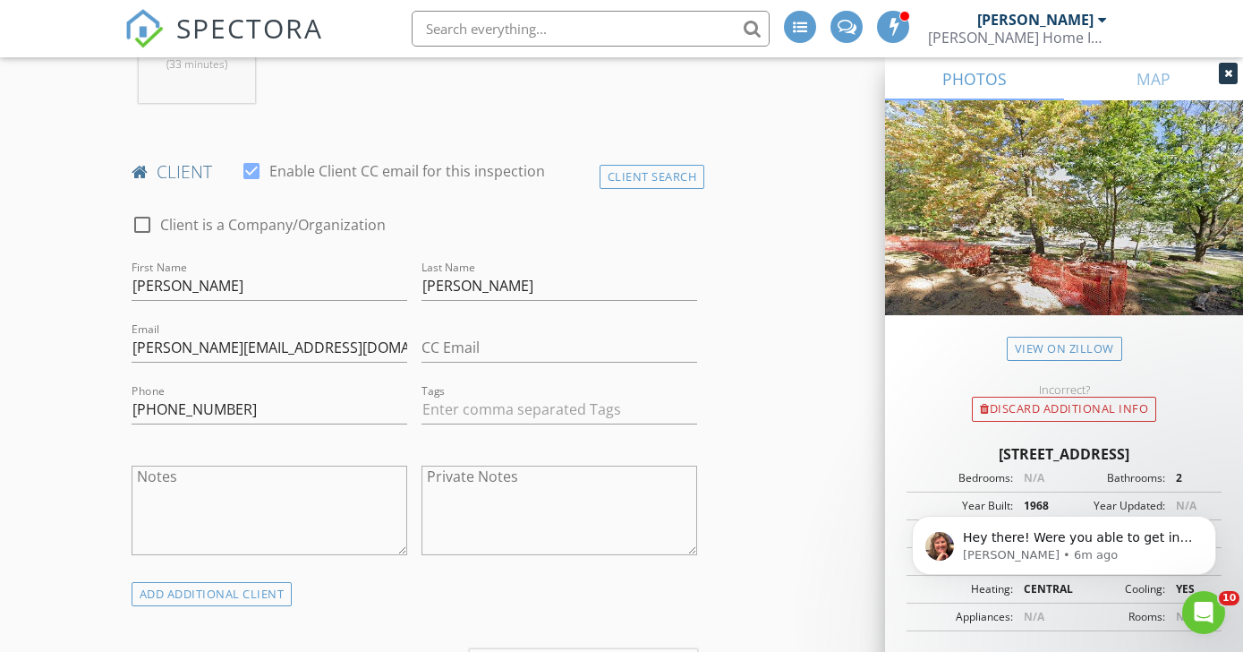
scroll to position [799, 0]
click at [670, 181] on div "Client Search" at bounding box center [653, 178] width 106 height 24
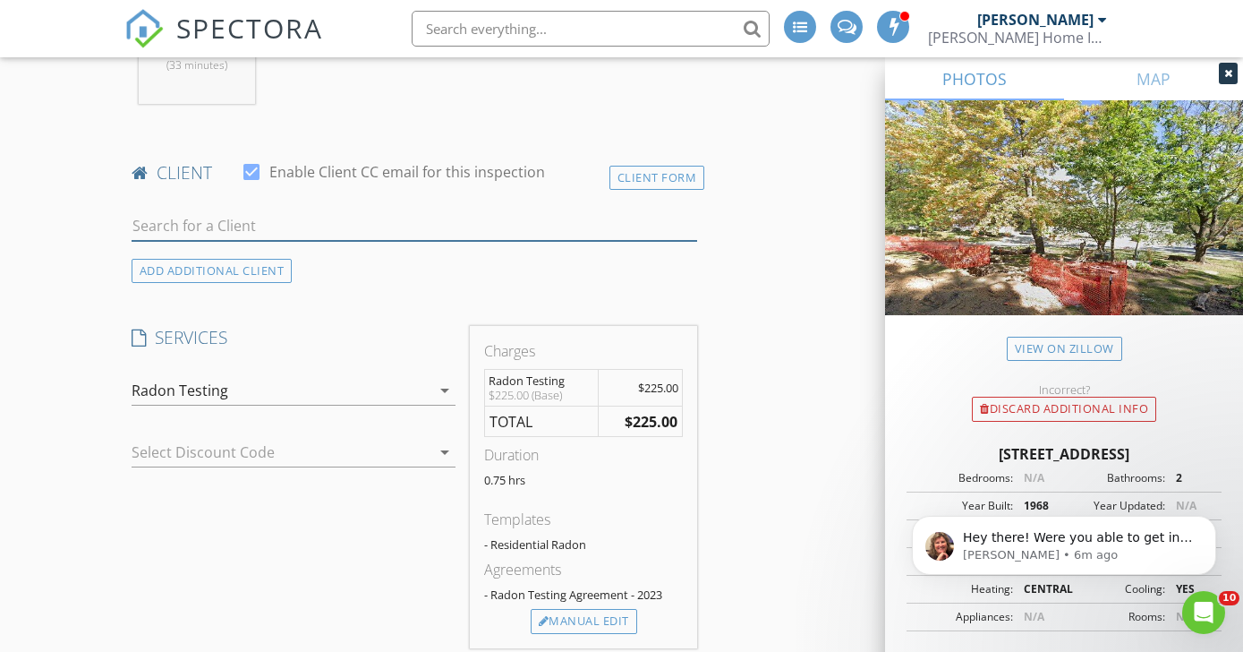
click at [304, 240] on input "text" at bounding box center [415, 226] width 566 height 30
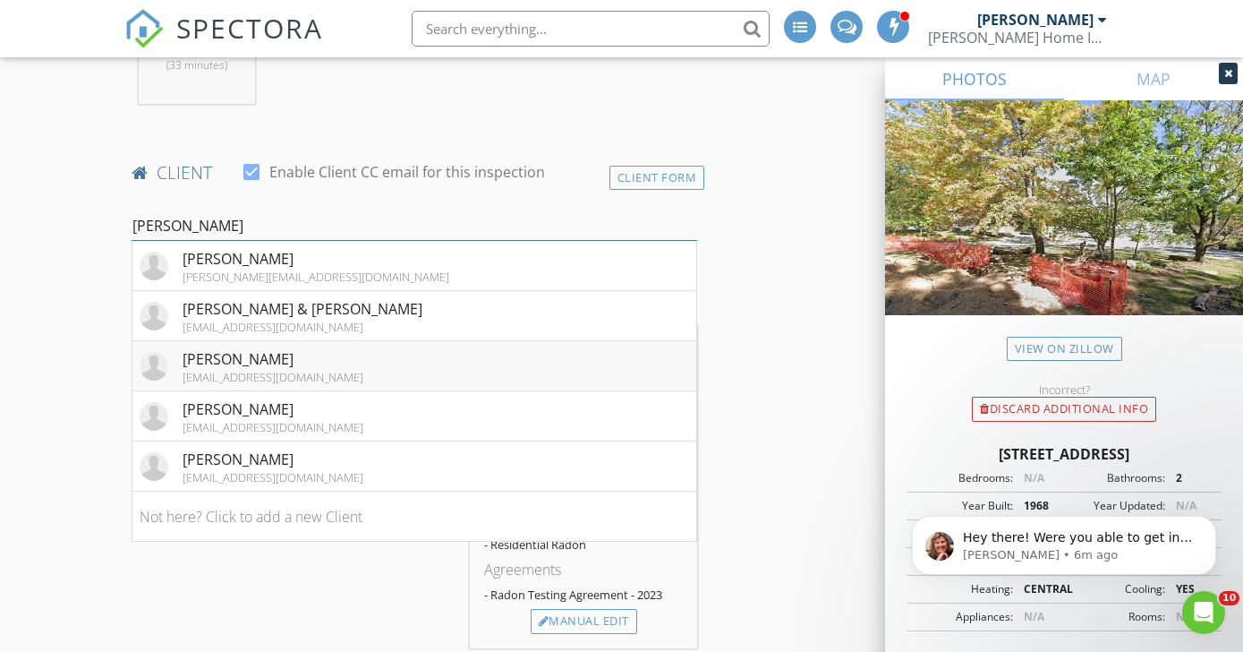
type input "Kim"
click at [212, 370] on div "Kimberly Alumbaugh" at bounding box center [273, 358] width 181 height 21
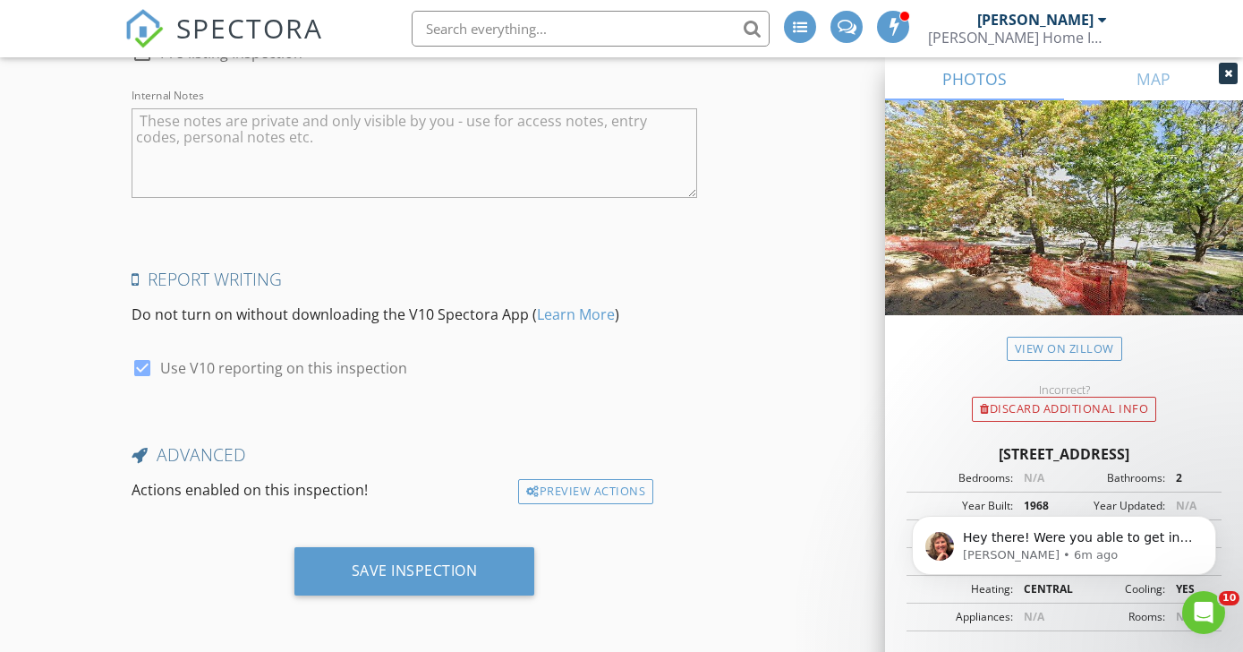
scroll to position [3360, 0]
click at [438, 604] on div "Save Inspection" at bounding box center [414, 578] width 580 height 62
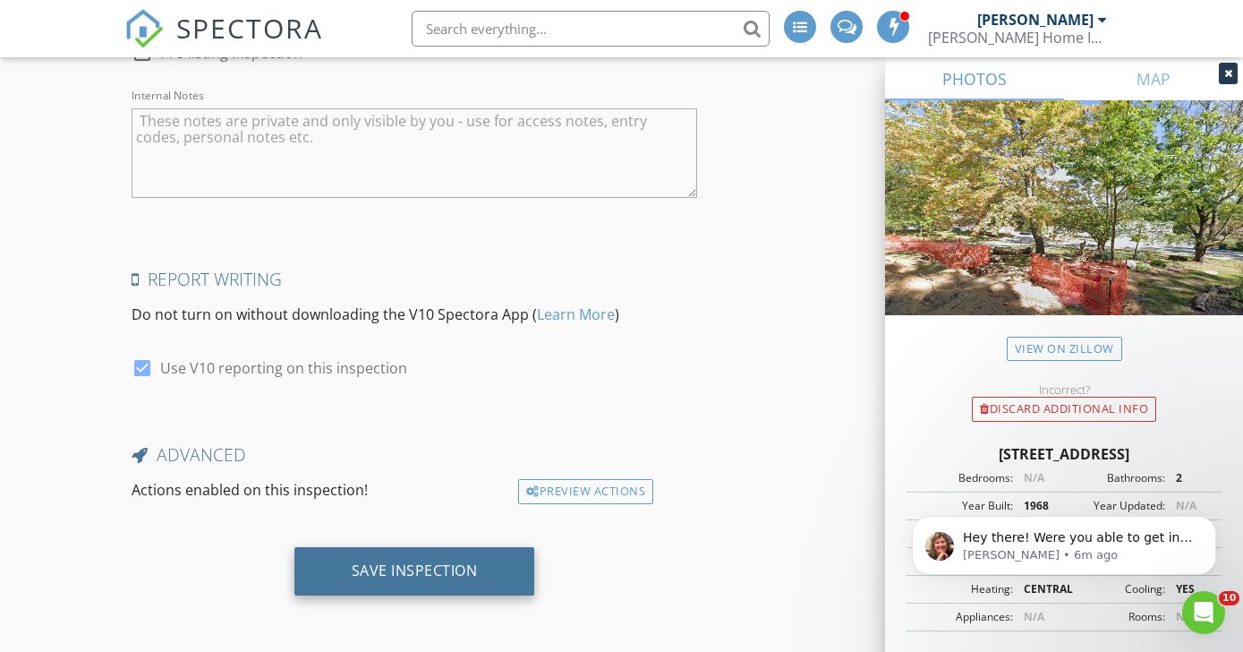
click at [451, 587] on div "Save Inspection" at bounding box center [415, 571] width 241 height 48
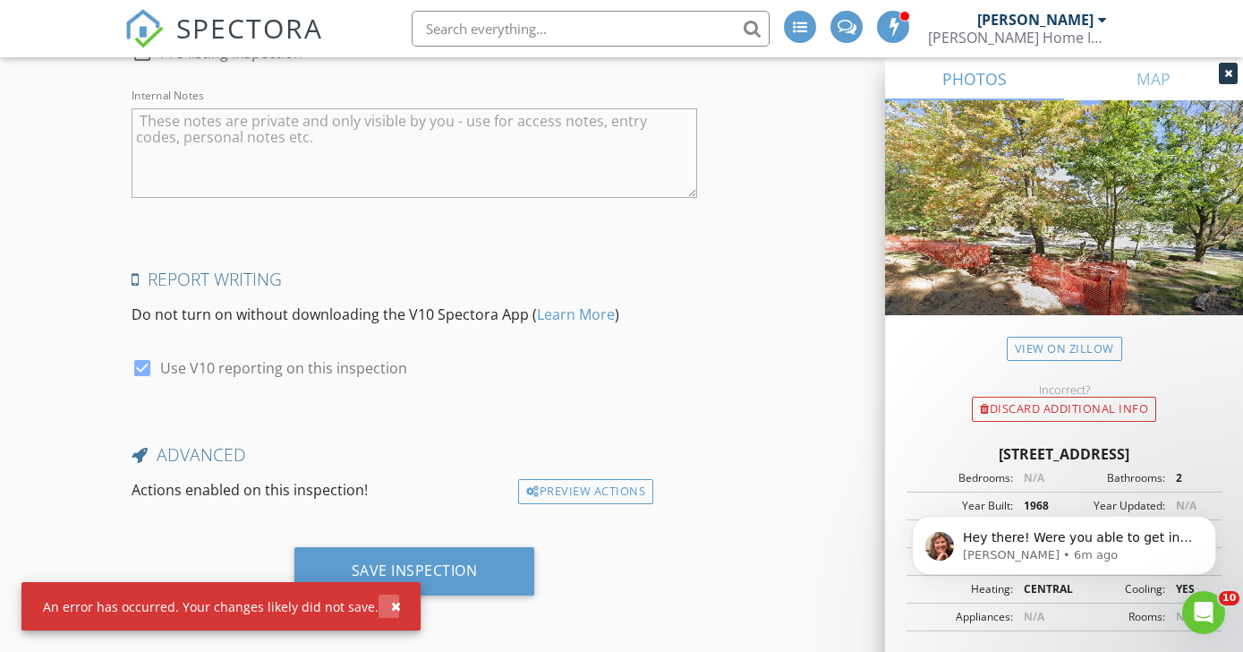
click at [391, 602] on div "button" at bounding box center [396, 606] width 10 height 13
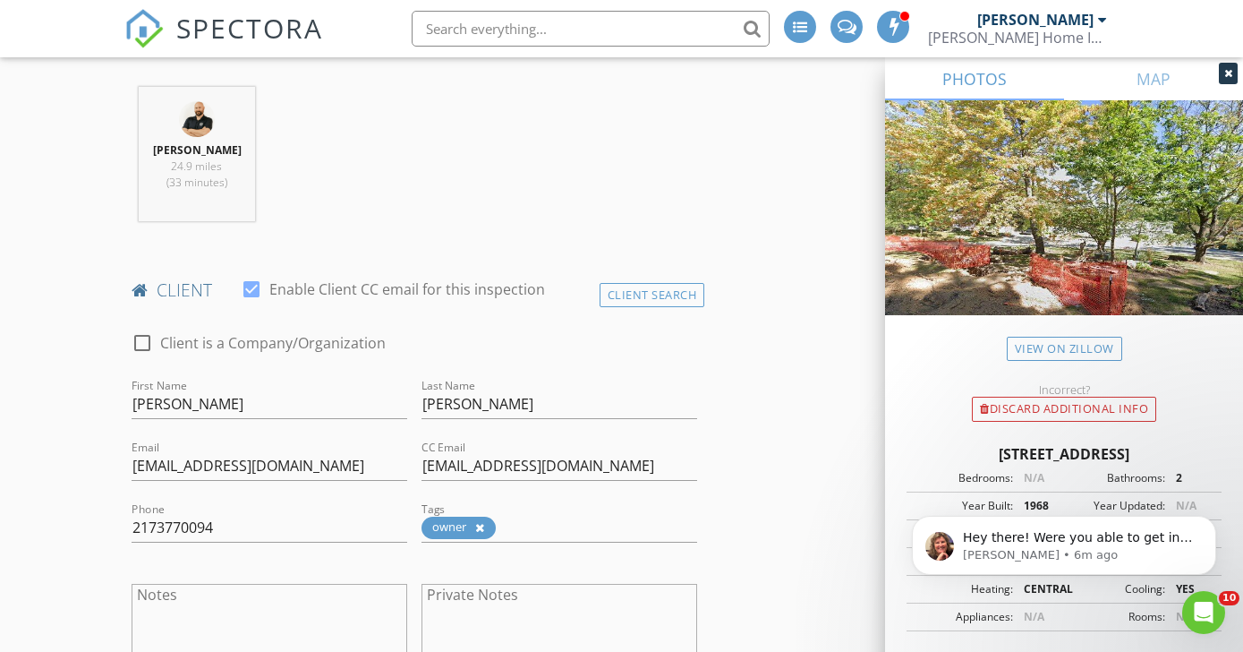
scroll to position [739, 0]
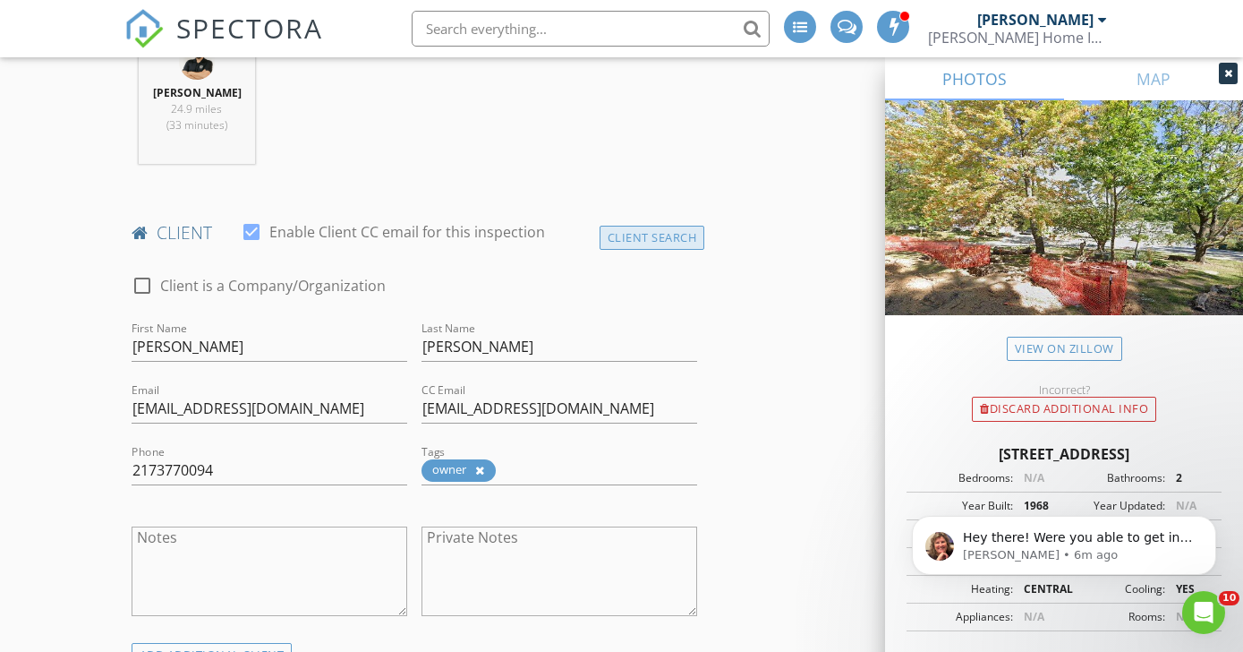
click at [616, 250] on div "Client Search" at bounding box center [653, 238] width 106 height 24
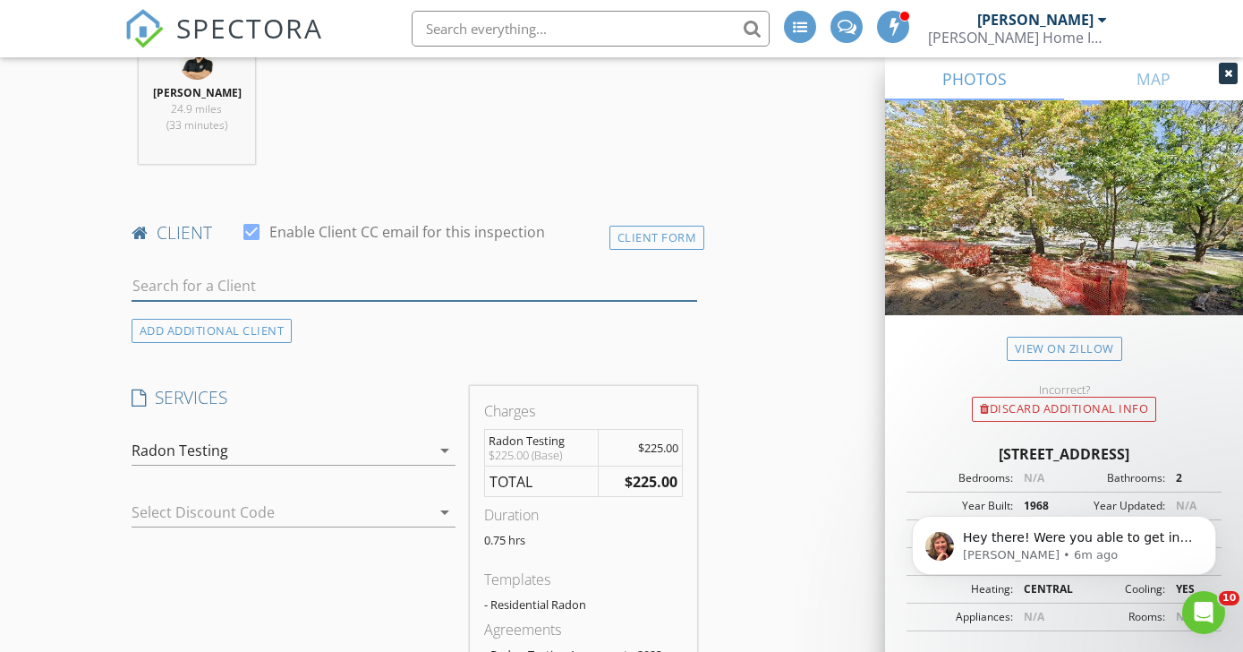
click at [331, 301] on input "text" at bounding box center [415, 286] width 566 height 30
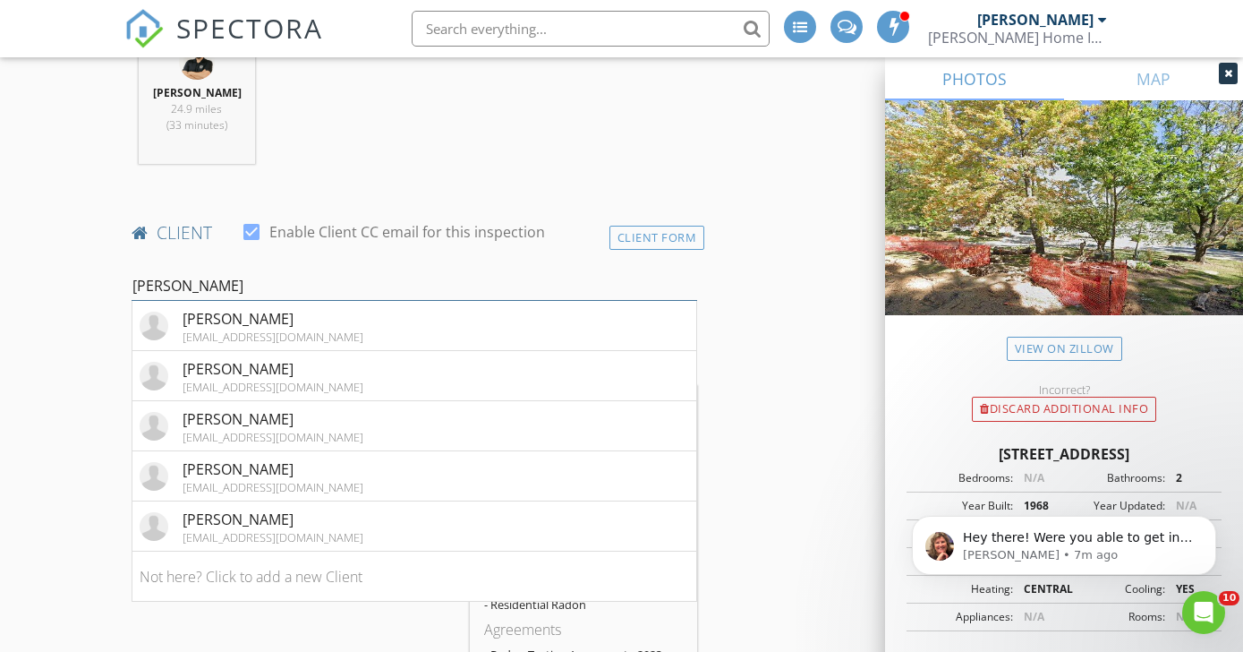
type input "Kimberly"
drag, startPoint x: 331, startPoint y: 304, endPoint x: 251, endPoint y: 346, distance: 90.9
click at [251, 344] on div "support@aamarshall.net" at bounding box center [273, 336] width 181 height 14
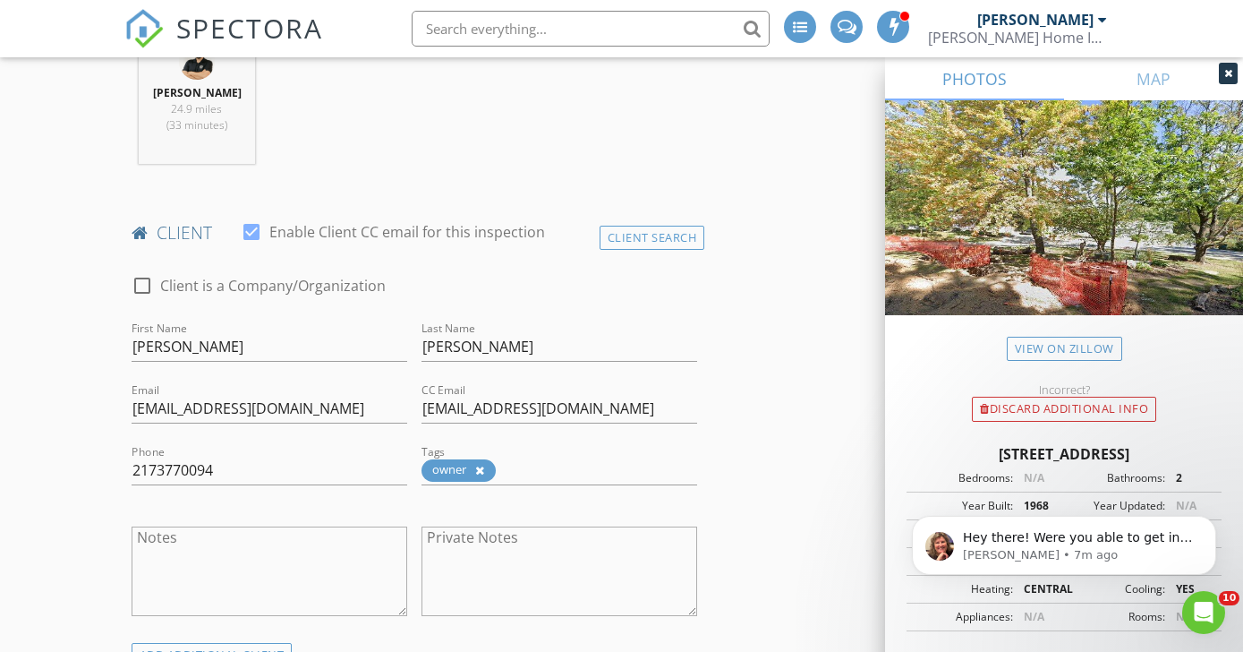
click at [481, 476] on icon at bounding box center [479, 471] width 9 height 12
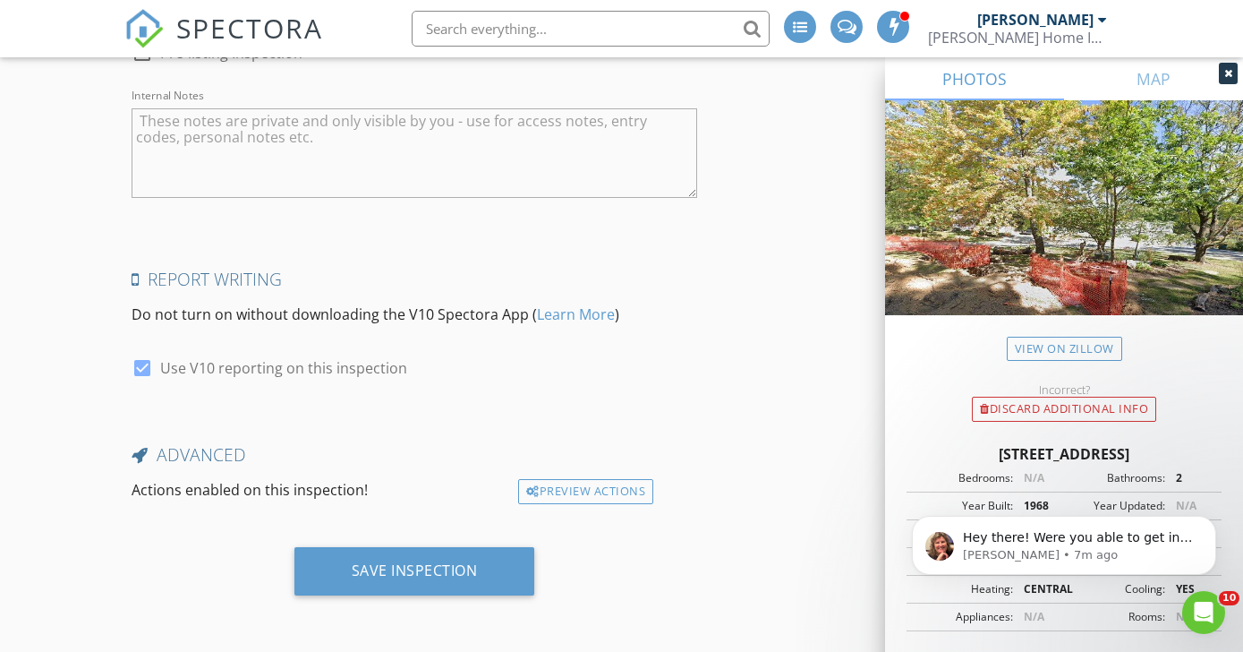
scroll to position [3360, 0]
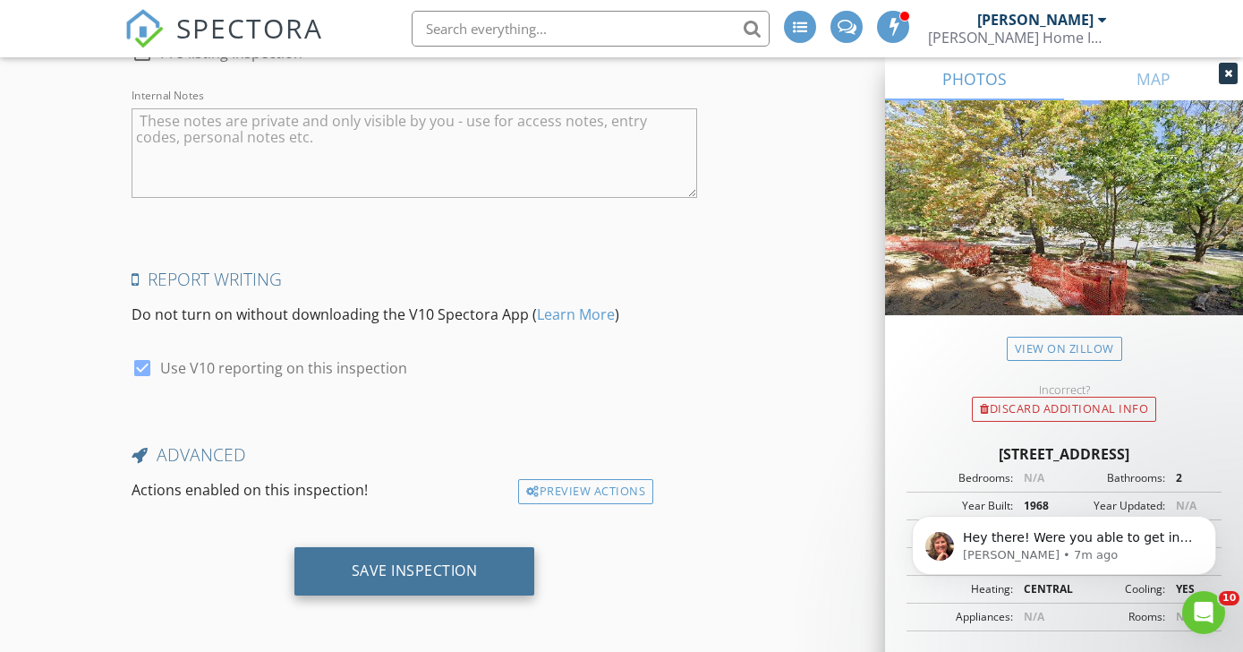
click at [389, 568] on div "Save Inspection" at bounding box center [415, 570] width 126 height 18
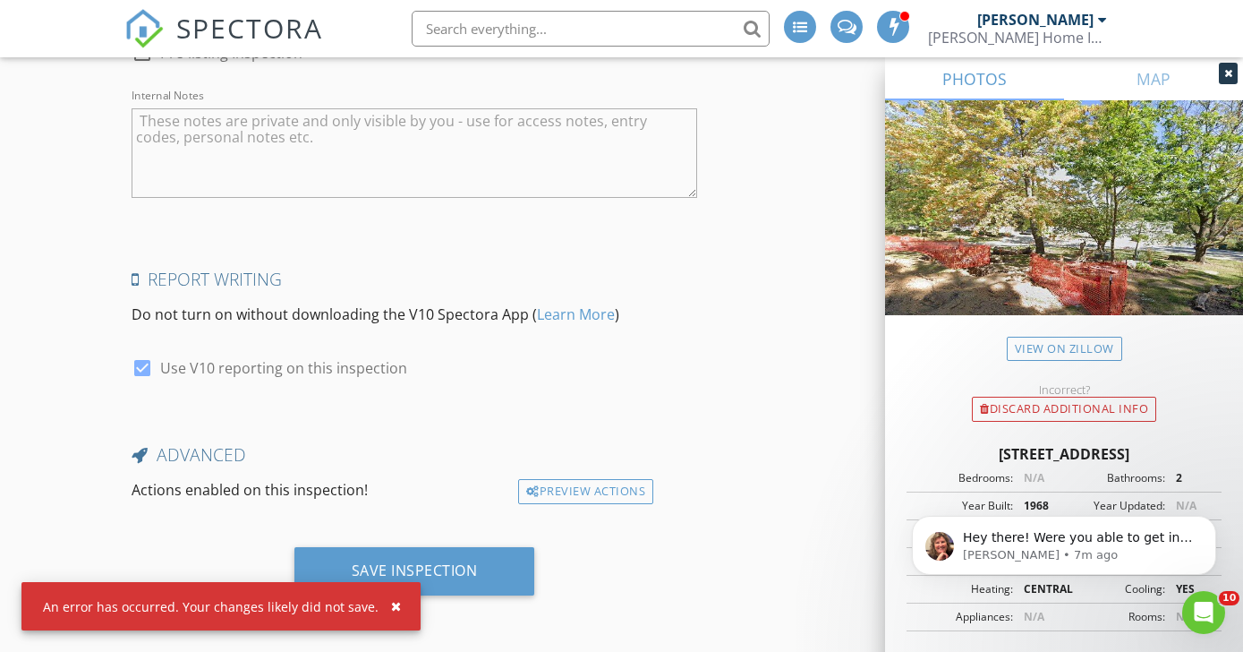
click at [391, 601] on div "button" at bounding box center [396, 606] width 10 height 13
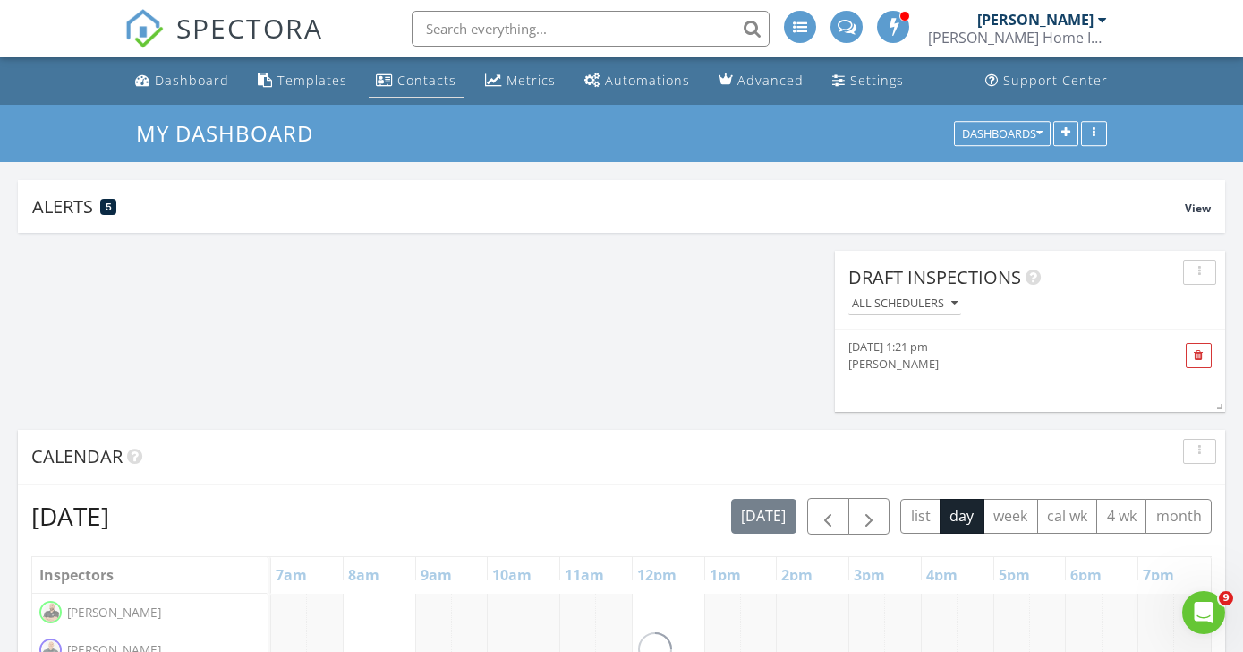
click at [405, 79] on div "Contacts" at bounding box center [426, 80] width 59 height 17
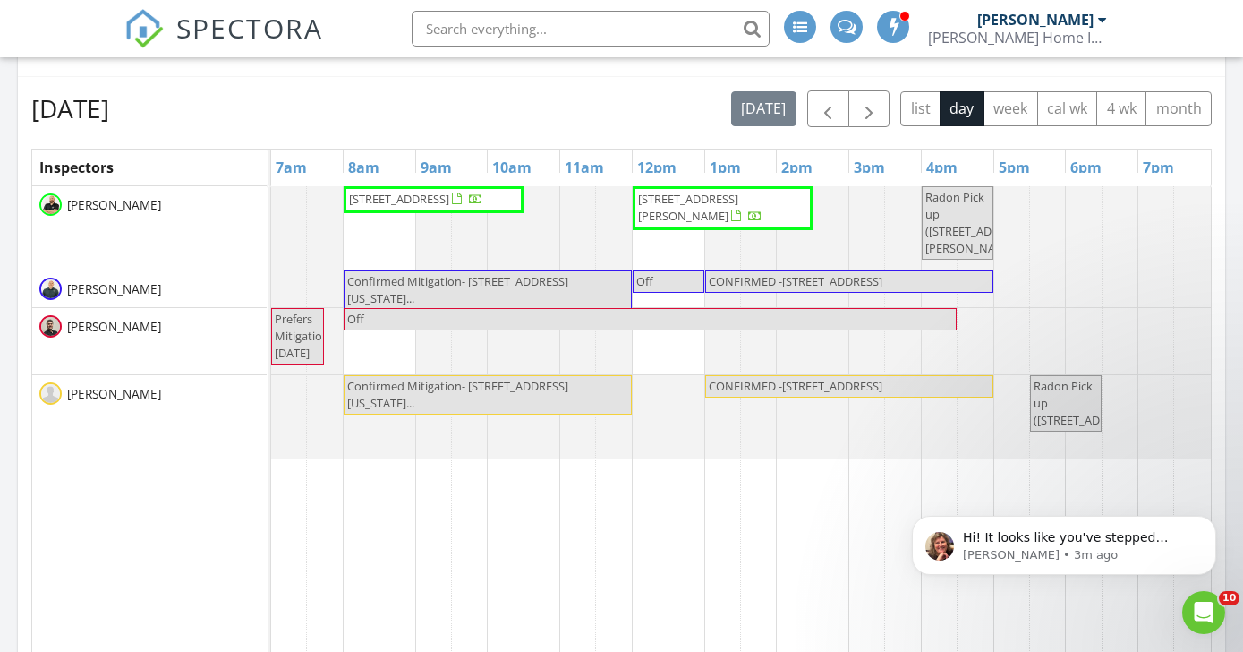
scroll to position [345, 0]
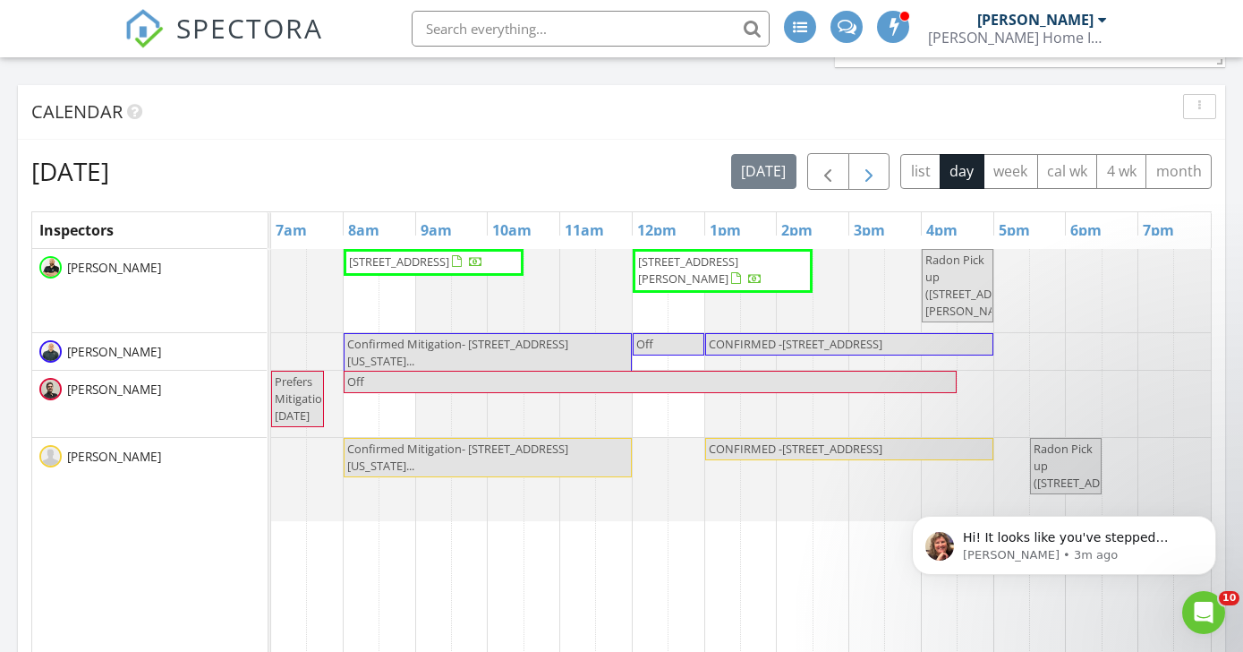
click at [874, 171] on span "button" at bounding box center [869, 171] width 21 height 21
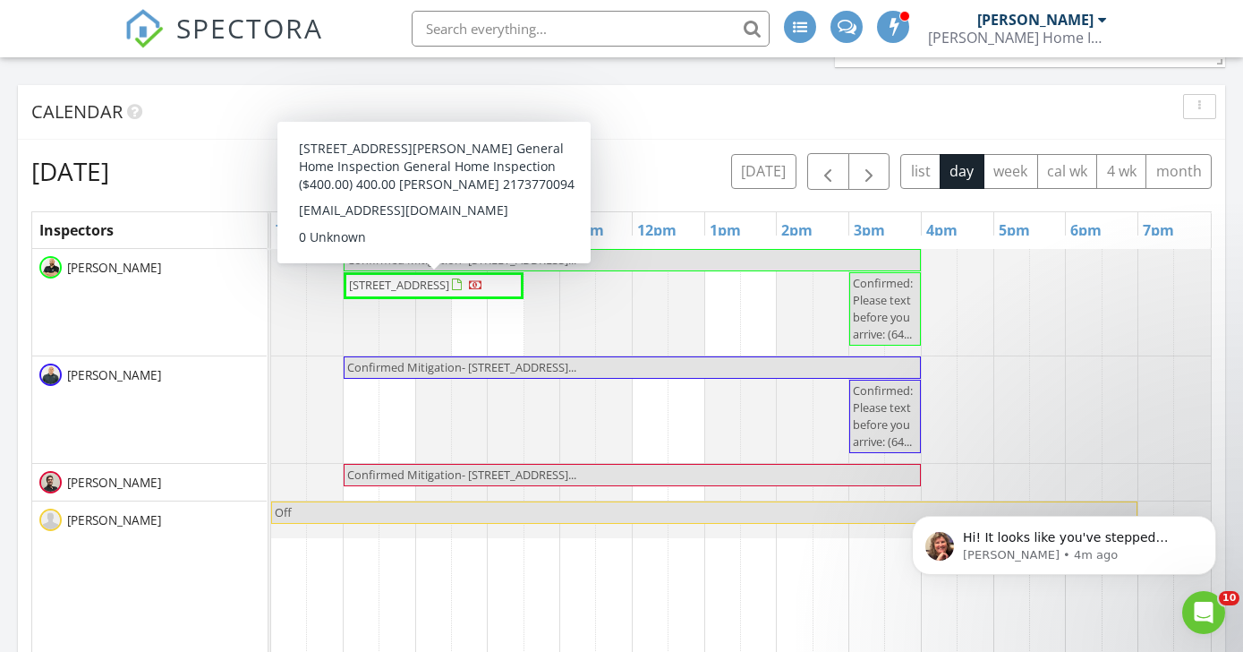
click at [485, 289] on span "123 7th Ave, Baraboo 53913" at bounding box center [416, 286] width 138 height 18
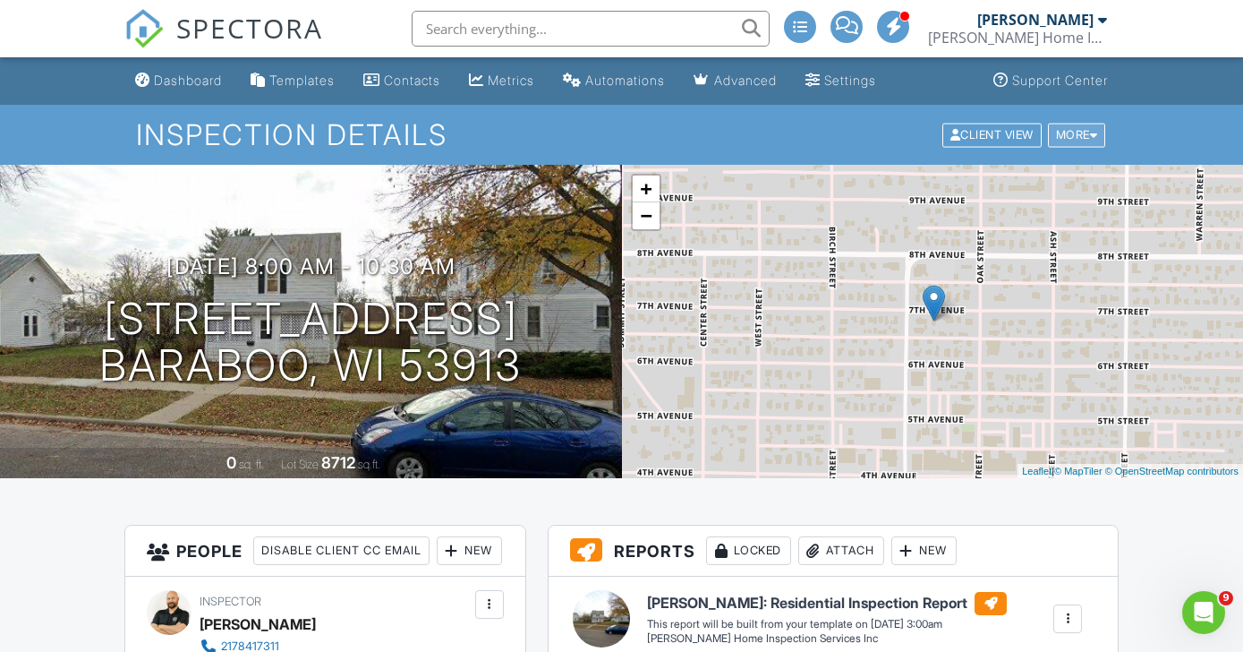
click at [1073, 130] on div "More" at bounding box center [1077, 135] width 58 height 24
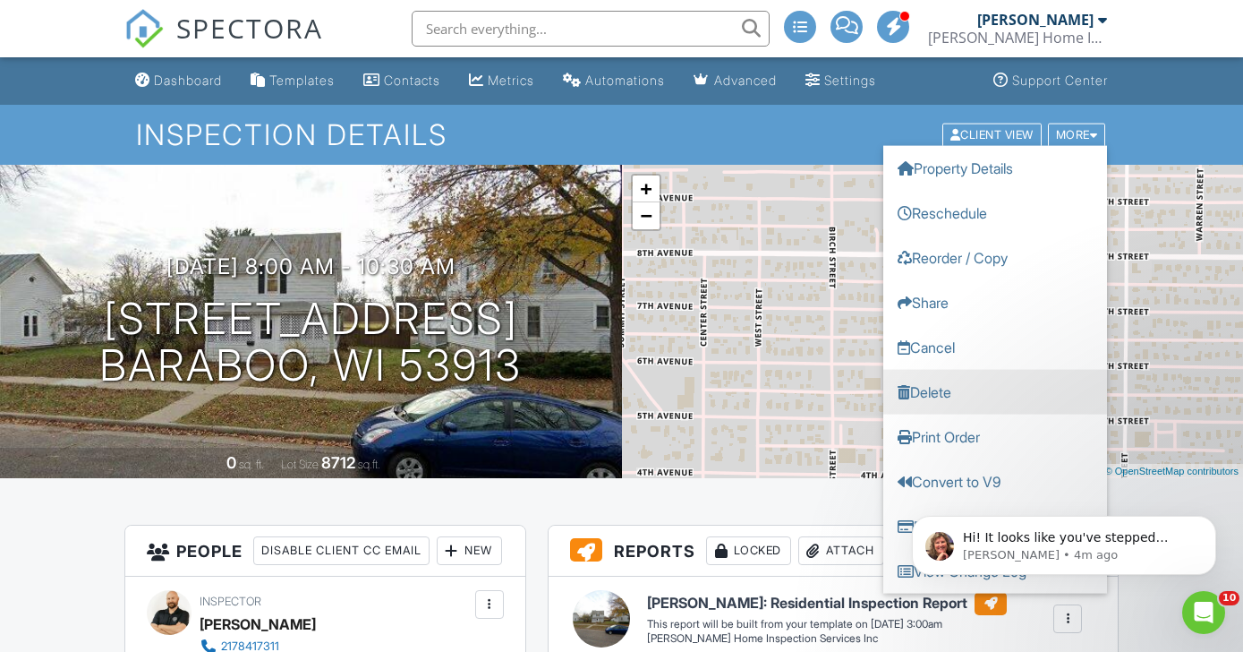
click at [957, 391] on link "Delete" at bounding box center [996, 391] width 224 height 45
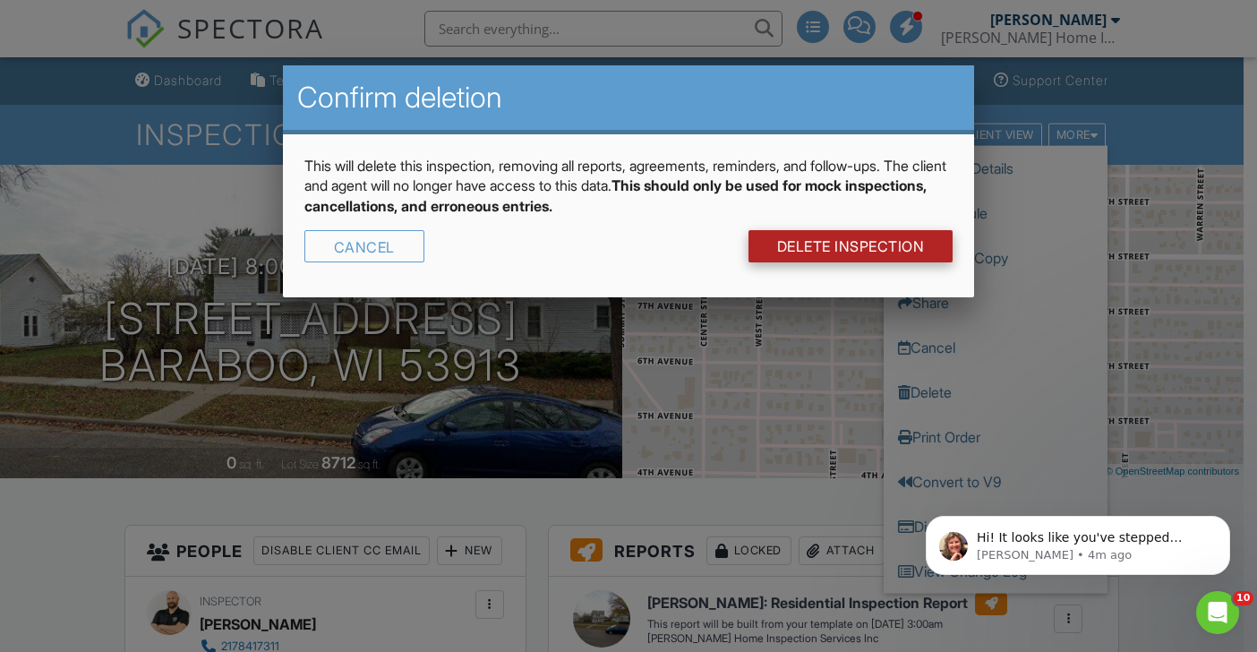
click at [858, 242] on link "DELETE Inspection" at bounding box center [850, 246] width 205 height 32
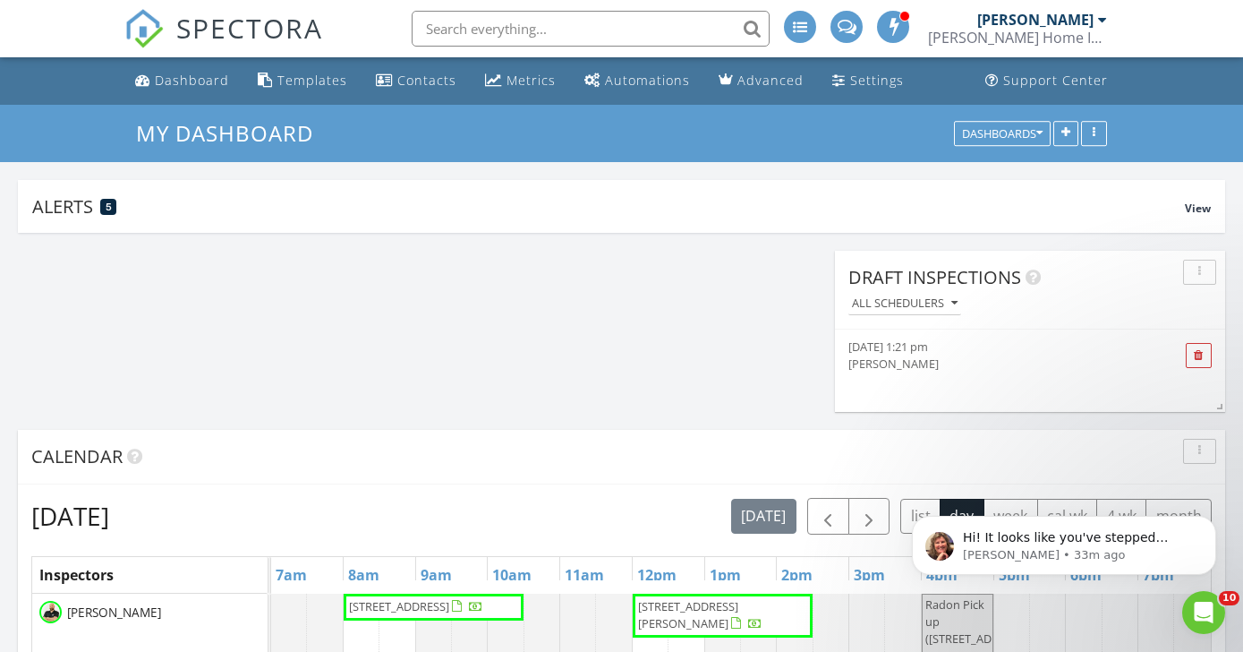
click at [575, 23] on input "text" at bounding box center [591, 29] width 358 height 36
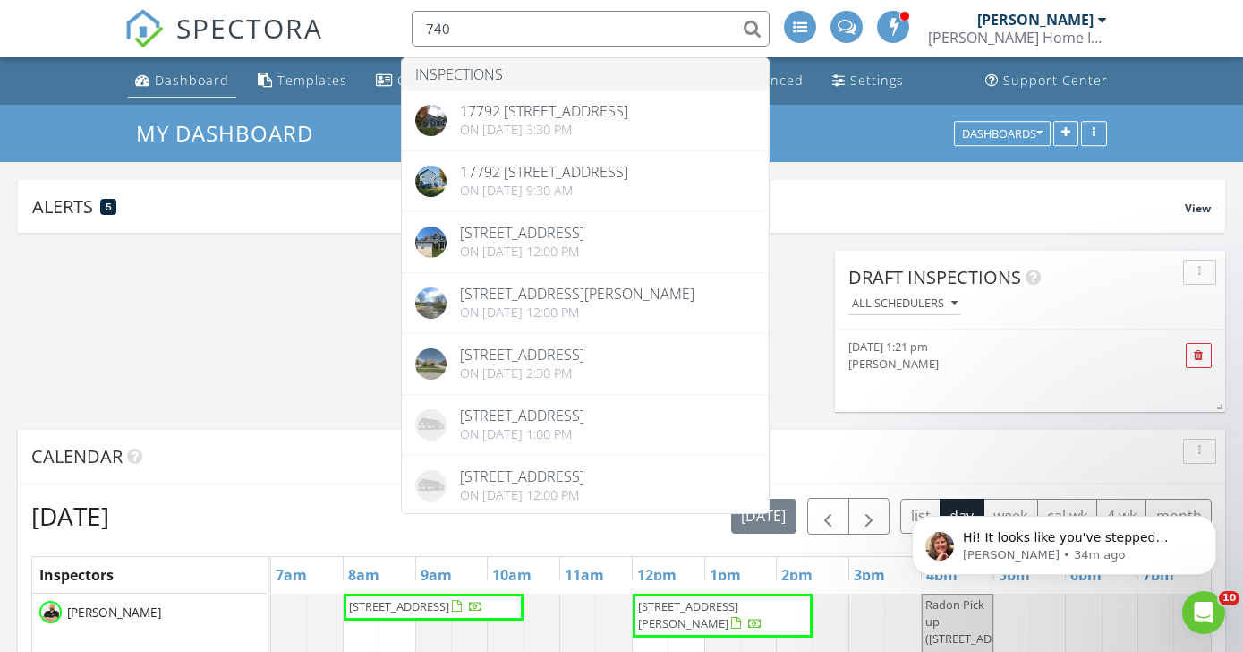
type input "740"
click at [193, 87] on div "Dashboard" at bounding box center [192, 80] width 74 height 17
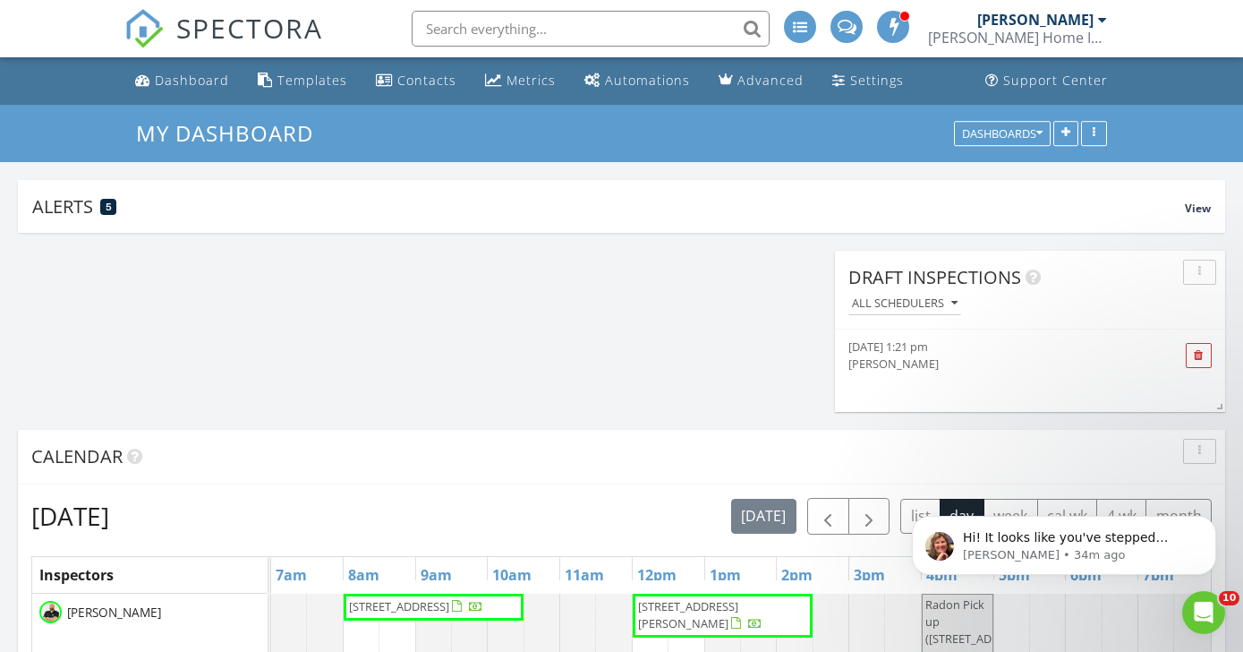
click at [1056, 509] on body "Hi! It looks like you've stepped away, which is just fine. Since it looks like …" at bounding box center [1065, 540] width 344 height 111
click at [1209, 522] on icon "Dismiss notification" at bounding box center [1212, 521] width 10 height 10
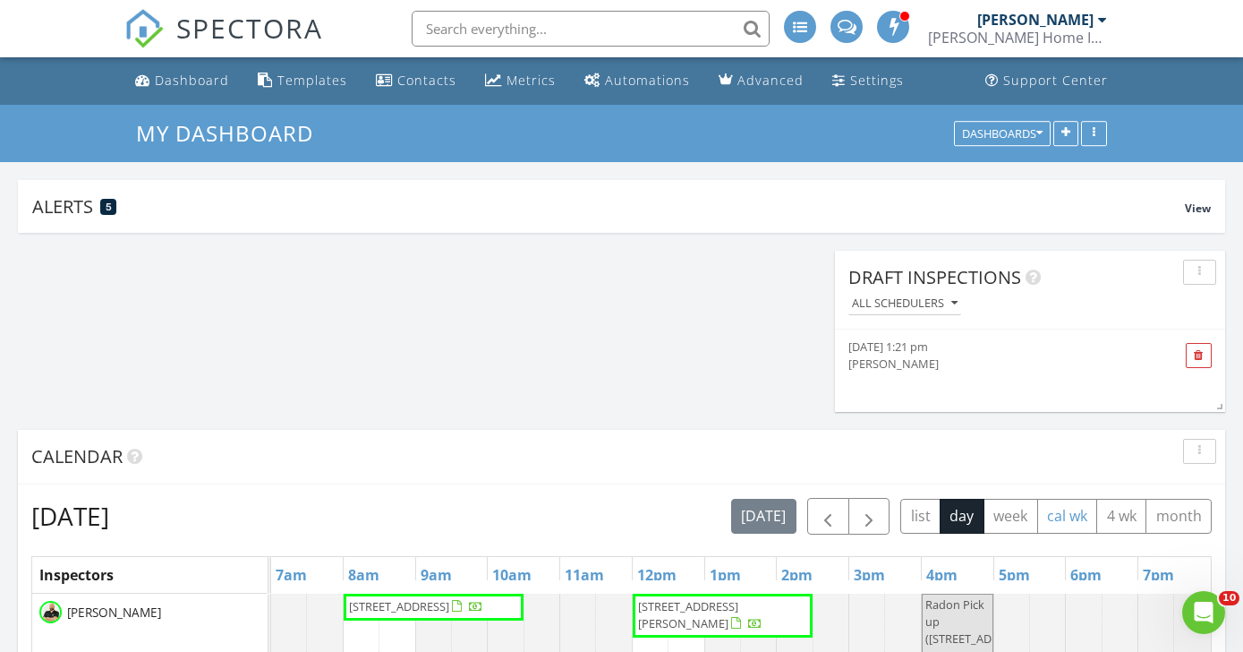
click at [1072, 518] on button "cal wk" at bounding box center [1068, 516] width 61 height 35
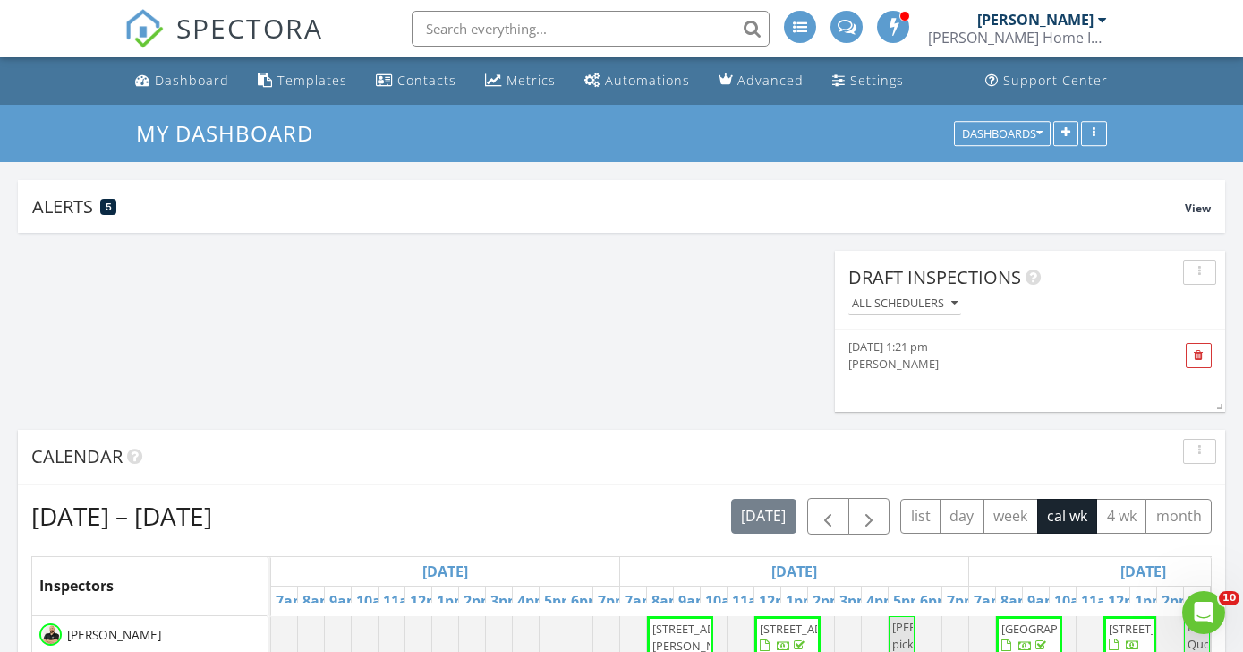
click at [863, 576] on div "[DATE]" at bounding box center [794, 571] width 348 height 29
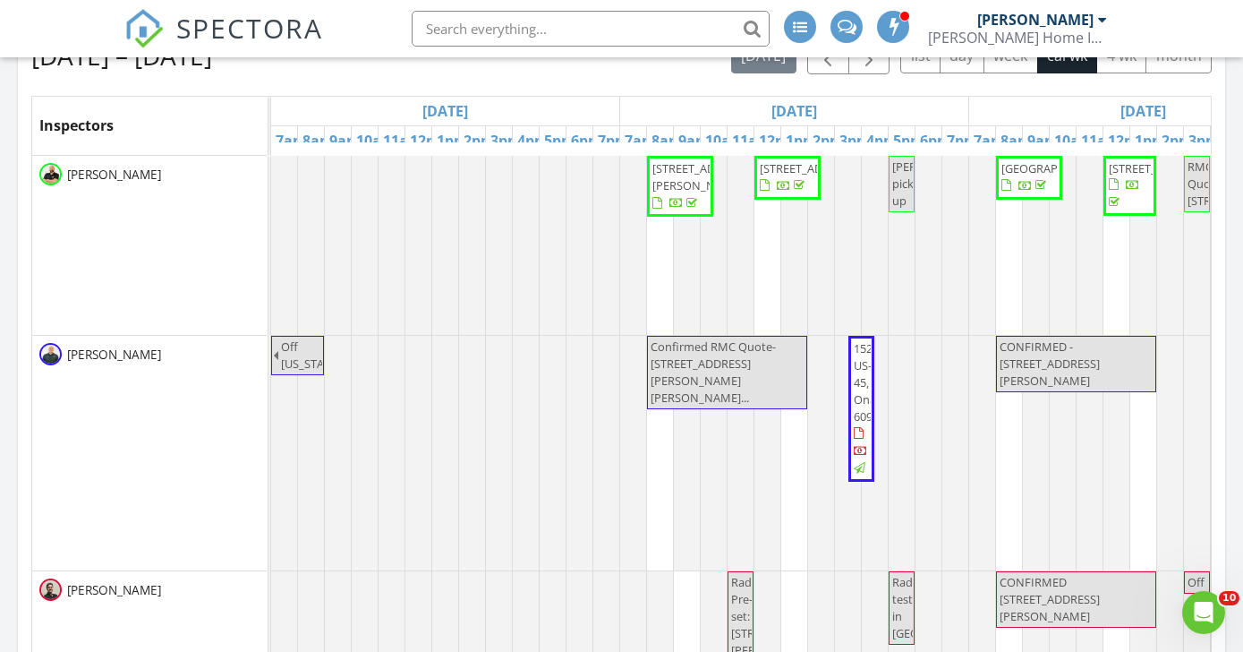
scroll to position [467, 0]
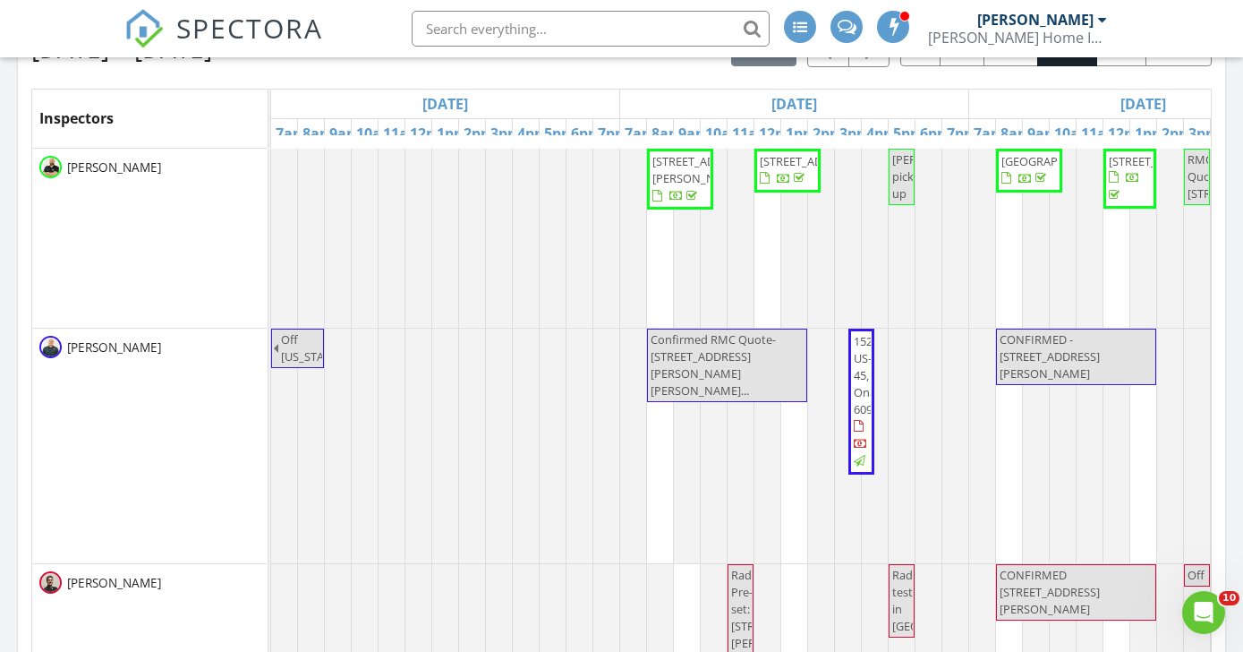
click at [771, 355] on span "Confirmed RMC Quote- [STREET_ADDRESS][PERSON_NAME][PERSON_NAME]..." at bounding box center [713, 365] width 125 height 68
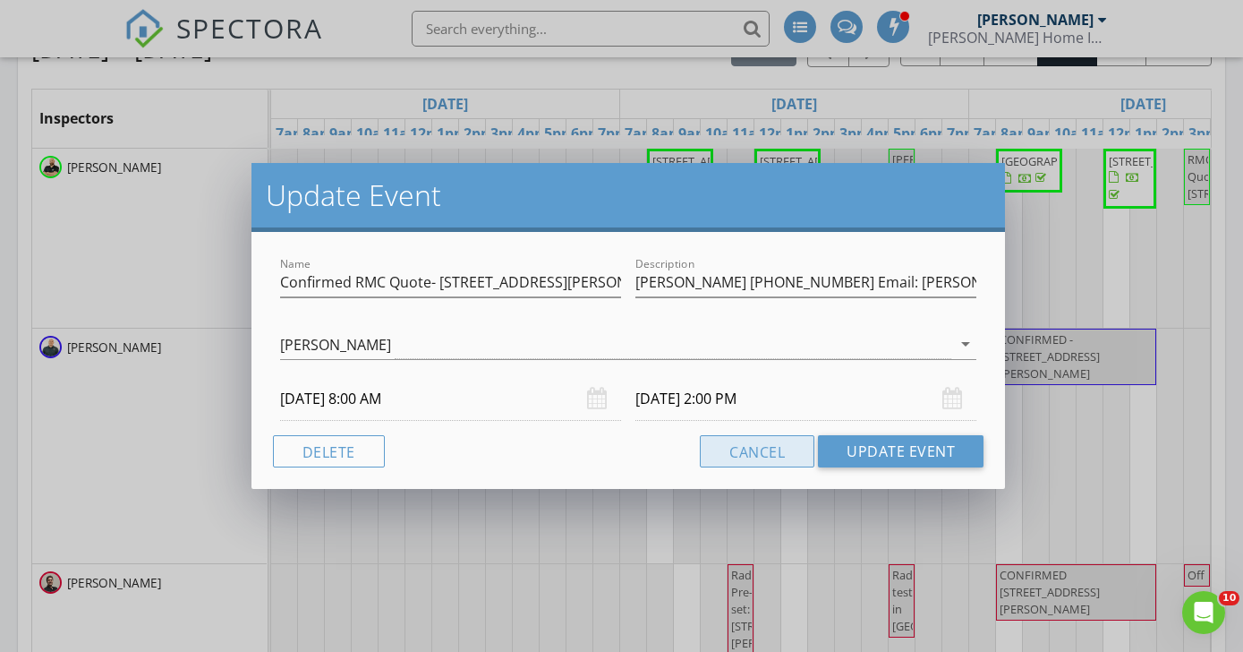
click at [776, 440] on button "Cancel" at bounding box center [757, 451] width 115 height 32
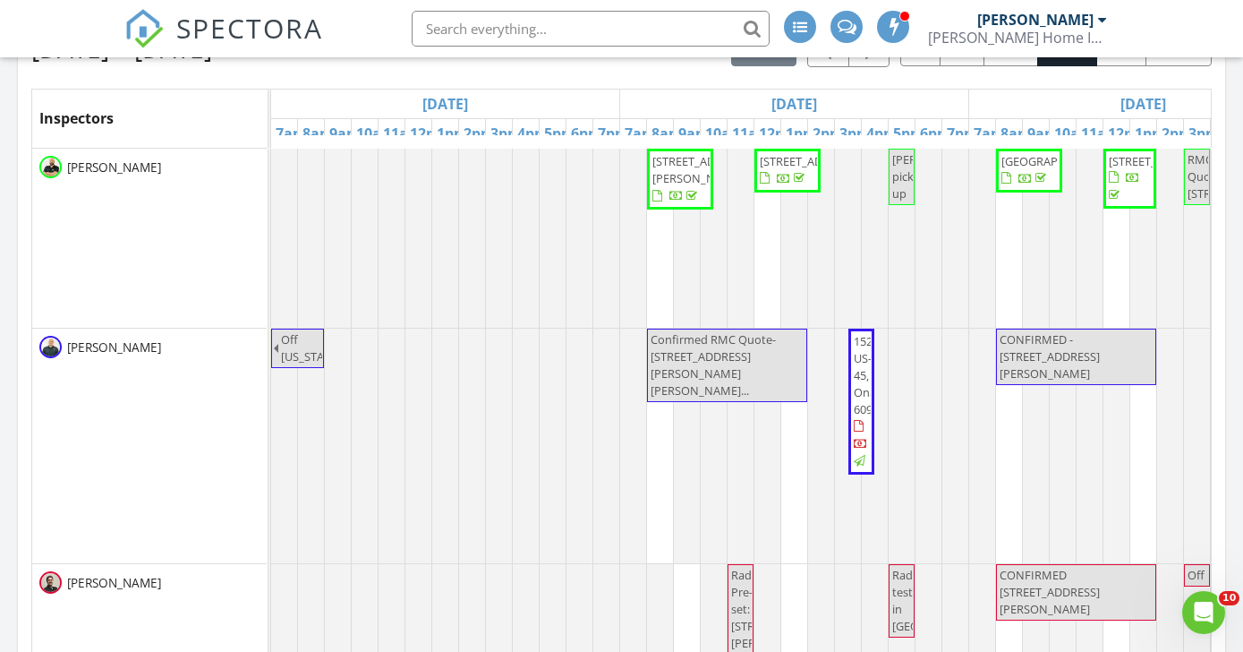
click at [1031, 97] on div "[DATE]" at bounding box center [1144, 104] width 348 height 29
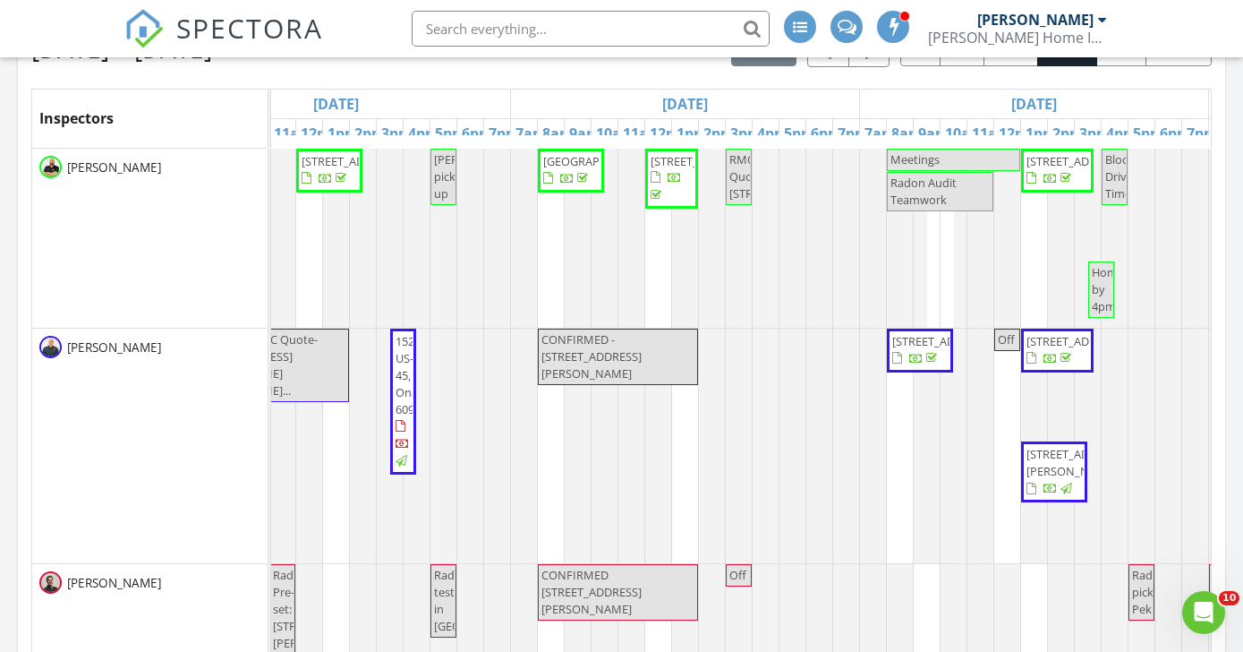
scroll to position [0, 465]
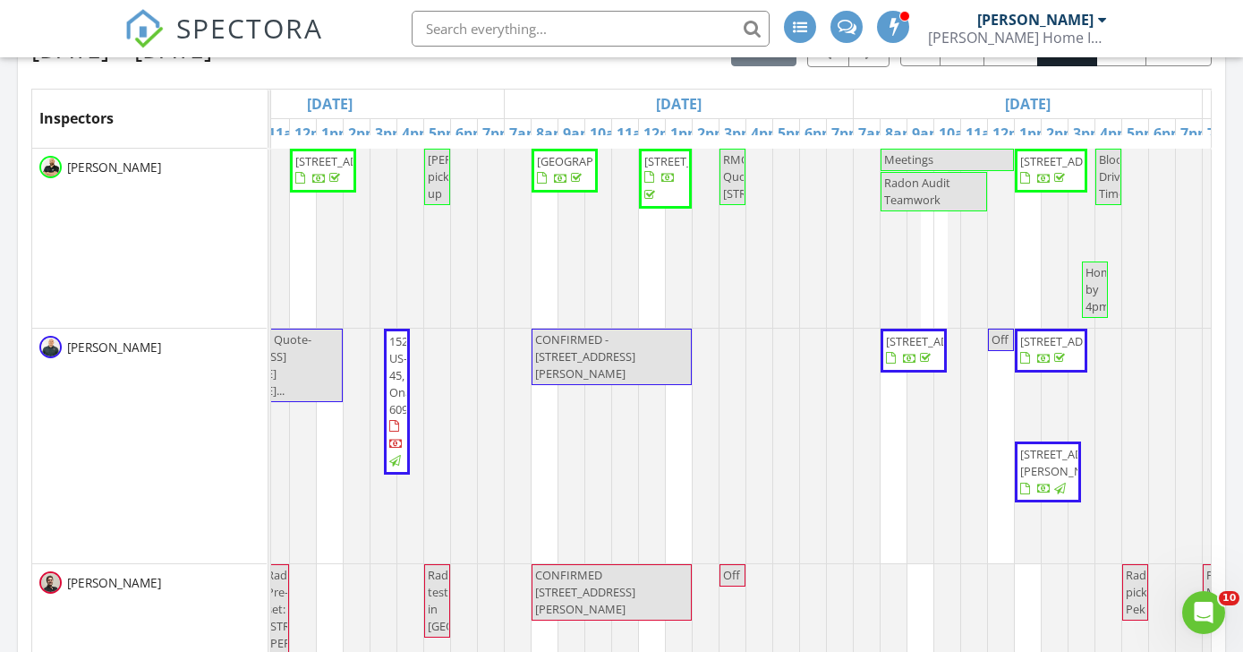
click at [622, 350] on span "CONFIRMED - [STREET_ADDRESS][PERSON_NAME]" at bounding box center [585, 356] width 100 height 50
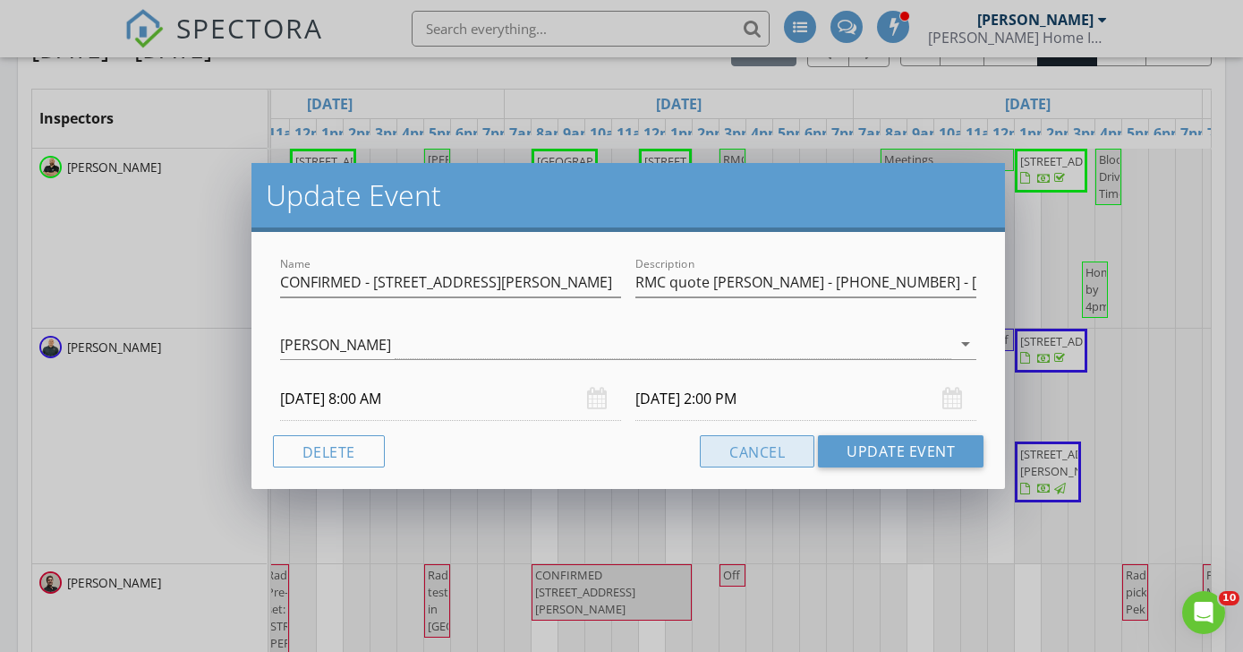
click at [757, 457] on button "Cancel" at bounding box center [757, 451] width 115 height 32
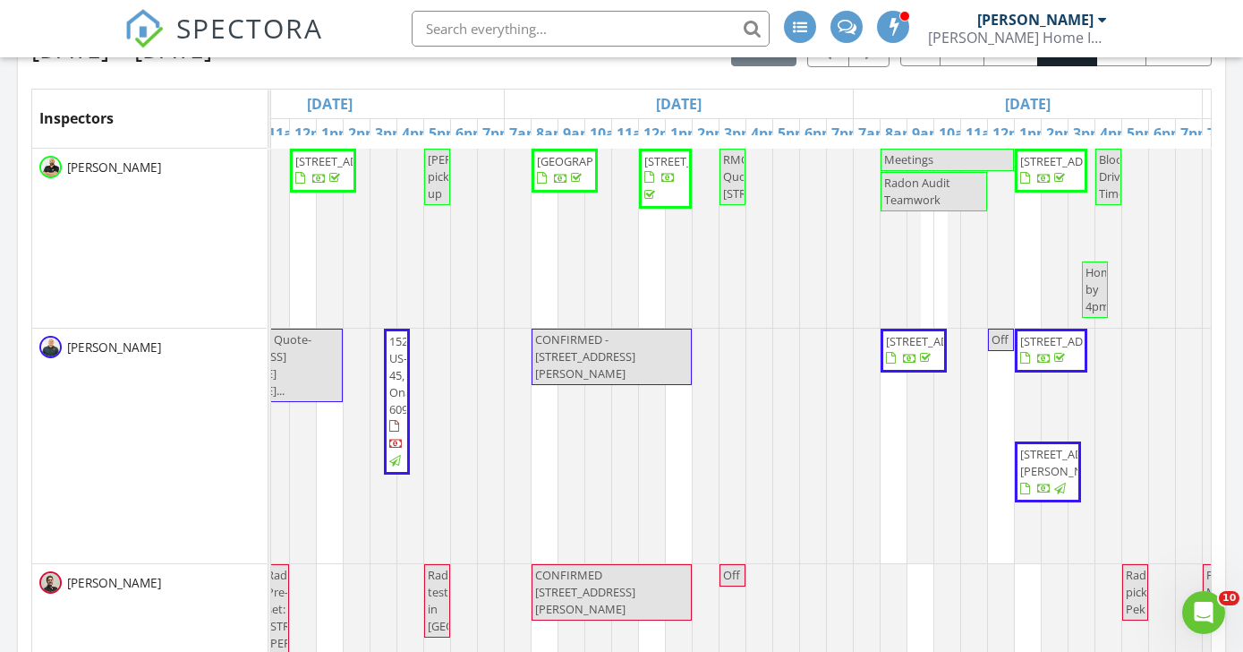
click at [888, 100] on div "[DATE]" at bounding box center [1028, 104] width 348 height 29
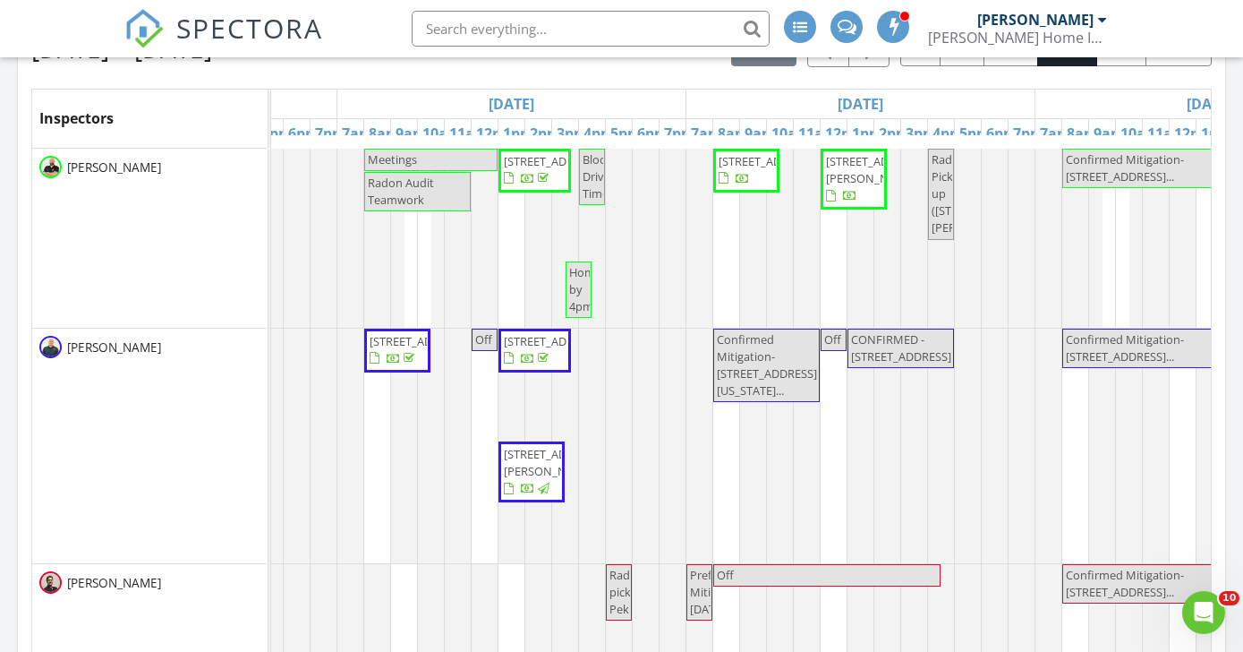
scroll to position [0, 0]
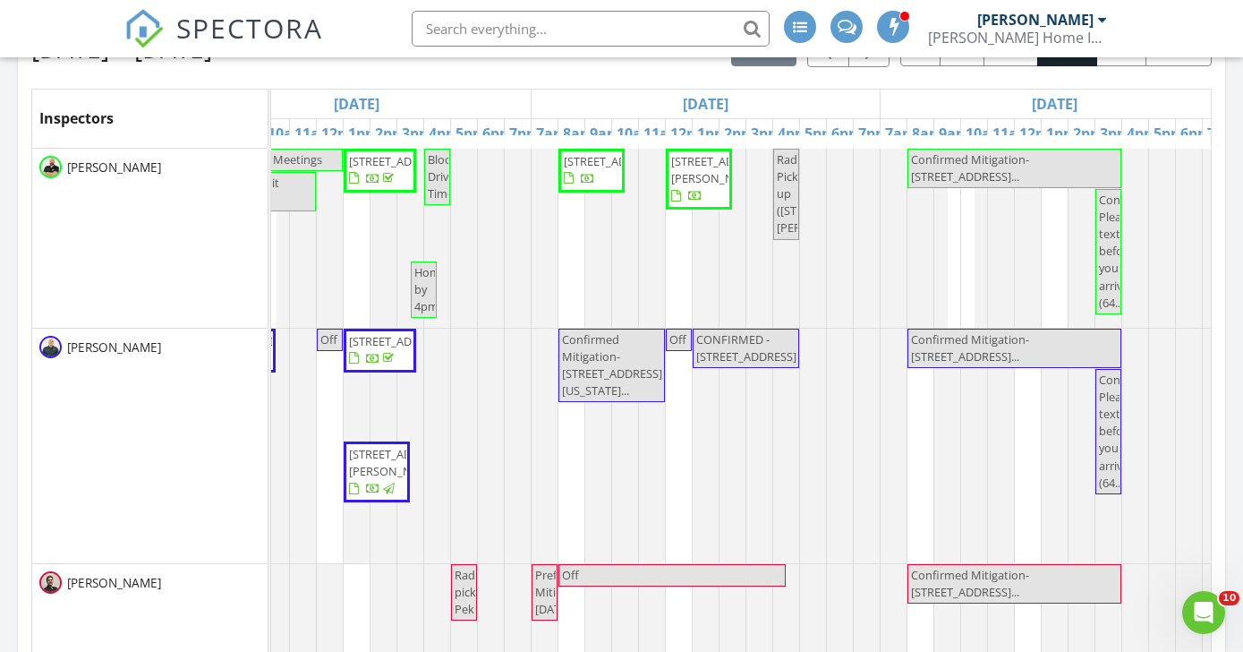
click at [1017, 570] on span "Confirmed Mitigation- [STREET_ADDRESS]..." at bounding box center [970, 583] width 118 height 33
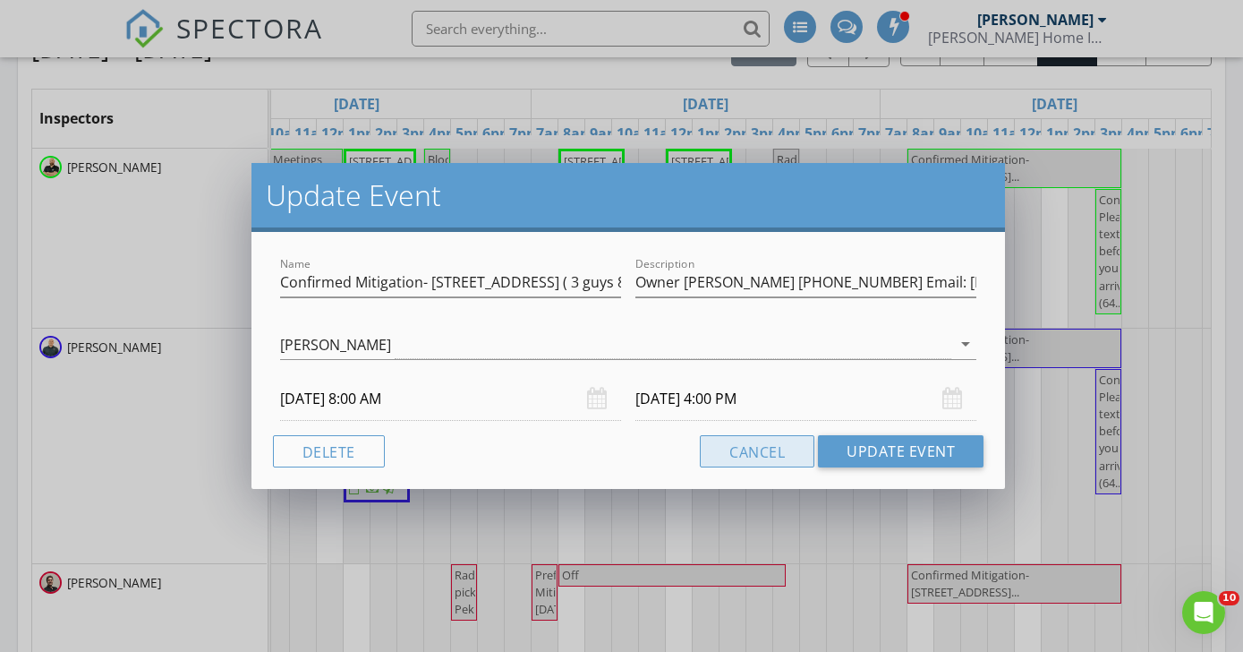
click at [790, 450] on button "Cancel" at bounding box center [757, 451] width 115 height 32
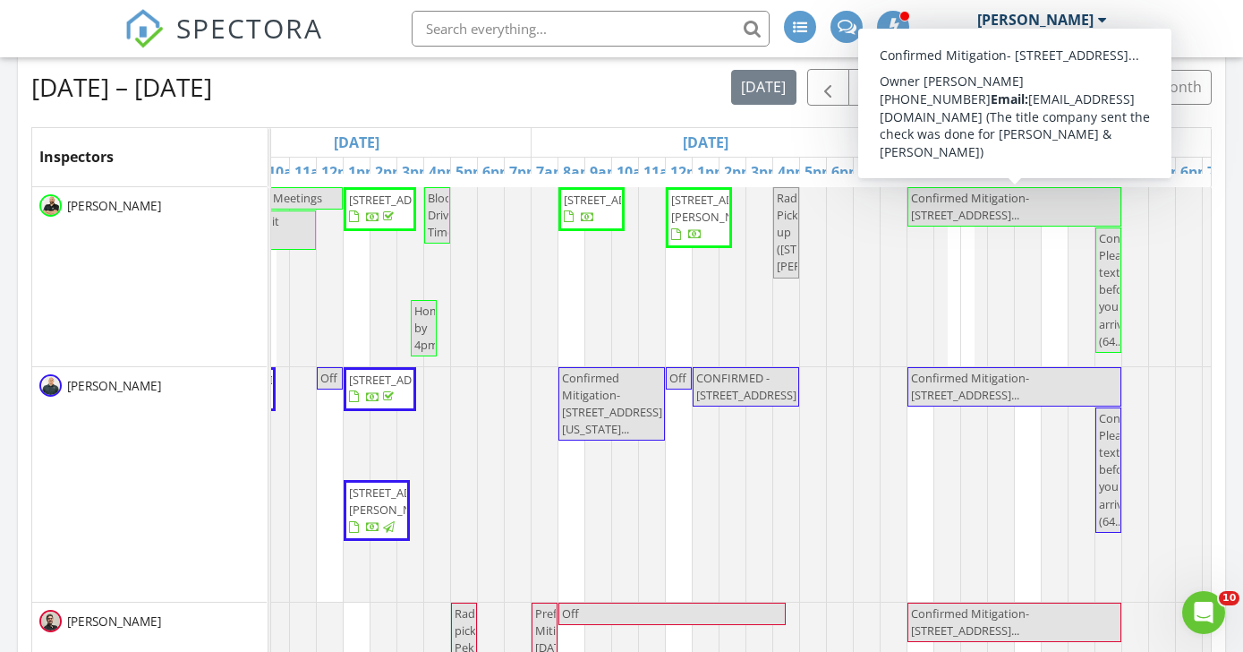
scroll to position [423, 0]
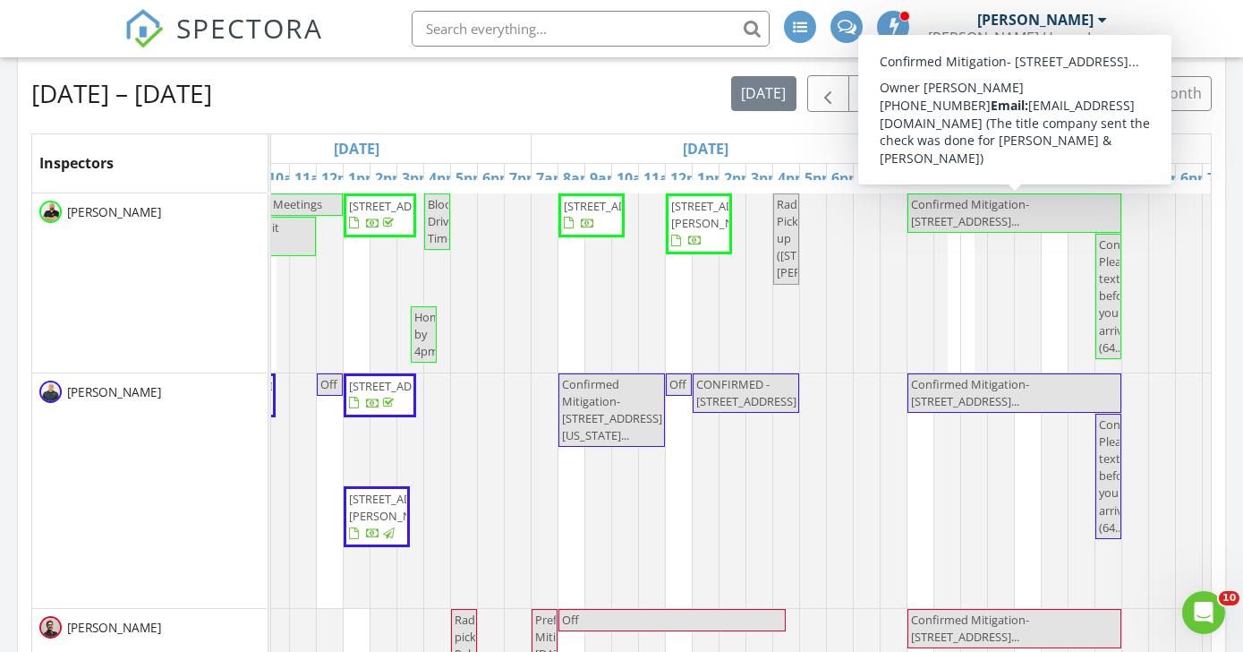
click at [801, 146] on div "[DATE]" at bounding box center [706, 148] width 348 height 29
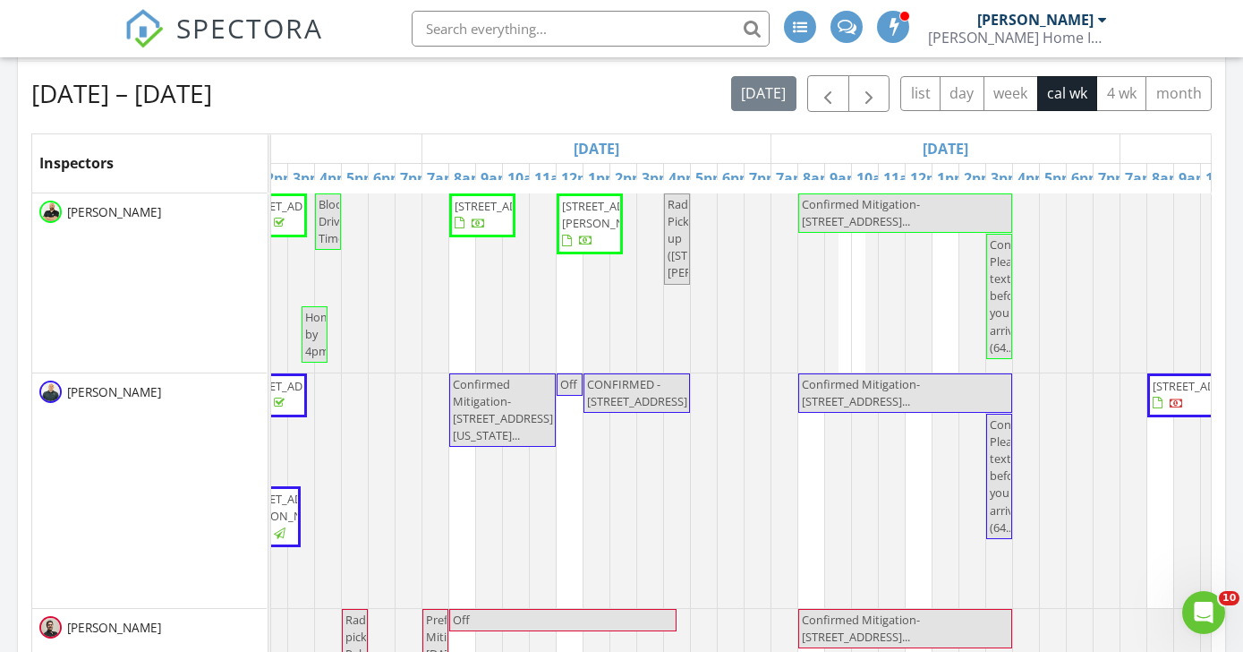
scroll to position [0, 1276]
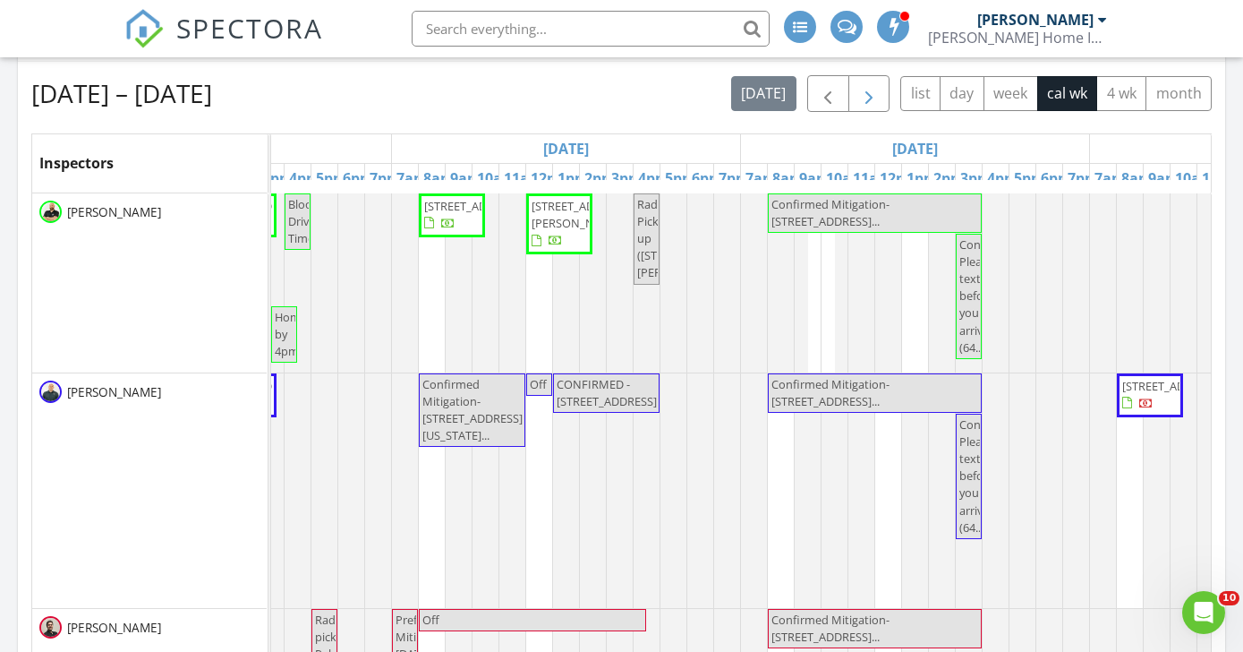
click at [882, 92] on button "button" at bounding box center [870, 93] width 42 height 37
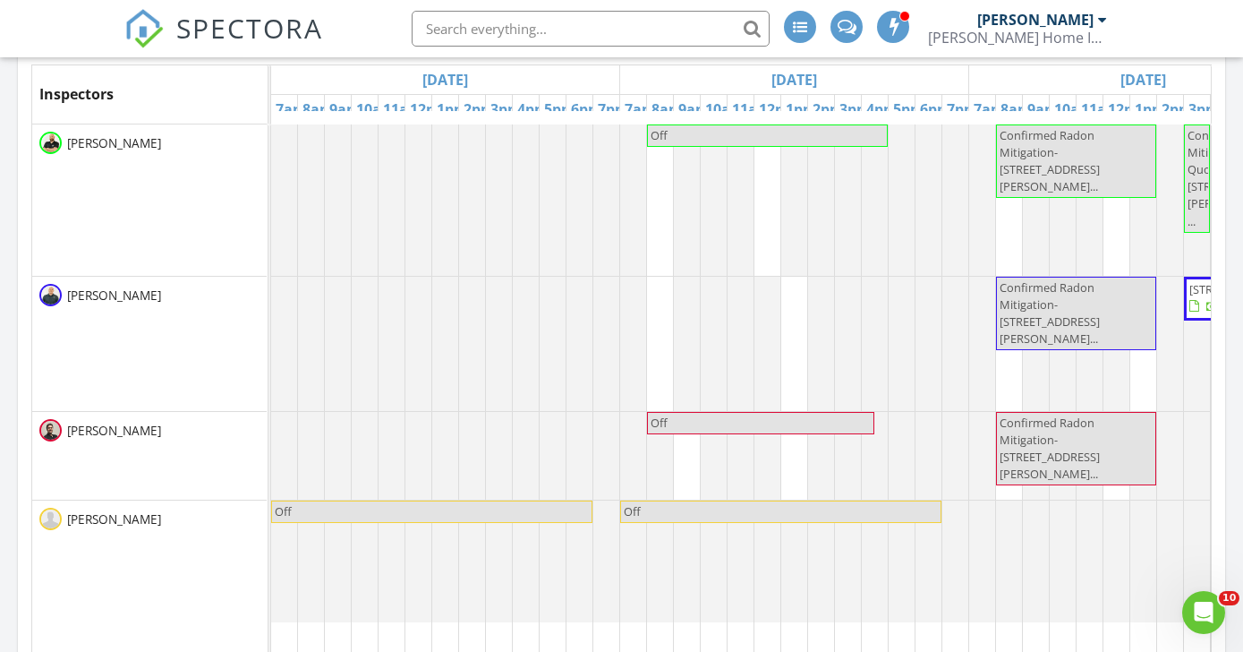
scroll to position [487, 0]
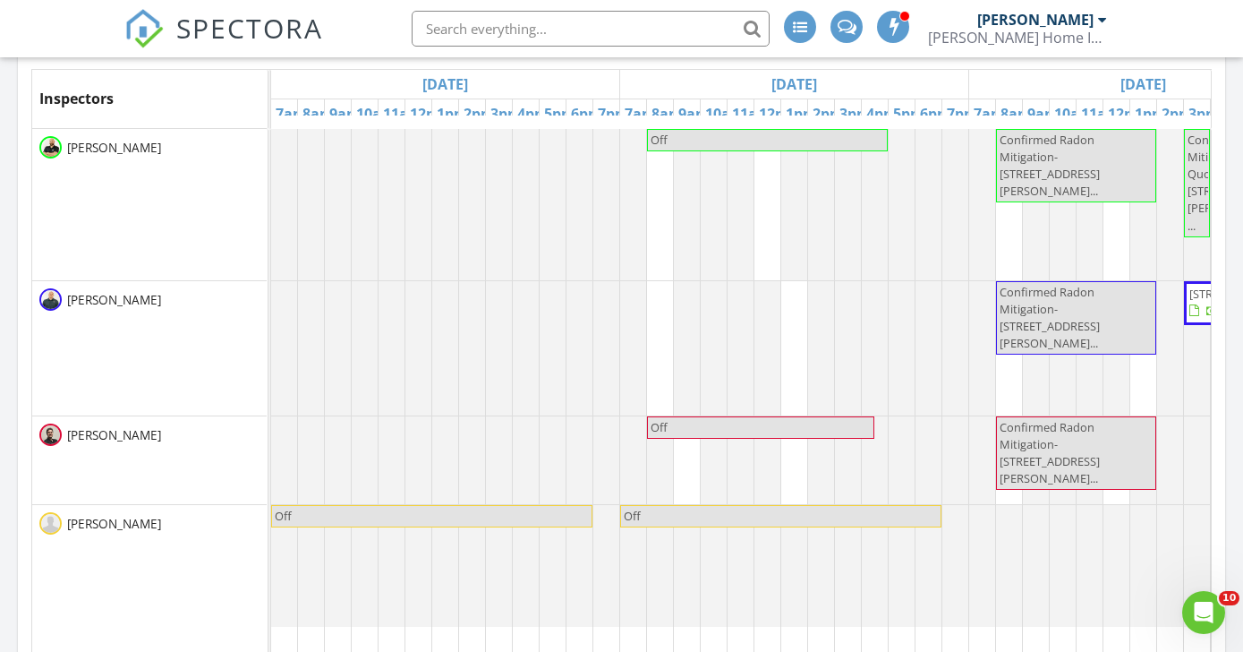
click at [924, 71] on div "[DATE]" at bounding box center [794, 84] width 348 height 29
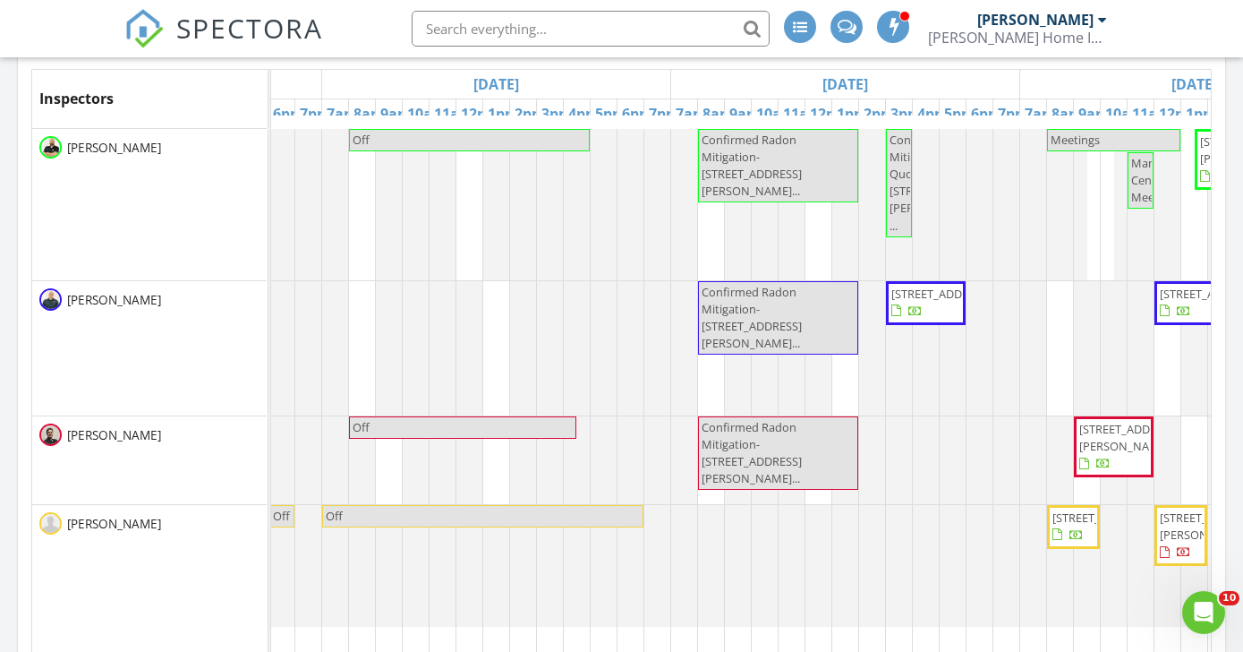
scroll to position [0, 320]
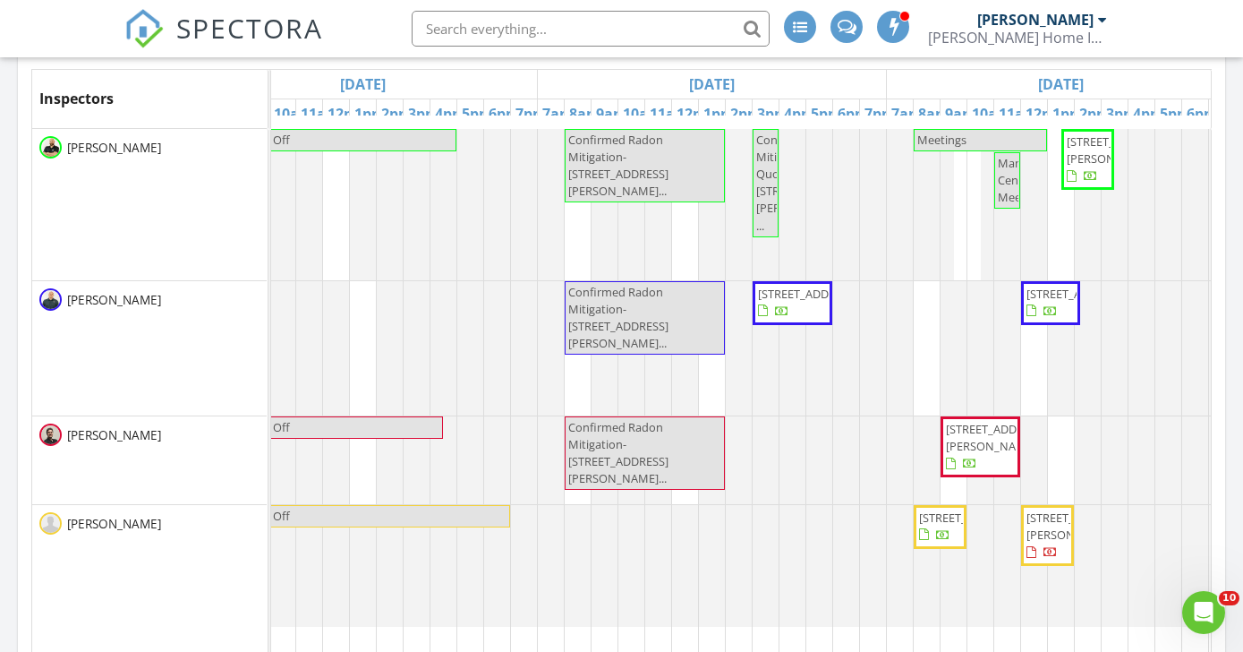
click at [866, 83] on div "[DATE]" at bounding box center [712, 84] width 348 height 29
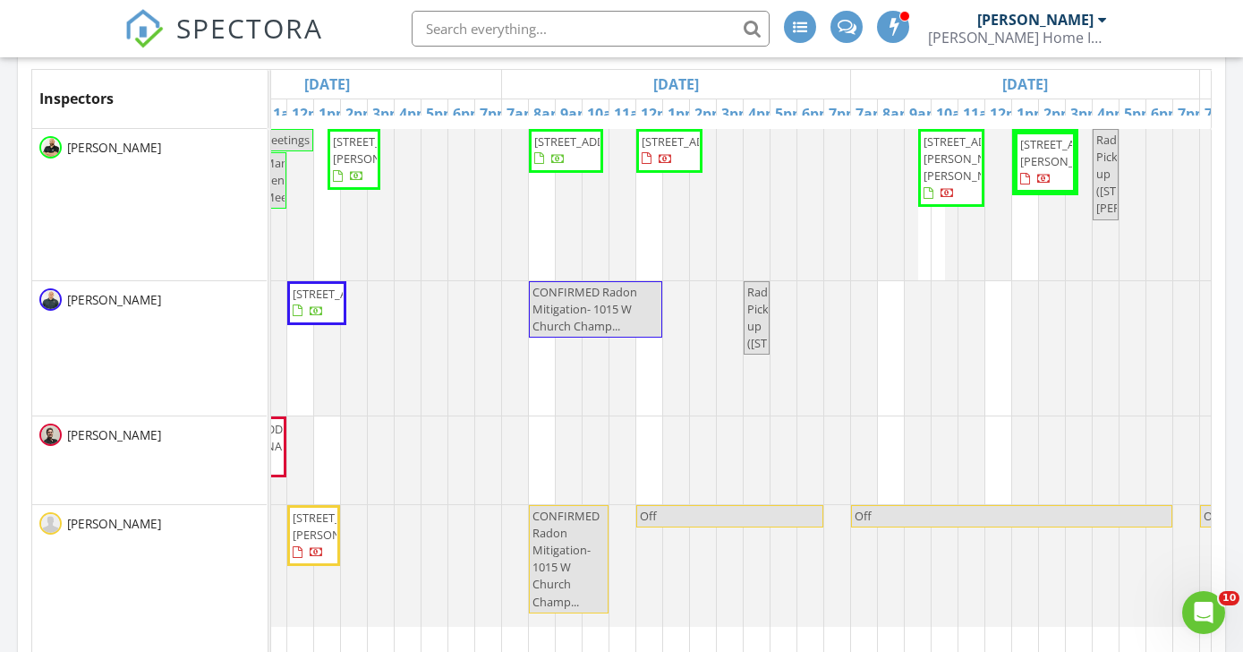
scroll to position [0, 1201]
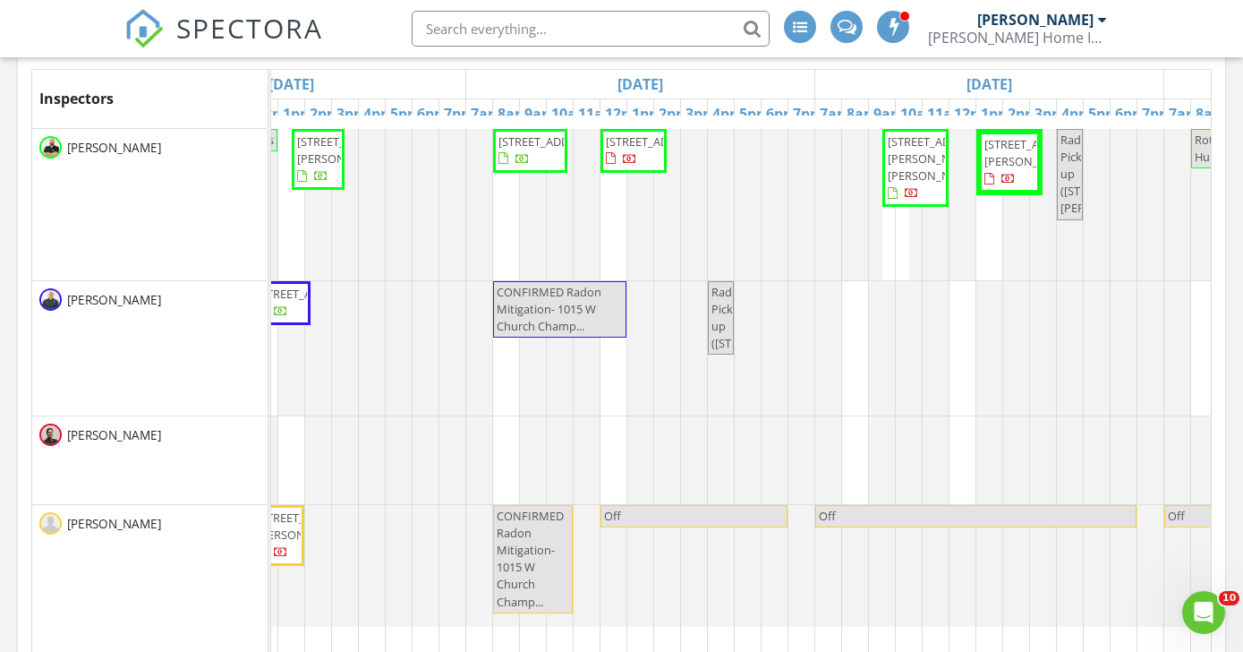
click at [709, 90] on div "[DATE]" at bounding box center [640, 84] width 348 height 29
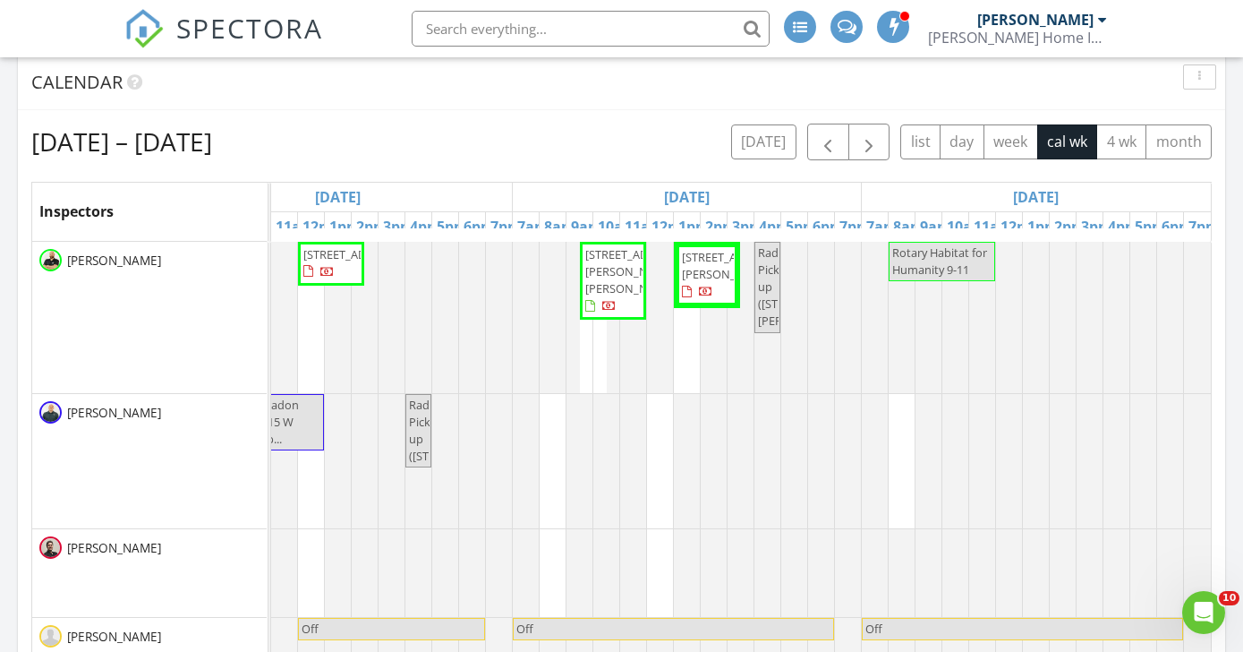
scroll to position [372, 0]
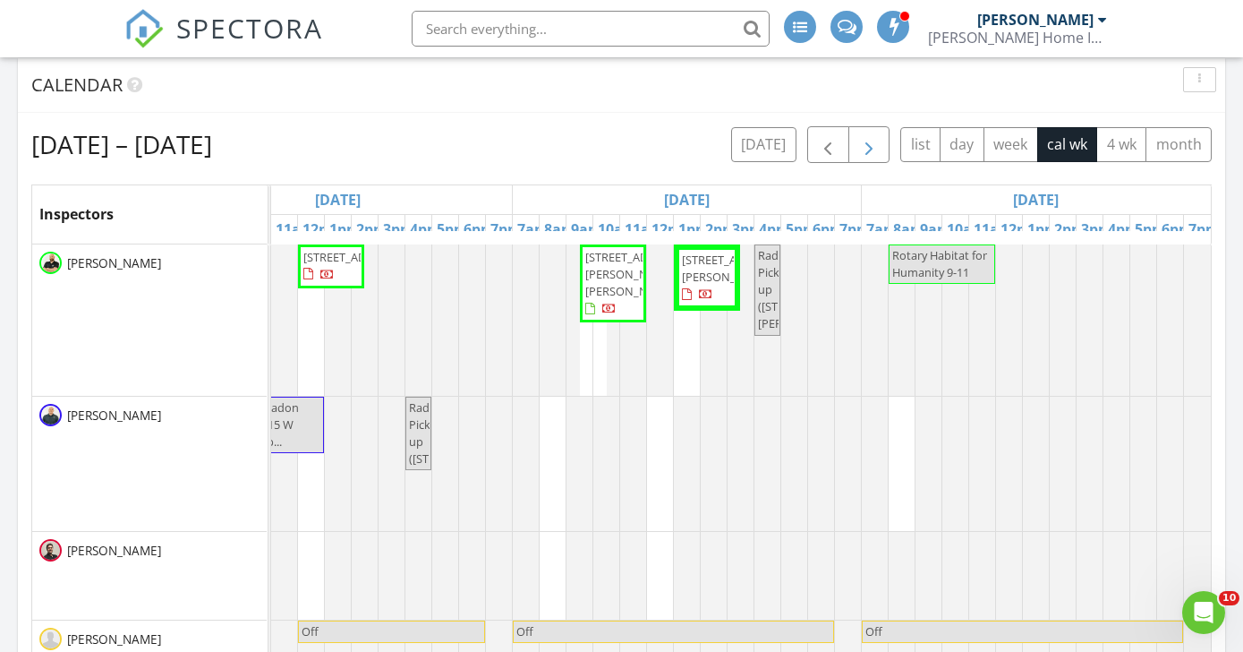
click at [878, 147] on span "button" at bounding box center [869, 144] width 21 height 21
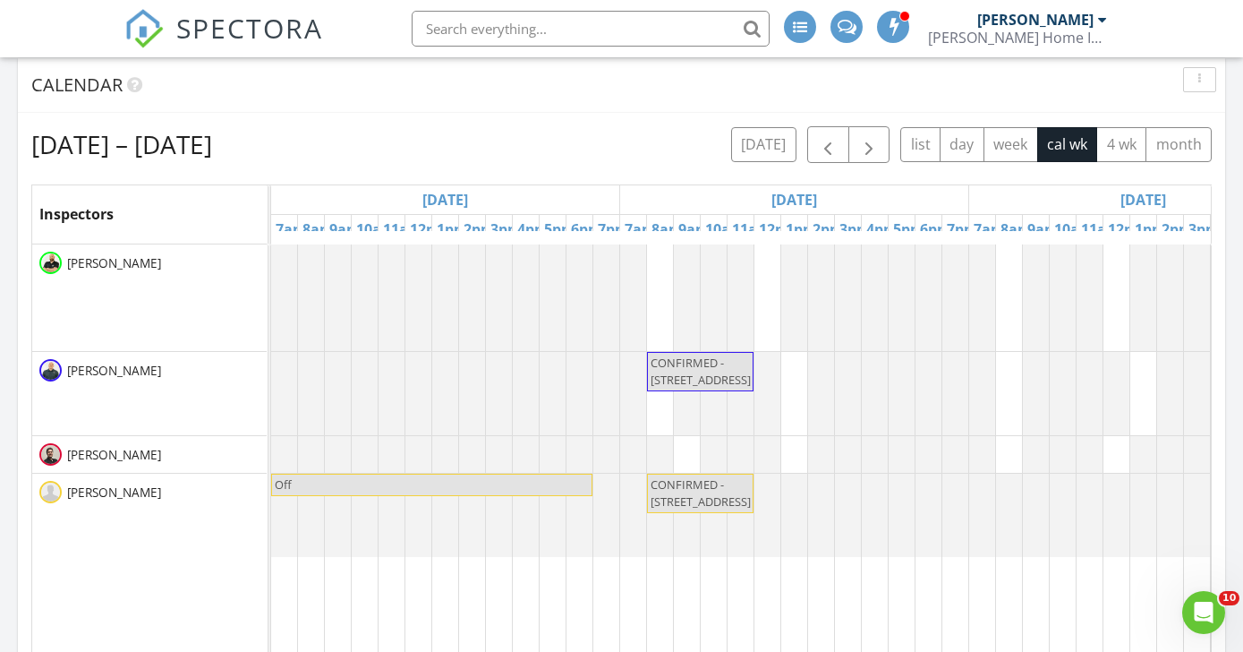
click at [714, 192] on div "[DATE]" at bounding box center [794, 199] width 348 height 29
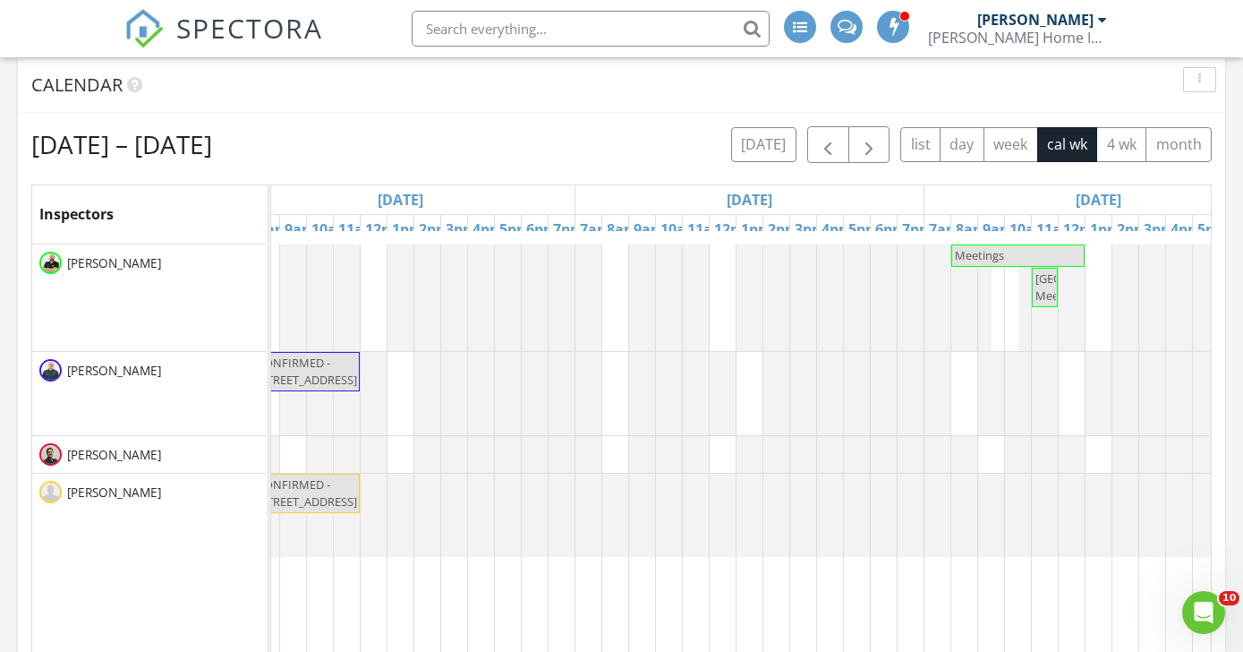
scroll to position [0, 332]
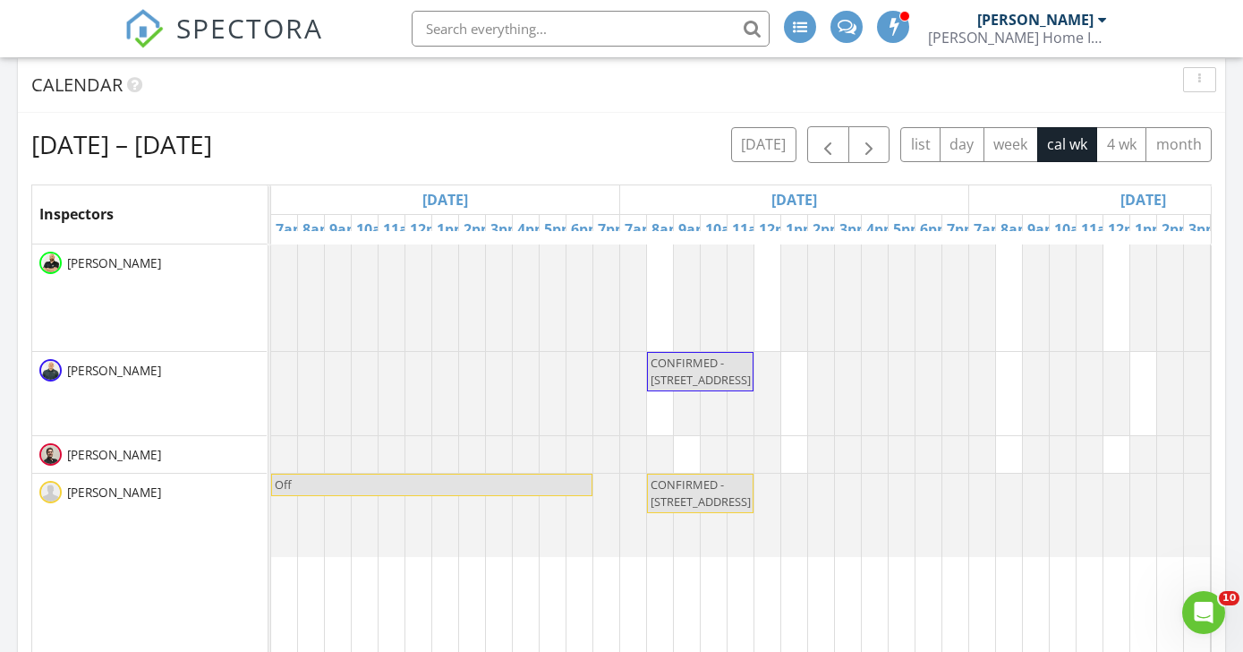
click at [873, 192] on div "[DATE]" at bounding box center [794, 199] width 348 height 29
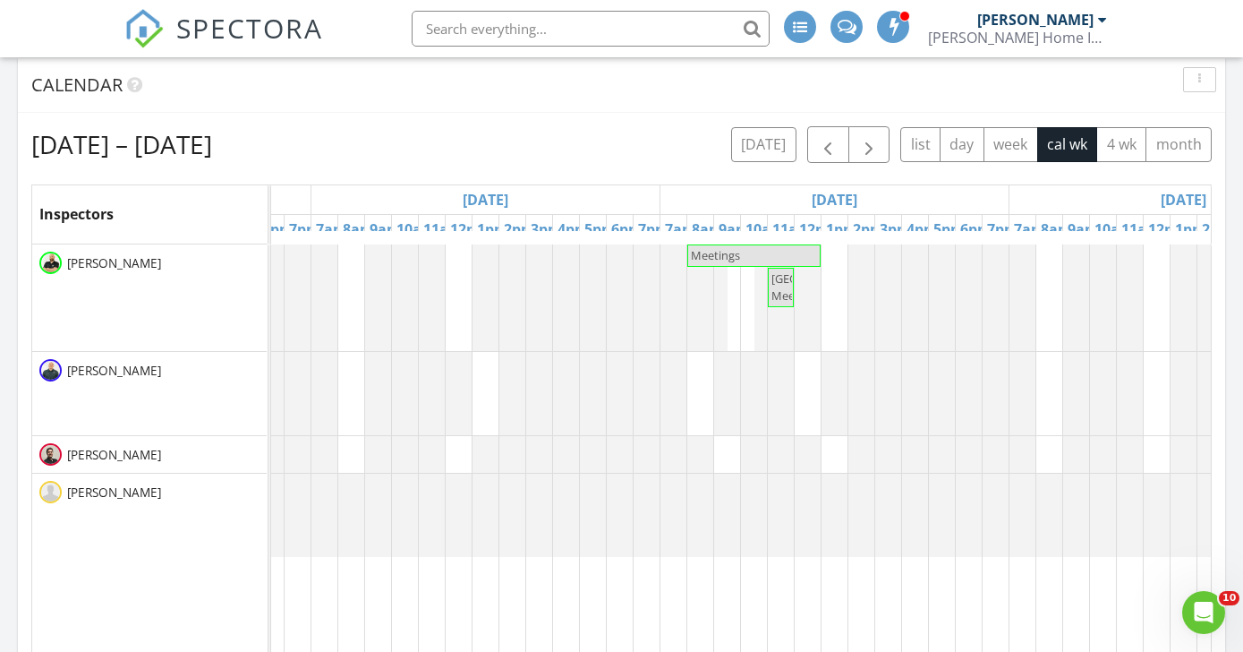
scroll to position [0, 770]
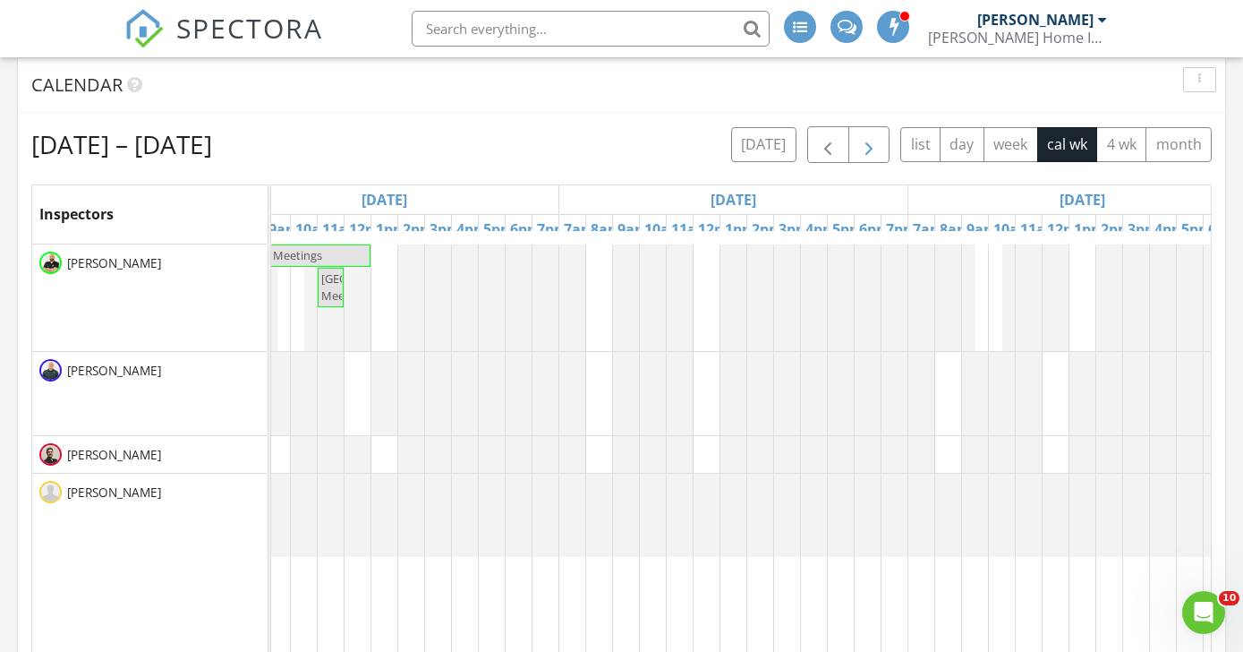
click at [882, 132] on button "button" at bounding box center [870, 144] width 42 height 37
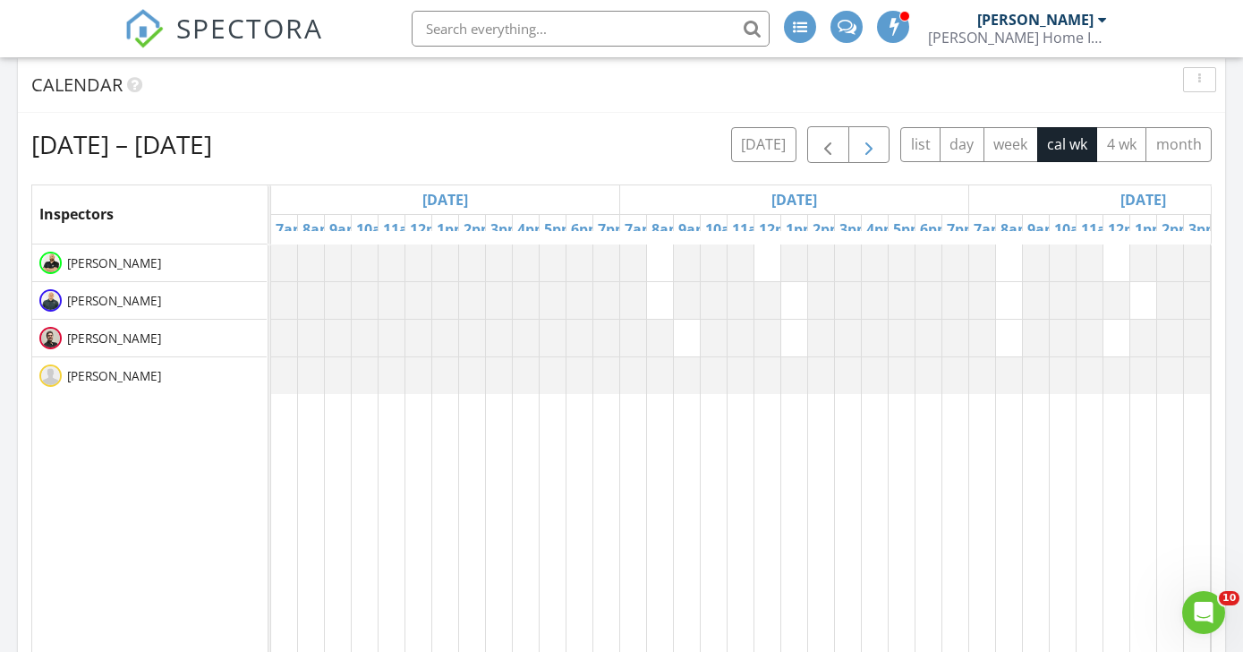
click at [872, 145] on span "button" at bounding box center [869, 144] width 21 height 21
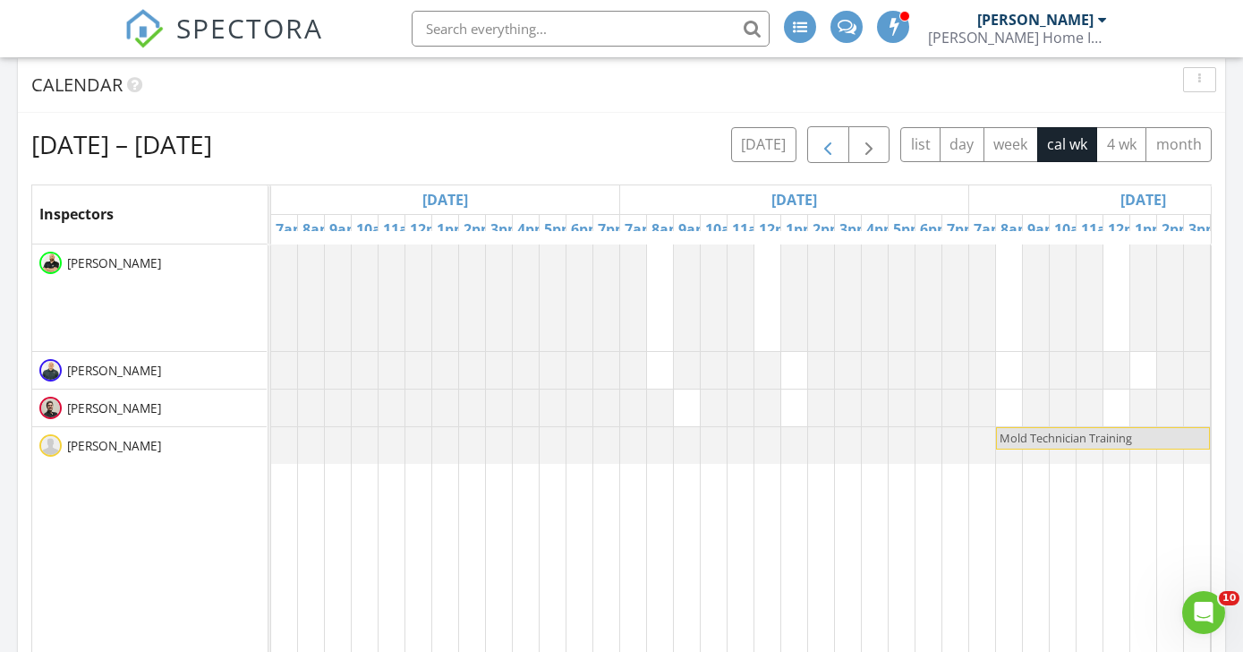
click at [826, 150] on span "button" at bounding box center [827, 144] width 21 height 21
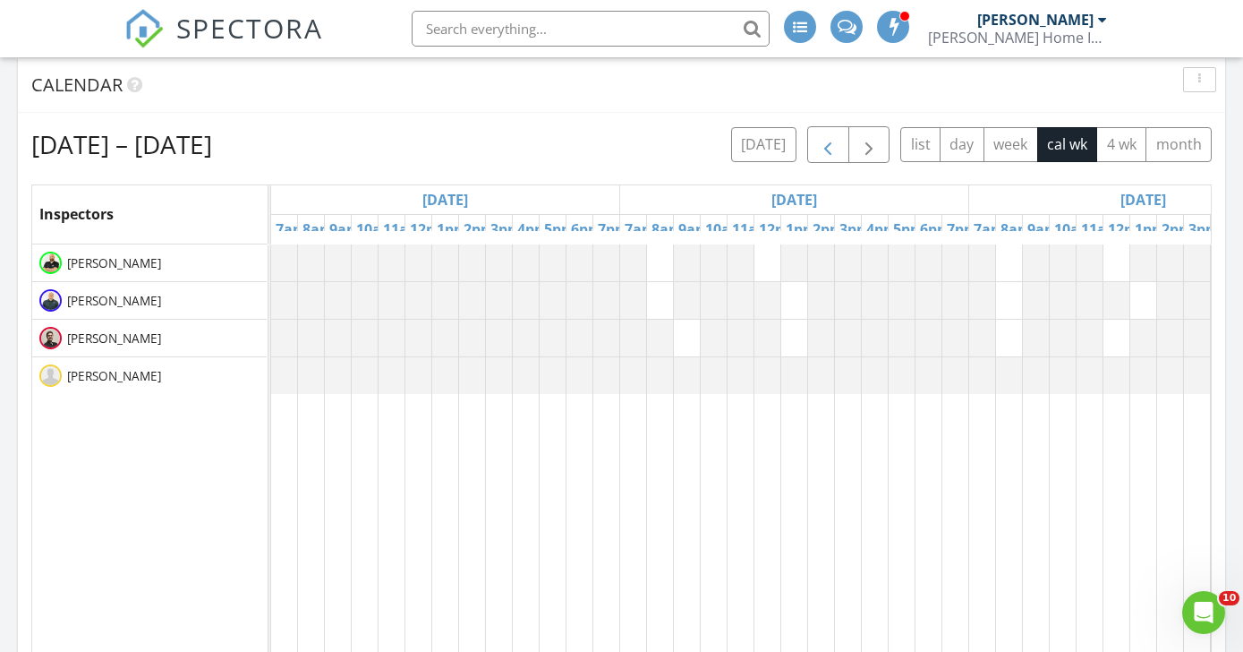
click at [826, 150] on span "button" at bounding box center [827, 144] width 21 height 21
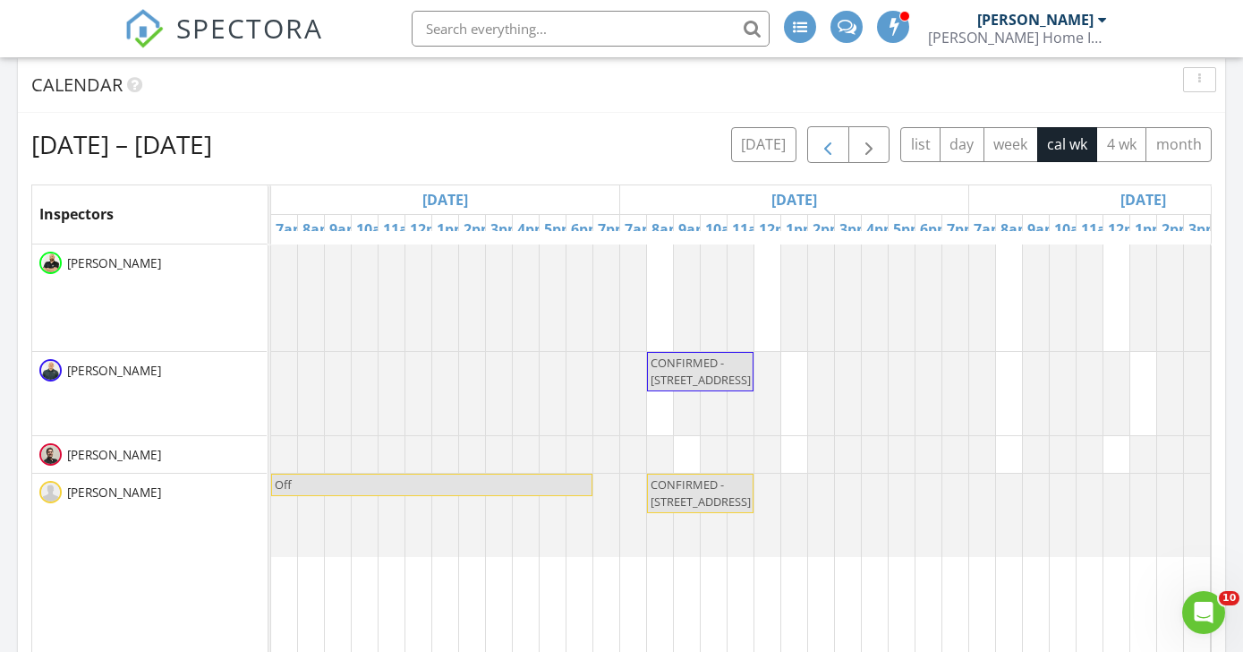
click at [826, 150] on span "button" at bounding box center [827, 144] width 21 height 21
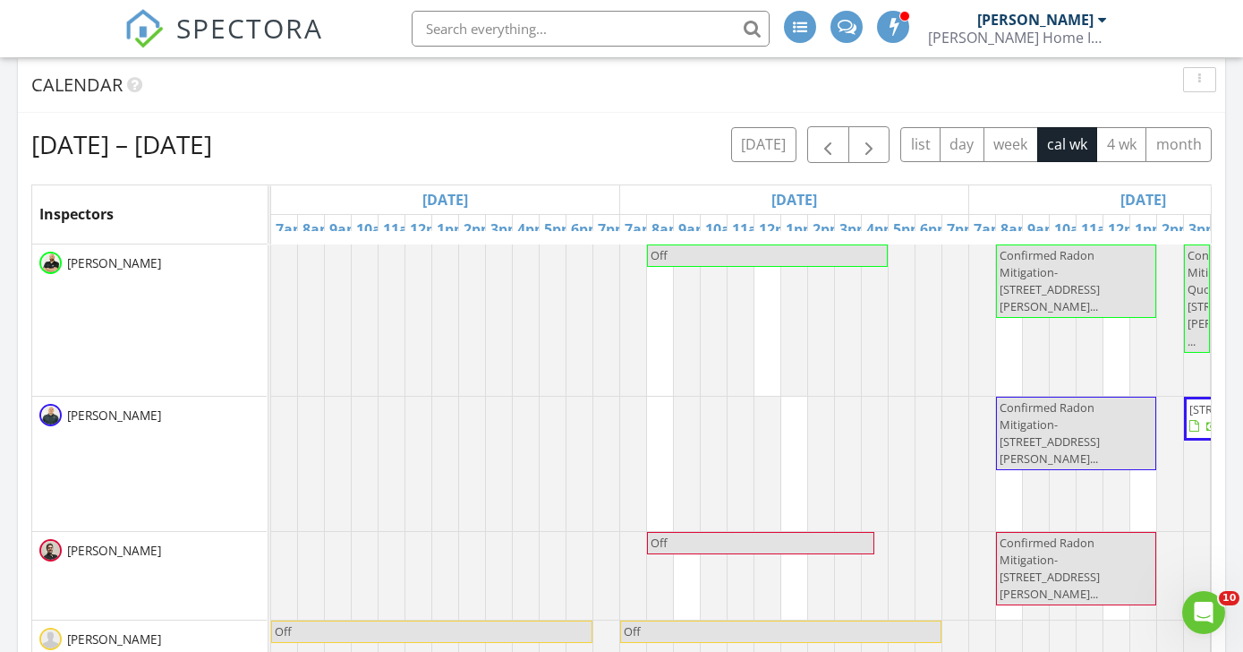
click at [742, 196] on div "[DATE]" at bounding box center [794, 199] width 348 height 29
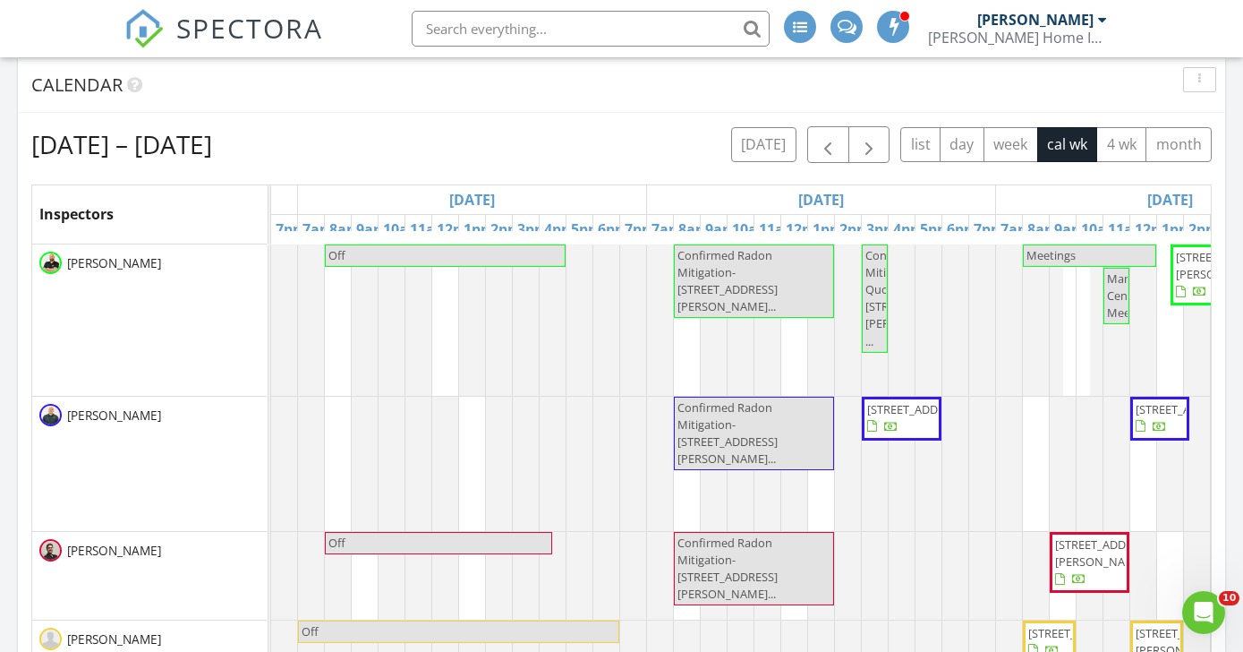
scroll to position [0, 380]
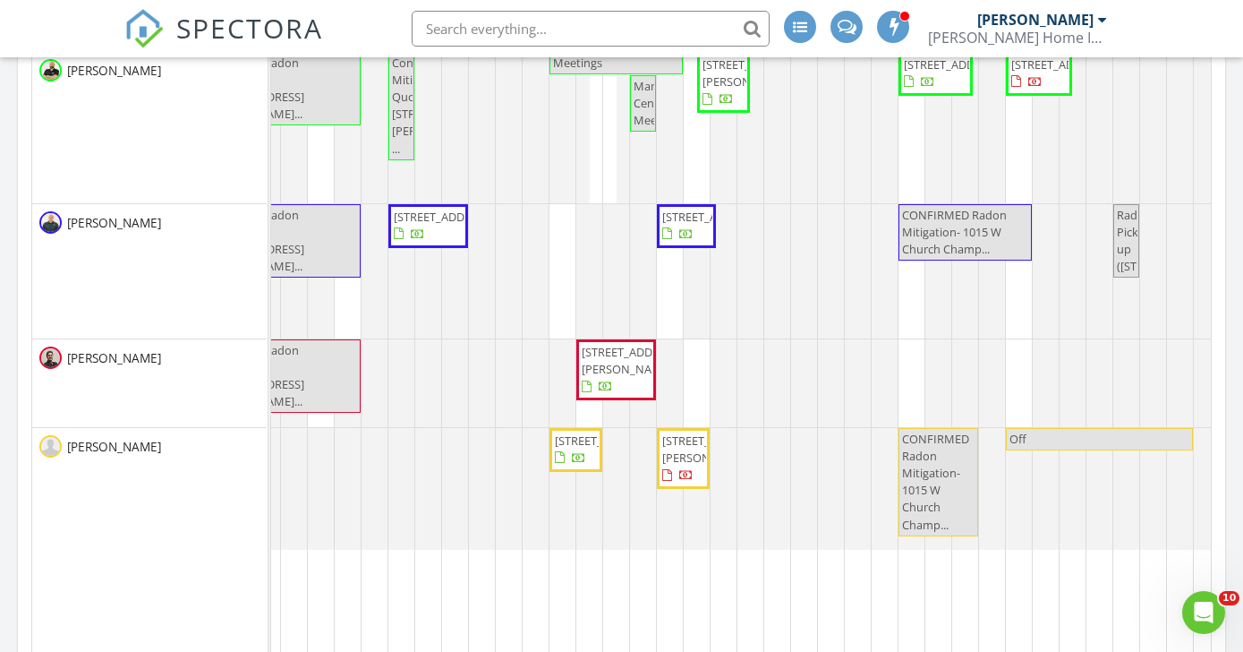
click at [1163, 36] on nav "SPECTORA [PERSON_NAME] [PERSON_NAME] Home Inspection Services Role: Inspector C…" at bounding box center [621, 28] width 1243 height 57
click at [132, 526] on div "[PERSON_NAME]" at bounding box center [149, 489] width 235 height 122
